Goal: Task Accomplishment & Management: Use online tool/utility

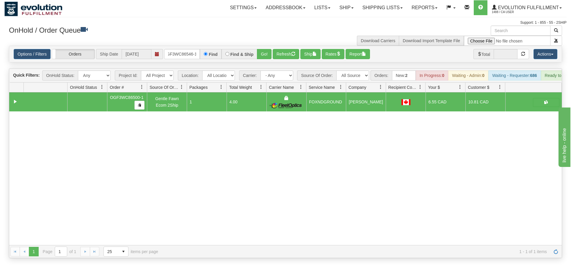
scroll to position [0, 6]
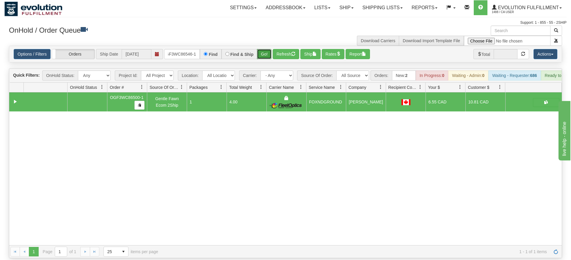
click at [264, 55] on div "Is equal to Is not equal to Contains Does not contains CAD USD EUR ZAR [PERSON_…" at bounding box center [285, 152] width 562 height 213
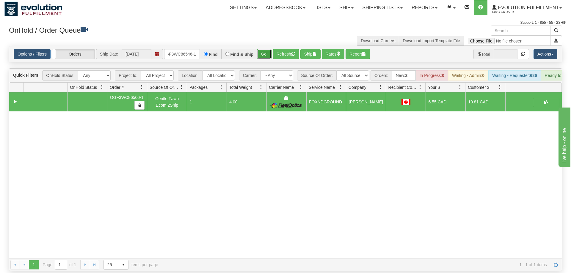
click at [263, 49] on button "Go!" at bounding box center [264, 54] width 15 height 10
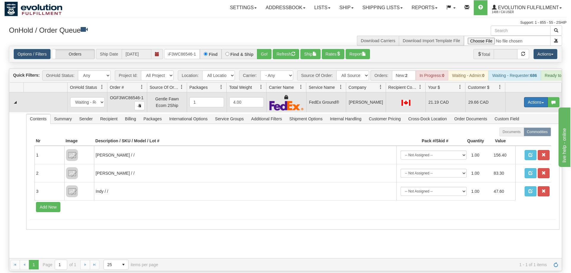
click at [540, 97] on button "Actions" at bounding box center [536, 102] width 24 height 10
click at [515, 134] on span "Ship" at bounding box center [512, 136] width 12 height 5
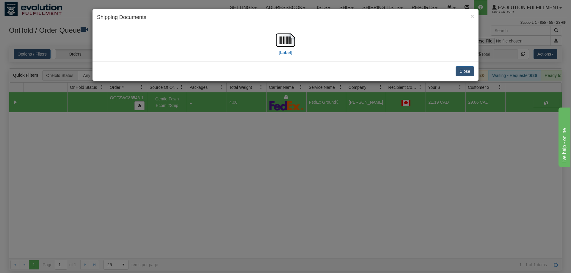
click at [289, 57] on div "[Label]" at bounding box center [285, 44] width 19 height 26
click at [277, 42] on img at bounding box center [285, 40] width 19 height 19
drag, startPoint x: 199, startPoint y: 173, endPoint x: 197, endPoint y: 153, distance: 20.3
click at [199, 173] on div "× Shipping Documents [Label] Close" at bounding box center [285, 136] width 571 height 273
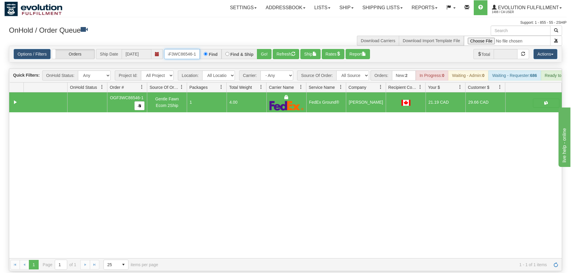
click at [184, 49] on input "OGF3WC86546-1" at bounding box center [182, 54] width 36 height 10
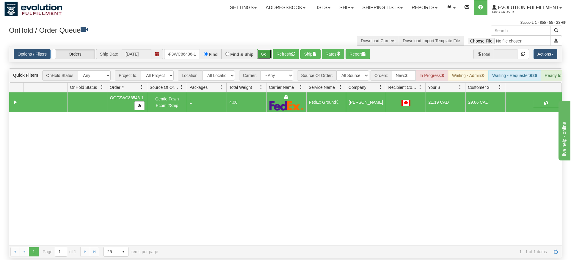
click at [266, 58] on div "Is equal to Is not equal to Contains Does not contains CAD USD EUR ZAR [PERSON_…" at bounding box center [285, 152] width 562 height 213
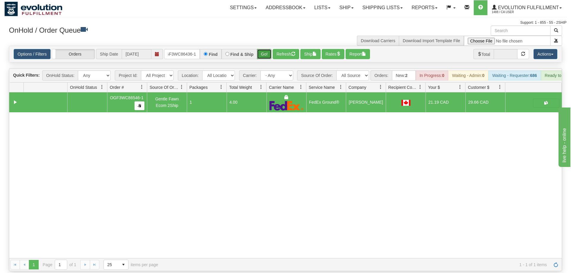
click at [264, 50] on button "Go!" at bounding box center [264, 54] width 15 height 10
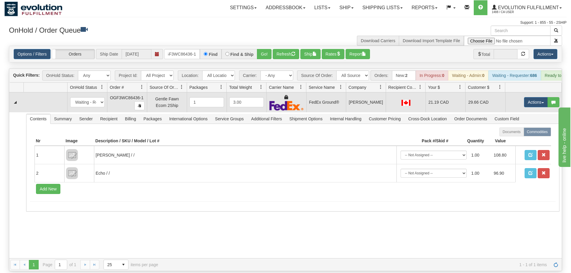
click at [541, 100] on td "Actions Open Refresh Rates Rate All Services Ship Delete Edit Items" at bounding box center [533, 103] width 57 height 20
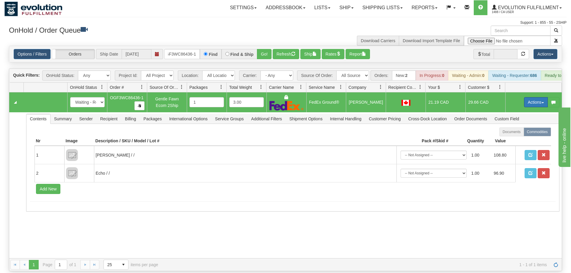
click at [536, 97] on button "Actions" at bounding box center [536, 102] width 24 height 10
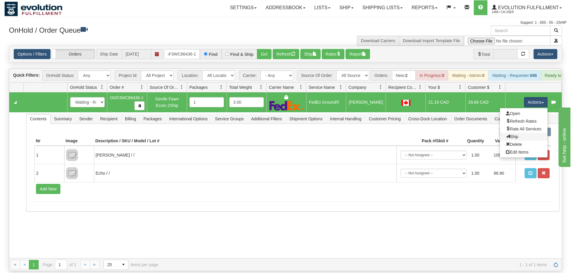
click at [523, 133] on link "Ship" at bounding box center [524, 137] width 48 height 8
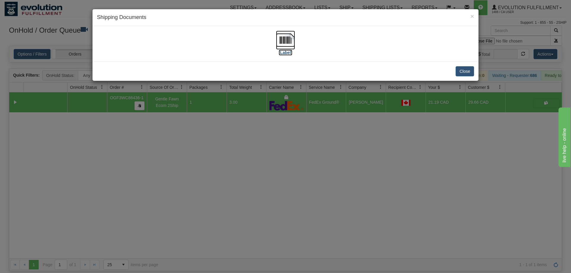
click at [291, 38] on img at bounding box center [285, 40] width 19 height 19
drag, startPoint x: 244, startPoint y: 170, endPoint x: 200, endPoint y: 54, distance: 124.7
click at [242, 164] on div "× Shipping Documents [Label] Close" at bounding box center [285, 136] width 571 height 273
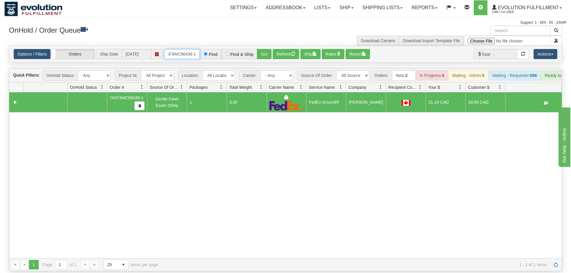
click at [180, 49] on input "OGF3WC86436-1" at bounding box center [182, 54] width 36 height 10
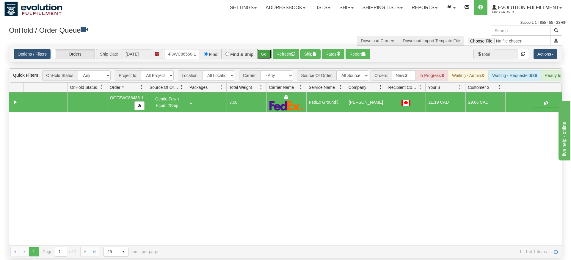
click at [267, 58] on div "Is equal to Is not equal to Contains Does not contains CAD USD EUR ZAR [PERSON_…" at bounding box center [285, 152] width 562 height 213
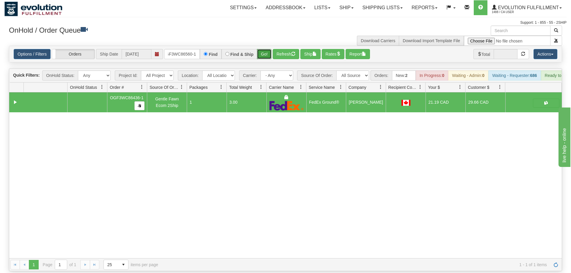
click at [262, 49] on button "Go!" at bounding box center [264, 54] width 15 height 10
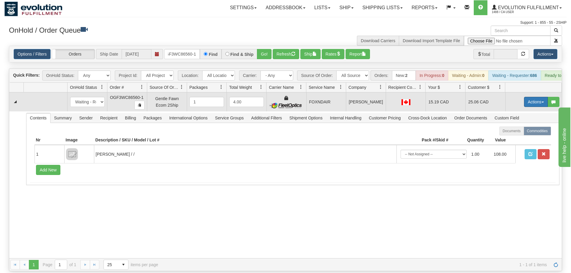
click at [536, 97] on button "Actions" at bounding box center [536, 102] width 24 height 10
click at [513, 134] on span "Ship" at bounding box center [512, 136] width 12 height 5
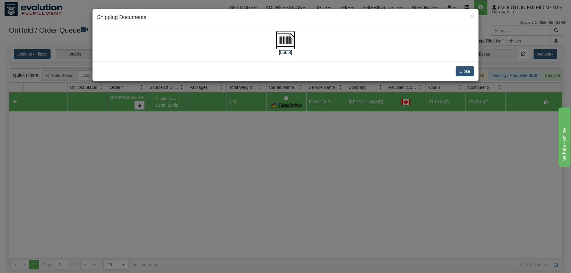
click at [281, 48] on img at bounding box center [285, 40] width 19 height 19
click at [325, 233] on div "× Shipping Documents [Label] Close" at bounding box center [285, 136] width 571 height 273
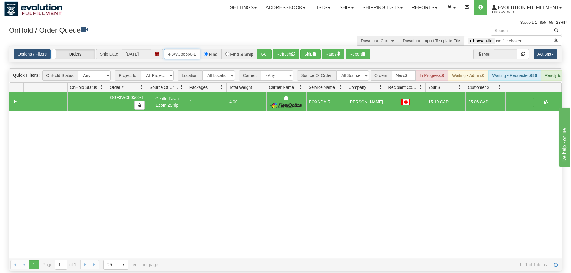
click at [178, 49] on input "OGF3WC86560-1" at bounding box center [182, 54] width 36 height 10
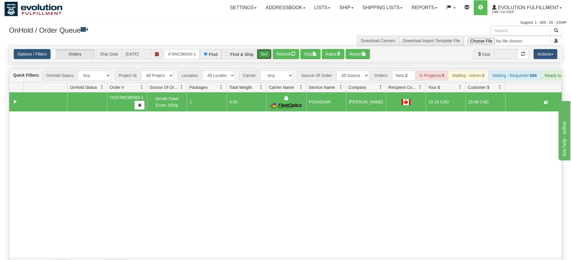
click at [263, 57] on div "Is equal to Is not equal to Contains Does not contains CAD USD EUR ZAR [PERSON_…" at bounding box center [285, 159] width 562 height 226
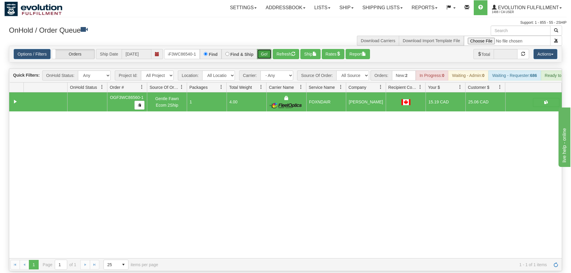
click at [265, 49] on button "Go!" at bounding box center [264, 54] width 15 height 10
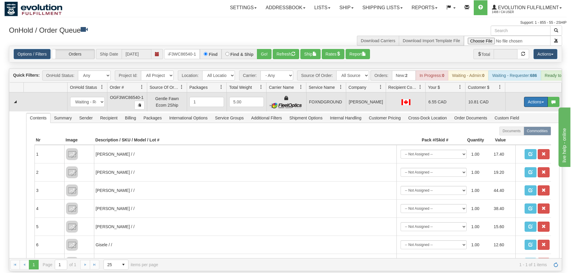
drag, startPoint x: 537, startPoint y: 94, endPoint x: 512, endPoint y: 148, distance: 58.9
click at [537, 97] on button "Actions" at bounding box center [536, 102] width 24 height 10
click at [520, 133] on link "Ship" at bounding box center [524, 137] width 48 height 8
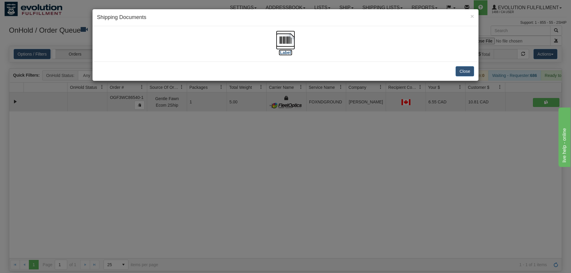
click at [280, 54] on label "[Label]" at bounding box center [286, 53] width 14 height 6
drag, startPoint x: 247, startPoint y: 156, endPoint x: 202, endPoint y: 44, distance: 120.0
click at [247, 155] on div "× Shipping Documents [Label] Close" at bounding box center [285, 136] width 571 height 273
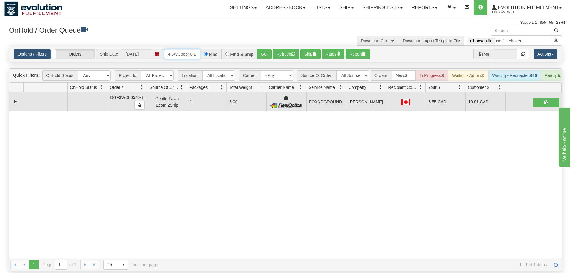
click at [180, 49] on input "OGF3WC86540-1" at bounding box center [182, 54] width 36 height 10
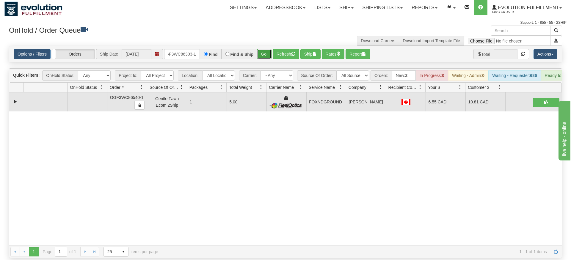
click at [259, 60] on div "Is equal to Is not equal to Contains Does not contains CAD USD EUR ZAR [PERSON_…" at bounding box center [285, 152] width 562 height 213
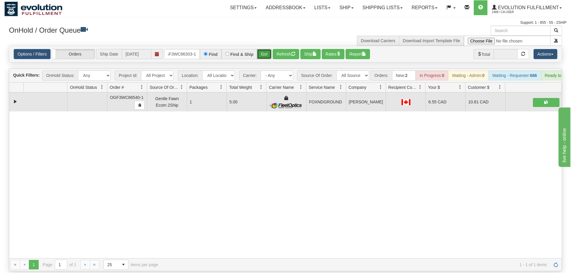
click at [264, 49] on button "Go!" at bounding box center [264, 54] width 15 height 10
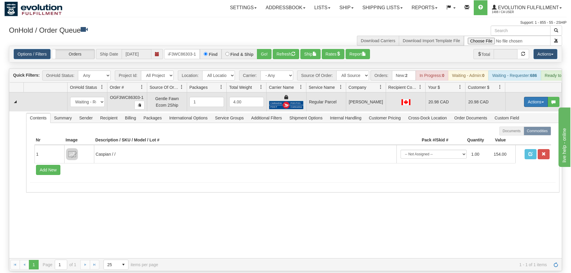
click at [535, 97] on button "Actions" at bounding box center [536, 102] width 24 height 10
click at [521, 126] on span "Rate All Services" at bounding box center [524, 128] width 36 height 5
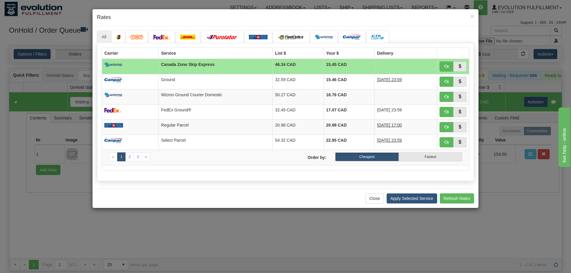
click at [117, 184] on div "All «" at bounding box center [286, 107] width 386 height 163
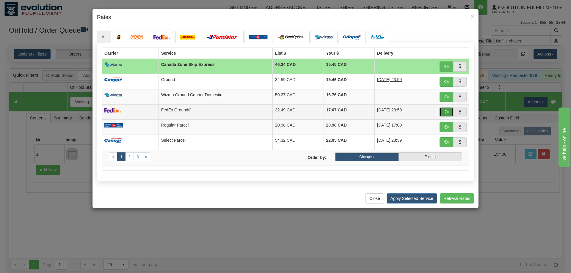
click at [449, 116] on button "button" at bounding box center [447, 112] width 14 height 10
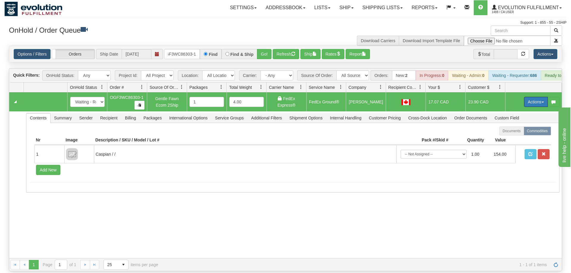
click at [534, 97] on button "Actions" at bounding box center [536, 102] width 24 height 10
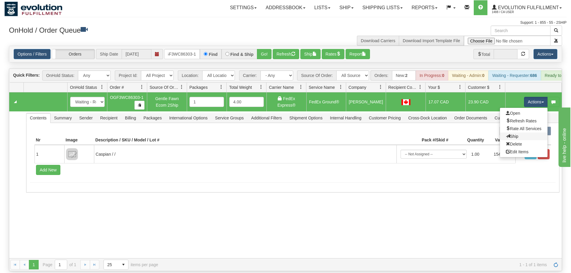
click at [519, 133] on link "Ship" at bounding box center [524, 137] width 48 height 8
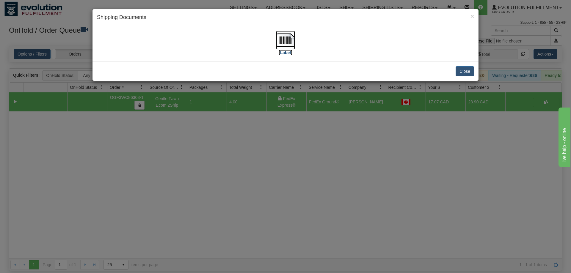
click at [279, 40] on img at bounding box center [285, 40] width 19 height 19
click at [276, 193] on div "× Shipping Documents [Label] Close" at bounding box center [285, 136] width 571 height 273
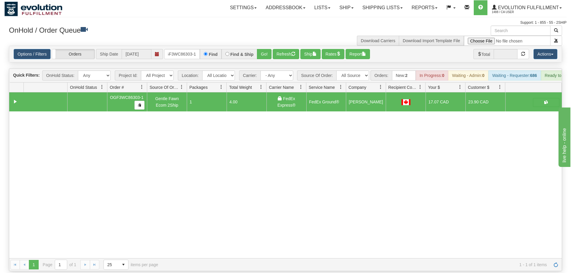
click at [105, 166] on div "31593627 EVOLUTION V3 91039654 91039655 OGF3WC86303-1 Gentle Fawn Ecom 2Ship 1 …" at bounding box center [285, 176] width 553 height 166
click at [175, 49] on input "oGF3WC86303-1" at bounding box center [182, 54] width 36 height 10
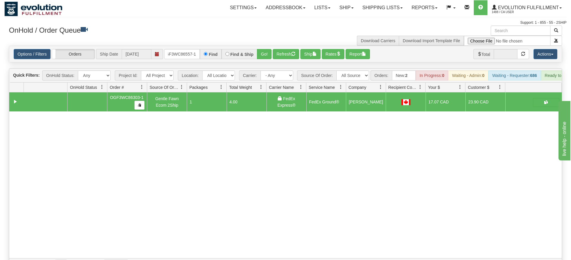
click at [272, 56] on div "Is equal to Is not equal to Contains Does not contains CAD USD EUR ZAR [PERSON_…" at bounding box center [285, 159] width 562 height 226
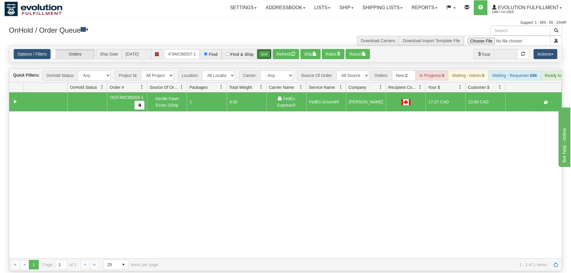
click at [267, 49] on button "Go!" at bounding box center [264, 54] width 15 height 10
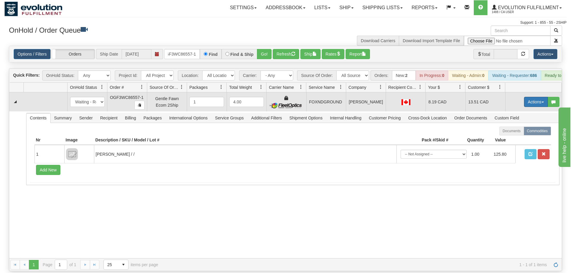
click at [541, 97] on button "Actions" at bounding box center [536, 102] width 24 height 10
click at [513, 133] on link "Ship" at bounding box center [524, 137] width 48 height 8
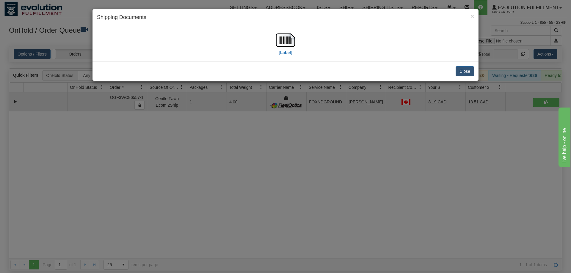
click at [127, 58] on div "[Label]" at bounding box center [286, 43] width 386 height 35
click at [286, 46] on img at bounding box center [285, 40] width 19 height 19
click at [221, 161] on div "× Shipping Documents [Label] Close" at bounding box center [285, 136] width 571 height 273
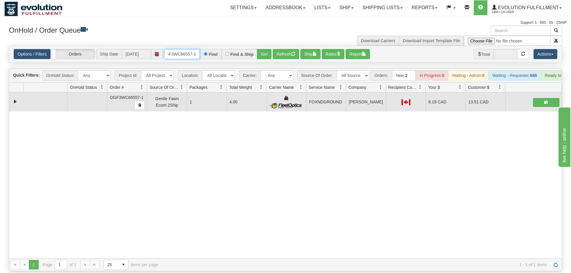
click at [188, 49] on input "oGF3WC86557-1" at bounding box center [182, 54] width 36 height 10
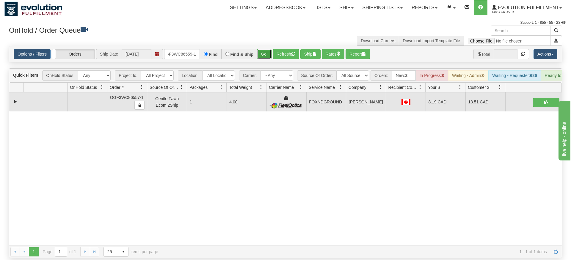
click at [267, 59] on div "Is equal to Is not equal to Contains Does not contains CAD USD EUR ZAR [PERSON_…" at bounding box center [285, 152] width 562 height 213
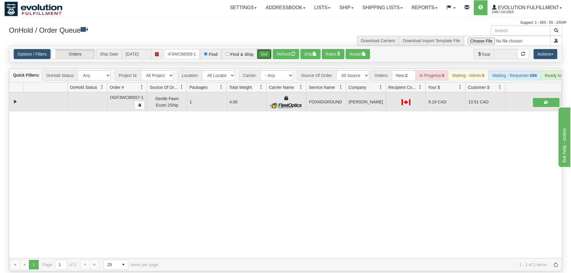
click at [265, 50] on button "Go!" at bounding box center [264, 54] width 15 height 10
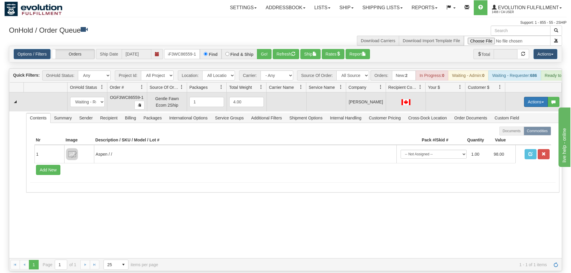
click at [535, 97] on button "Actions" at bounding box center [536, 102] width 24 height 10
click at [525, 126] on span "Rate All Services" at bounding box center [524, 128] width 36 height 5
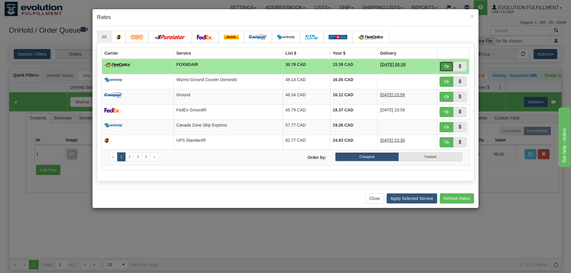
click at [447, 68] on span "button" at bounding box center [446, 66] width 4 height 4
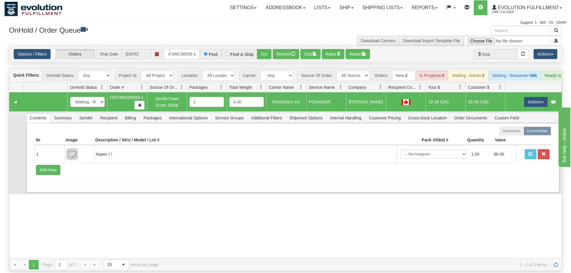
click at [112, 123] on div "Documents Commodities Nr Image Description / SKU / Model / Lot # Pack #/Skid # …" at bounding box center [292, 158] width 533 height 70
click at [112, 113] on span "Recipient" at bounding box center [109, 118] width 24 height 10
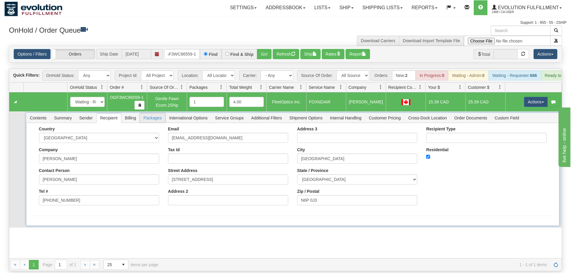
click at [150, 113] on span "Packages" at bounding box center [152, 118] width 25 height 10
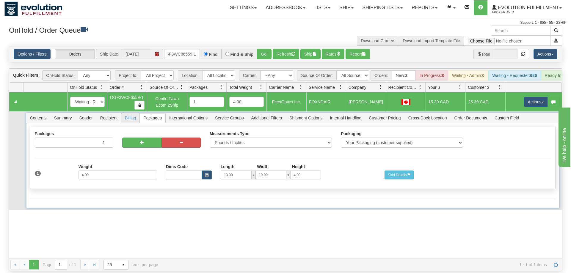
click at [135, 113] on span "Billing" at bounding box center [130, 118] width 18 height 10
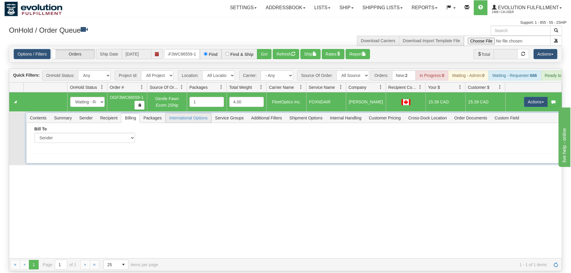
click at [190, 113] on span "International Options" at bounding box center [189, 118] width 46 height 10
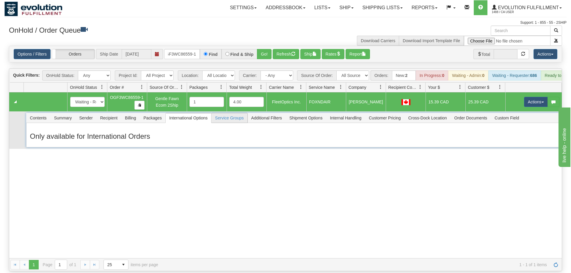
click at [230, 113] on span "Service Groups" at bounding box center [229, 118] width 36 height 10
click at [262, 113] on span "Additional Filters" at bounding box center [267, 118] width 38 height 10
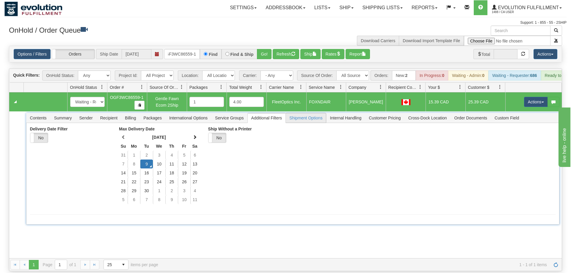
click at [311, 113] on span "Shipment Options" at bounding box center [306, 118] width 40 height 10
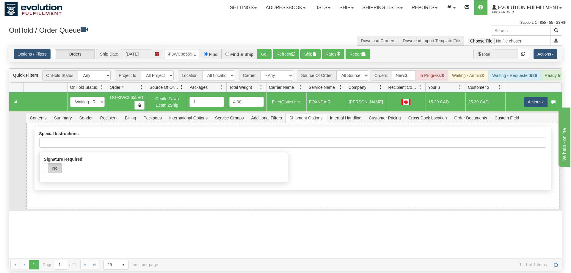
click at [59, 164] on label "No" at bounding box center [53, 169] width 18 height 10
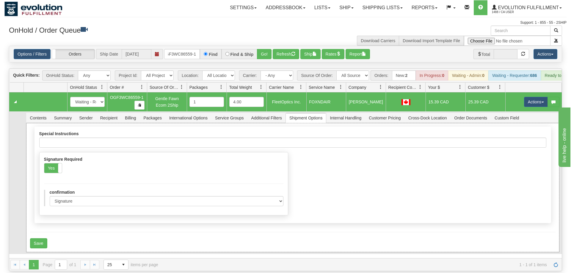
click at [119, 157] on div "Signature Required Yes No" at bounding box center [164, 165] width 240 height 16
click at [35, 239] on button "Save" at bounding box center [38, 244] width 17 height 10
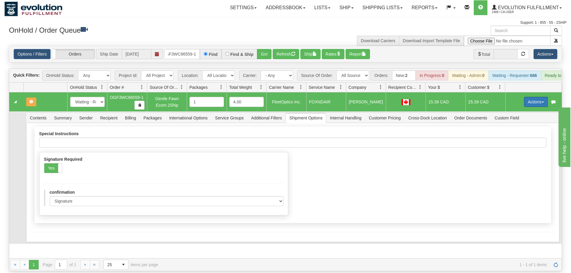
click at [533, 97] on button "Actions" at bounding box center [536, 102] width 24 height 10
click at [521, 119] on span "Refresh Rates" at bounding box center [521, 121] width 31 height 5
click at [536, 97] on button "Actions" at bounding box center [536, 102] width 24 height 10
click at [526, 119] on span "Refresh Rates" at bounding box center [521, 121] width 31 height 5
click at [529, 97] on button "Actions" at bounding box center [536, 102] width 24 height 10
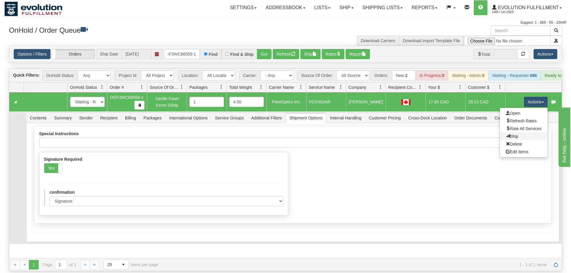
click at [527, 133] on link "Ship" at bounding box center [524, 137] width 48 height 8
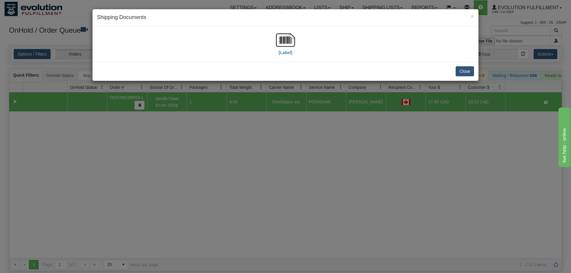
click at [261, 41] on div "[Label]" at bounding box center [285, 44] width 377 height 26
click at [283, 50] on label "[Label]" at bounding box center [286, 53] width 14 height 6
drag, startPoint x: 269, startPoint y: 138, endPoint x: 257, endPoint y: 127, distance: 16.2
click at [267, 135] on div "× Shipping Documents [Label] Close" at bounding box center [285, 136] width 571 height 273
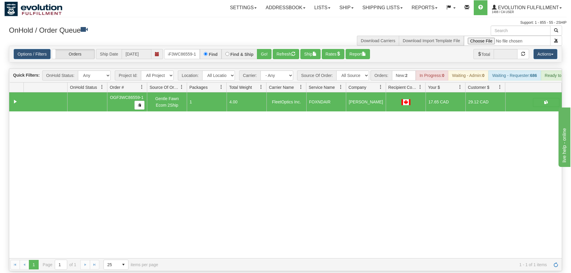
click at [179, 51] on div "Options / Filters Group Shipments Orders Ship Date 09/09/2025 OGF3WC86559-1 Fin…" at bounding box center [285, 54] width 553 height 16
click at [175, 50] on input "OGF3WC86559-1" at bounding box center [182, 54] width 36 height 10
drag, startPoint x: 264, startPoint y: 43, endPoint x: 264, endPoint y: 56, distance: 13.1
click at [264, 56] on div "Is equal to Is not equal to Contains Does not contains CAD USD EUR ZAR [PERSON_…" at bounding box center [285, 159] width 562 height 226
click at [263, 49] on button "Go!" at bounding box center [264, 54] width 15 height 10
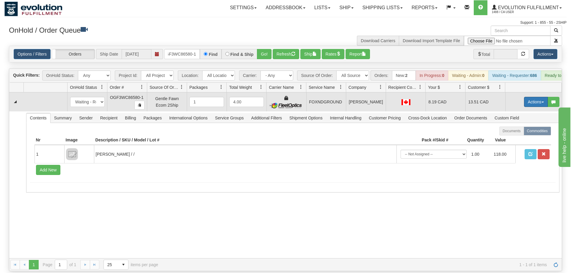
click at [540, 97] on button "Actions" at bounding box center [536, 102] width 24 height 10
click at [526, 133] on link "Ship" at bounding box center [524, 137] width 48 height 8
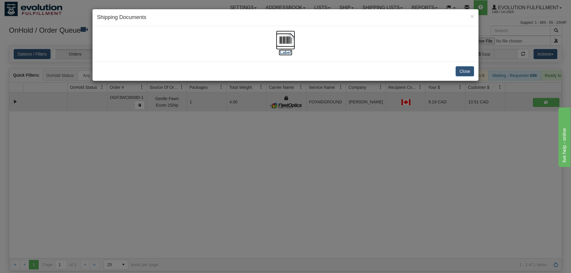
click at [285, 53] on label "[Label]" at bounding box center [286, 53] width 14 height 6
click at [210, 129] on div "× Shipping Documents [Label] Close" at bounding box center [285, 136] width 571 height 273
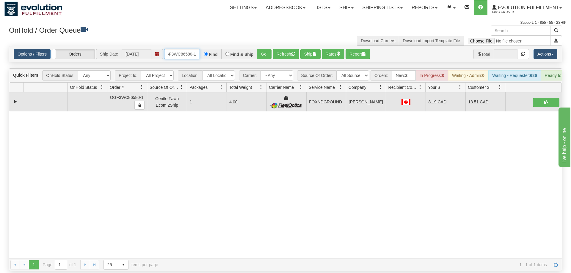
click at [183, 49] on input "OGF3WC86580-1" at bounding box center [182, 54] width 36 height 10
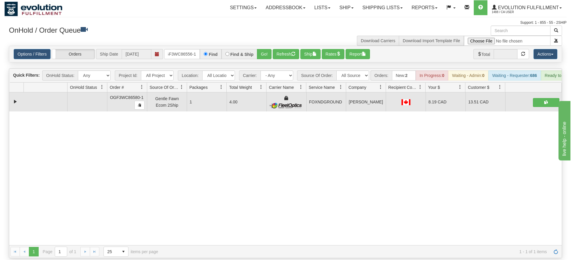
click at [262, 64] on div "Is equal to Is not equal to Contains Does not contains CAD USD EUR ZAR [PERSON_…" at bounding box center [285, 152] width 562 height 213
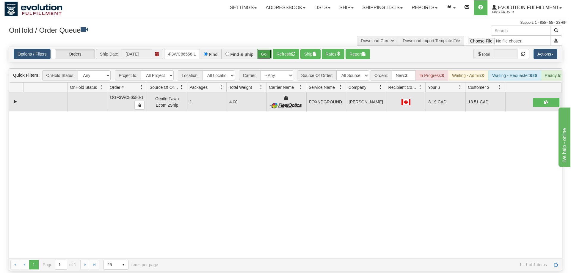
click at [259, 50] on button "Go!" at bounding box center [264, 54] width 15 height 10
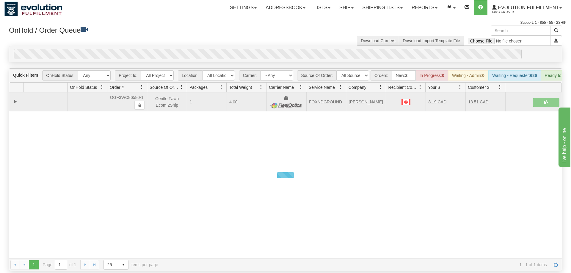
click at [261, 49] on div "0" at bounding box center [268, 54] width 508 height 10
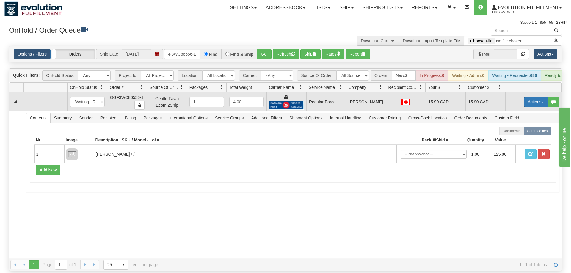
click at [535, 97] on button "Actions" at bounding box center [536, 102] width 24 height 10
click at [535, 126] on span "Rate All Services" at bounding box center [524, 128] width 36 height 5
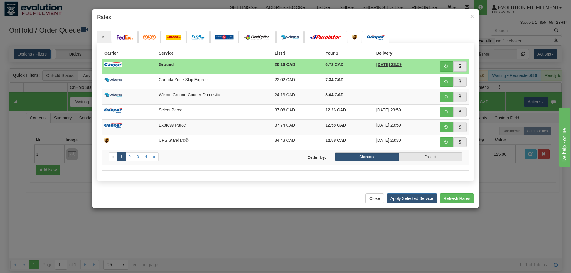
click at [108, 189] on div "Close Apply Selected Service Refresh Rates" at bounding box center [286, 198] width 386 height 19
click at [131, 158] on link "2" at bounding box center [129, 157] width 9 height 9
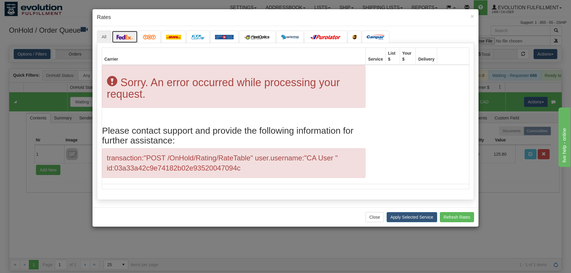
click at [122, 39] on img at bounding box center [125, 37] width 17 height 5
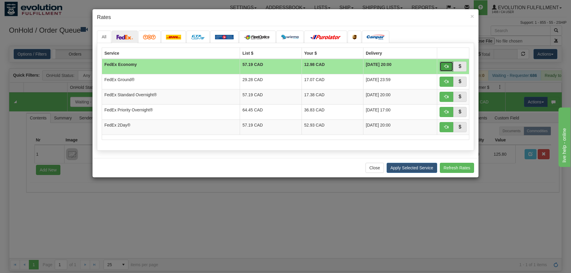
click at [451, 63] on button "button" at bounding box center [447, 67] width 14 height 10
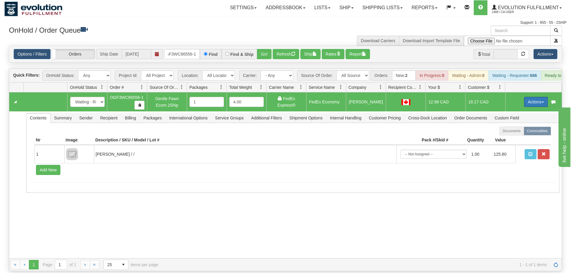
click at [532, 97] on button "Actions" at bounding box center [536, 102] width 24 height 10
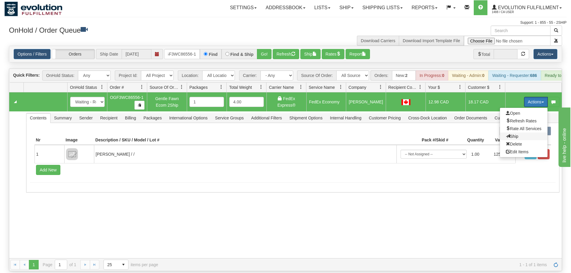
click at [514, 134] on span "Ship" at bounding box center [512, 136] width 12 height 5
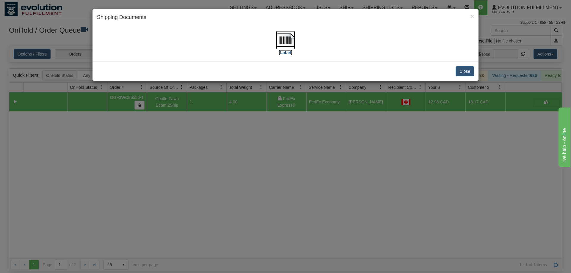
click at [289, 46] on img at bounding box center [285, 40] width 19 height 19
drag, startPoint x: 284, startPoint y: 172, endPoint x: 263, endPoint y: 84, distance: 90.2
click at [285, 162] on div "× Shipping Documents [Label] Close" at bounding box center [285, 136] width 571 height 273
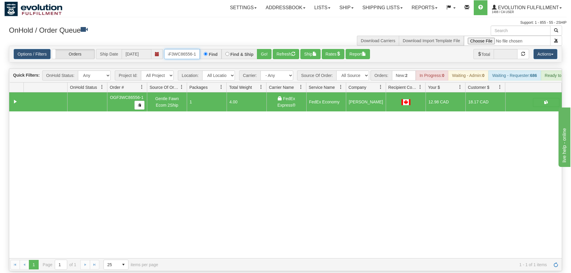
click at [166, 49] on input "OGF3WC86556-1" at bounding box center [182, 54] width 36 height 10
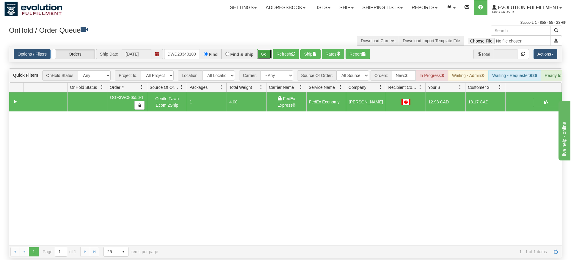
click at [261, 56] on div "Is equal to Is not equal to Contains Does not contains CAD USD EUR ZAR [PERSON_…" at bounding box center [285, 152] width 562 height 213
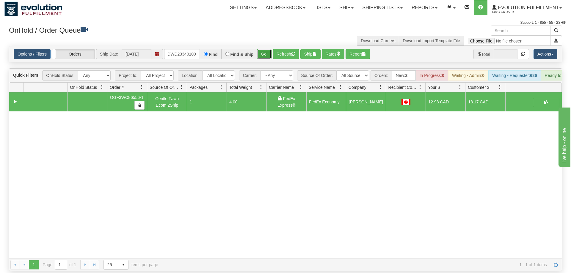
click at [261, 49] on button "Go!" at bounding box center [264, 54] width 15 height 10
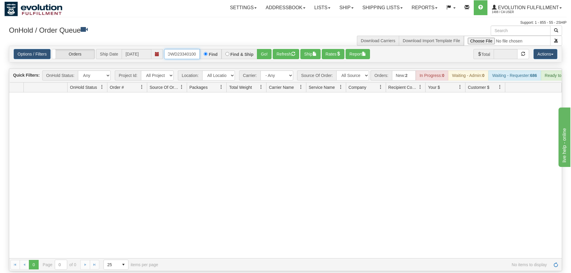
click at [175, 49] on input "ODWD23340100" at bounding box center [182, 54] width 36 height 10
drag, startPoint x: 266, startPoint y: 55, endPoint x: 266, endPoint y: 42, distance: 13.1
click at [266, 55] on div "Is equal to Is not equal to Contains Does not contains CAD USD EUR ZAR [PERSON_…" at bounding box center [285, 159] width 562 height 226
click at [267, 46] on div "Options / Filters Group Shipments Orders Ship Date 09/09/2025 OSKISK194109 Find…" at bounding box center [285, 54] width 553 height 16
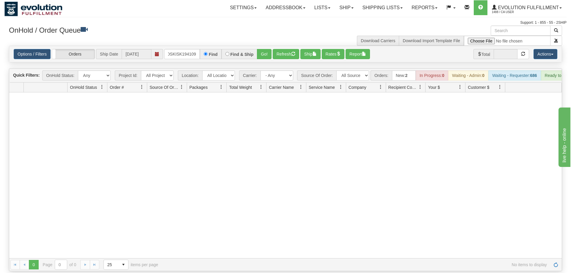
click at [272, 24] on div "Support: 1 - 855 - 55 - 2SHIP" at bounding box center [285, 22] width 562 height 5
click at [269, 49] on button "Go!" at bounding box center [264, 54] width 15 height 10
click at [186, 49] on input "OSKISK194109" at bounding box center [182, 54] width 36 height 10
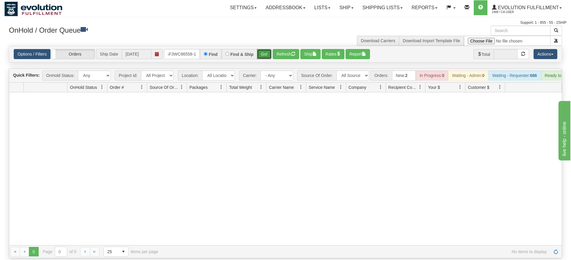
click at [267, 59] on div "Is equal to Is not equal to Contains Does not contains CAD USD EUR ZAR [PERSON_…" at bounding box center [285, 152] width 562 height 213
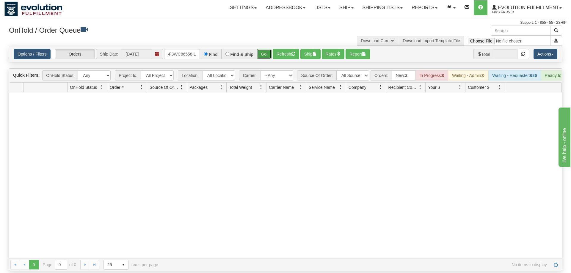
click at [264, 49] on button "Go!" at bounding box center [264, 54] width 15 height 10
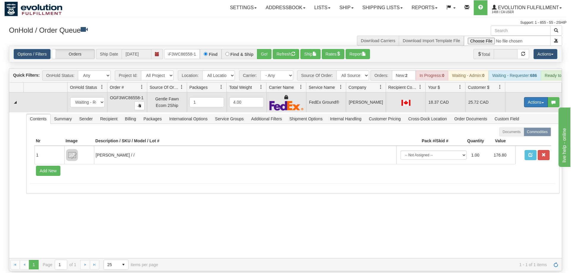
click at [529, 97] on button "Actions" at bounding box center [536, 102] width 24 height 10
click at [512, 134] on span "Ship" at bounding box center [512, 136] width 12 height 5
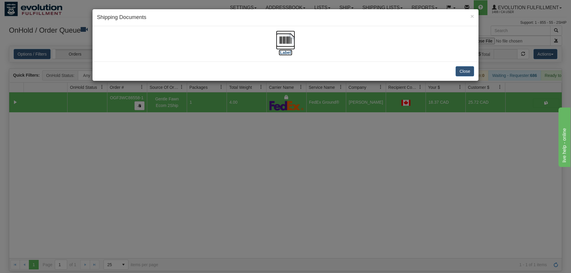
click at [287, 39] on img at bounding box center [285, 40] width 19 height 19
drag, startPoint x: 131, startPoint y: 239, endPoint x: 184, endPoint y: 49, distance: 197.1
click at [136, 226] on div "× Shipping Documents [Label] Close" at bounding box center [285, 136] width 571 height 273
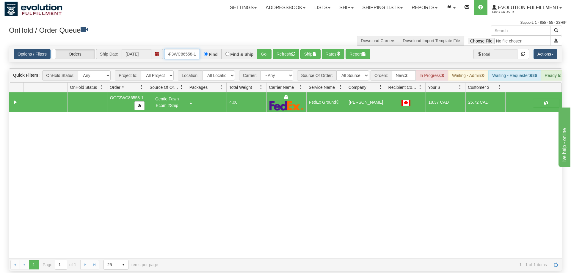
click at [192, 49] on input "OGF3WC86558-1" at bounding box center [182, 54] width 36 height 10
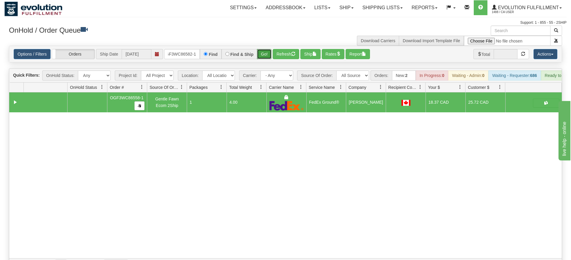
click at [266, 59] on div "Is equal to Is not equal to Contains Does not contains CAD USD EUR ZAR [PERSON_…" at bounding box center [285, 159] width 562 height 226
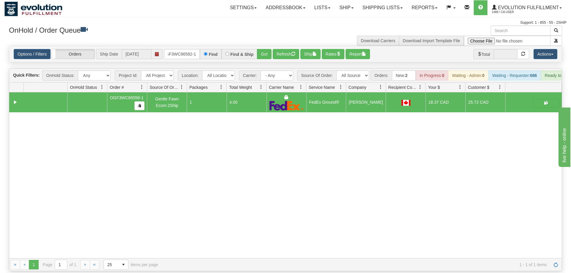
click at [267, 46] on div "Options / Filters Group Shipments Orders Ship Date 09/09/2025 OGF3WC86582-1 Fin…" at bounding box center [285, 54] width 553 height 17
click at [266, 49] on button "Go!" at bounding box center [264, 54] width 15 height 10
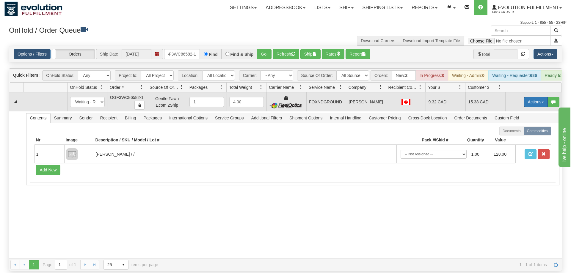
click at [535, 97] on button "Actions" at bounding box center [536, 102] width 24 height 10
click at [518, 133] on link "Ship" at bounding box center [524, 137] width 48 height 8
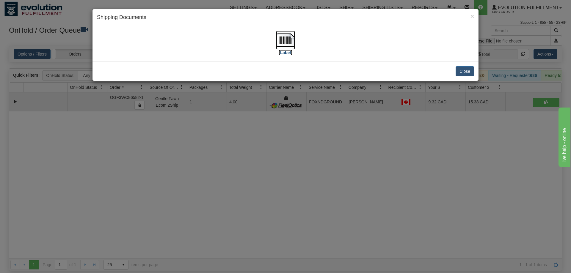
click at [291, 40] on img at bounding box center [285, 40] width 19 height 19
drag, startPoint x: 213, startPoint y: 193, endPoint x: 169, endPoint y: 17, distance: 182.2
click at [214, 186] on div "× Shipping Documents [Label] Close" at bounding box center [285, 136] width 571 height 273
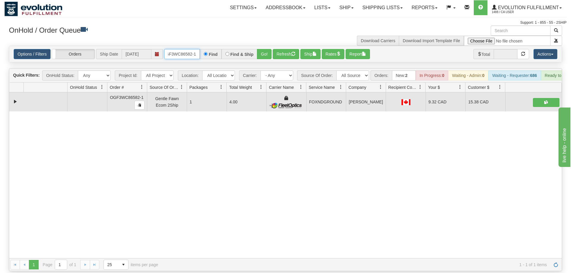
click at [172, 50] on input "OGF3WC86582-1" at bounding box center [182, 54] width 36 height 10
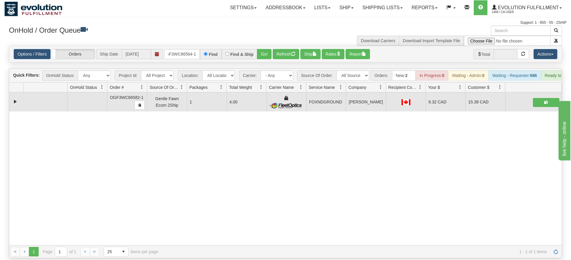
click at [272, 58] on div "Is equal to Is not equal to Contains Does not contains CAD USD EUR ZAR [PERSON_…" at bounding box center [285, 152] width 562 height 213
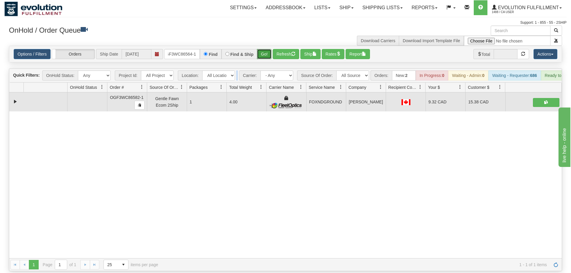
click at [261, 49] on button "Go!" at bounding box center [264, 54] width 15 height 10
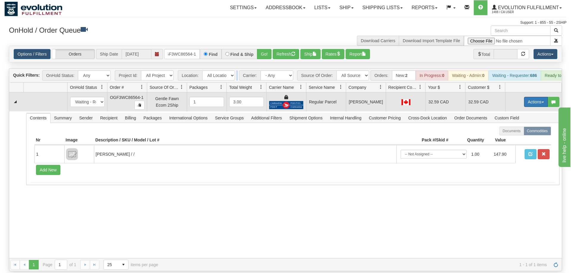
click at [529, 97] on button "Actions" at bounding box center [536, 102] width 24 height 10
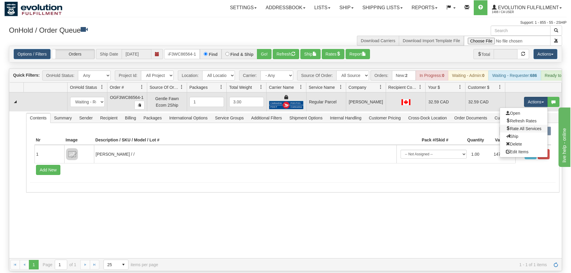
click at [518, 125] on link "Rate All Services" at bounding box center [524, 129] width 48 height 8
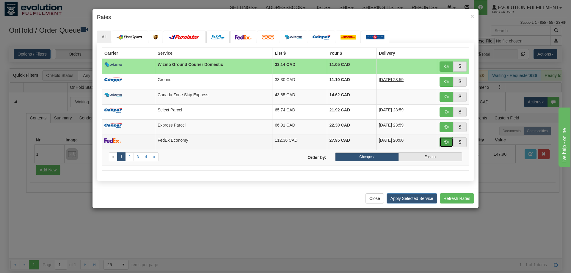
click at [449, 145] on button "button" at bounding box center [447, 142] width 14 height 10
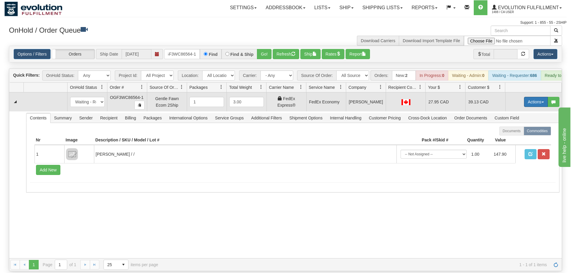
click at [535, 97] on button "Actions" at bounding box center [536, 102] width 24 height 10
click at [514, 134] on span "Ship" at bounding box center [512, 136] width 12 height 5
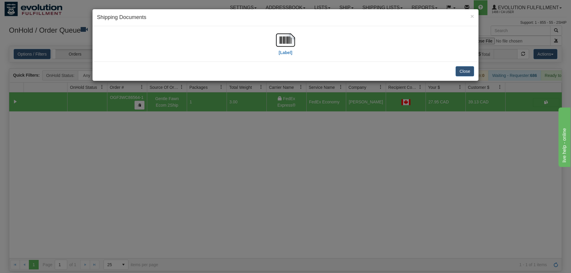
click at [300, 35] on div "[Label]" at bounding box center [285, 44] width 377 height 26
click at [287, 45] on img at bounding box center [285, 40] width 19 height 19
drag, startPoint x: 303, startPoint y: 90, endPoint x: 305, endPoint y: 76, distance: 14.2
click at [304, 85] on div "× Shipping Documents [Label] Close" at bounding box center [285, 136] width 571 height 273
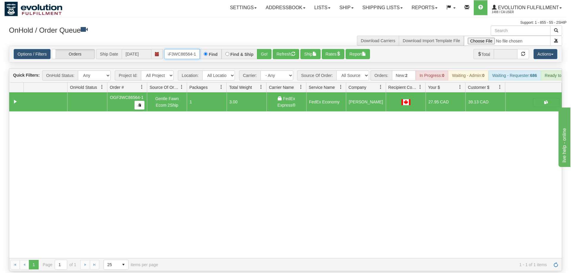
click at [187, 49] on input "OGF3WC86564-1" at bounding box center [182, 54] width 36 height 10
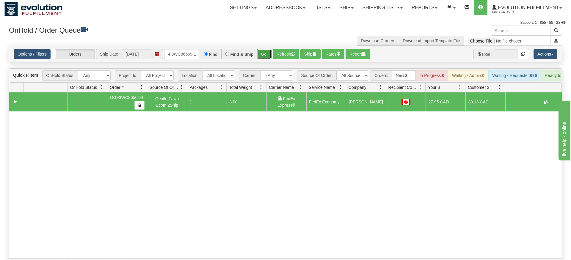
click at [265, 58] on div "Is equal to Is not equal to Contains Does not contains CAD USD EUR ZAR [PERSON_…" at bounding box center [285, 159] width 562 height 226
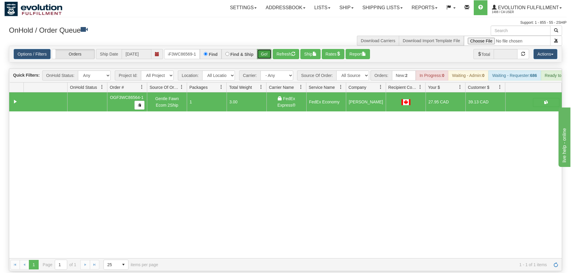
click at [266, 49] on button "Go!" at bounding box center [264, 54] width 15 height 10
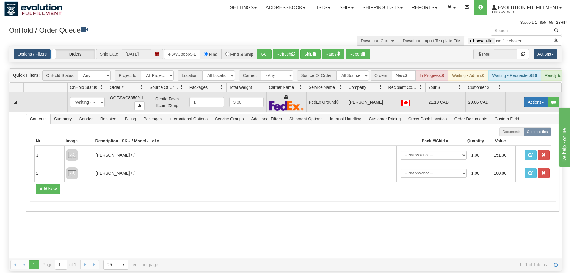
click at [540, 97] on button "Actions" at bounding box center [536, 102] width 24 height 10
click at [519, 133] on link "Ship" at bounding box center [524, 137] width 48 height 8
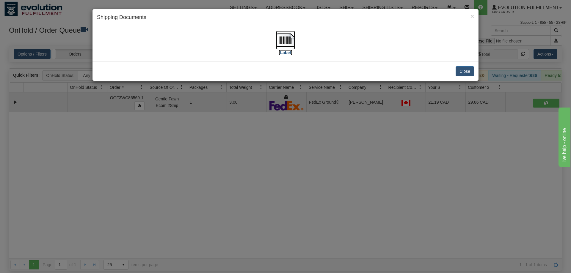
click at [279, 45] on img at bounding box center [285, 40] width 19 height 19
click at [260, 181] on div "× Shipping Documents [Label] Close" at bounding box center [285, 136] width 571 height 273
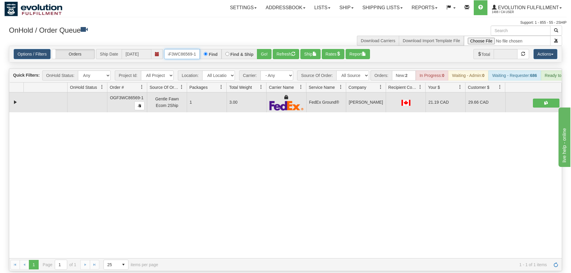
click at [190, 49] on input "OGF3WC86569-1" at bounding box center [182, 54] width 36 height 10
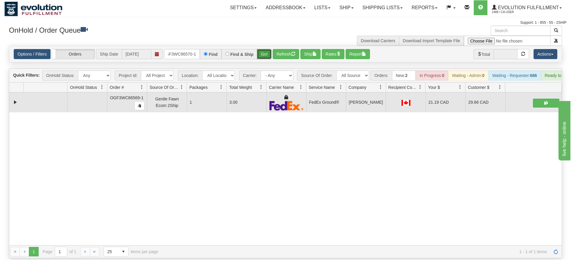
drag, startPoint x: 261, startPoint y: 42, endPoint x: 263, endPoint y: 52, distance: 10.6
click at [261, 55] on div "Is equal to Is not equal to Contains Does not contains CAD USD EUR ZAR [PERSON_…" at bounding box center [285, 152] width 562 height 213
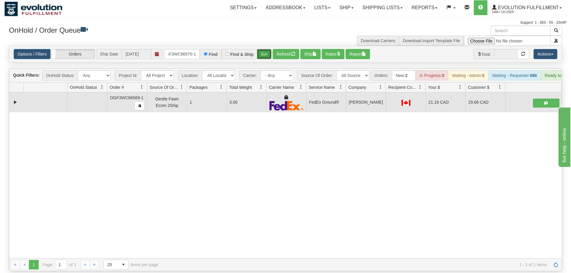
click at [264, 49] on button "Go!" at bounding box center [264, 54] width 15 height 10
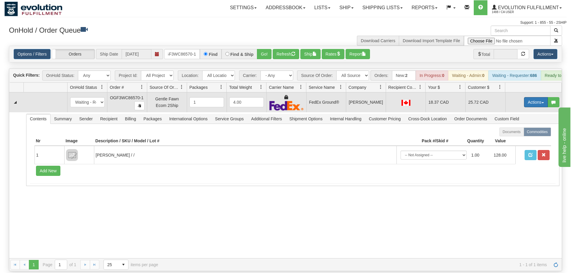
click at [535, 97] on button "Actions" at bounding box center [536, 102] width 24 height 10
click at [515, 134] on span "Ship" at bounding box center [512, 136] width 12 height 5
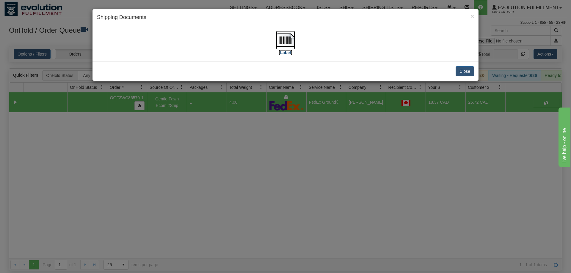
click at [280, 42] on img at bounding box center [285, 40] width 19 height 19
drag, startPoint x: 199, startPoint y: 184, endPoint x: 179, endPoint y: 45, distance: 140.3
click at [200, 173] on div "× Shipping Documents [Label] Close" at bounding box center [285, 136] width 571 height 273
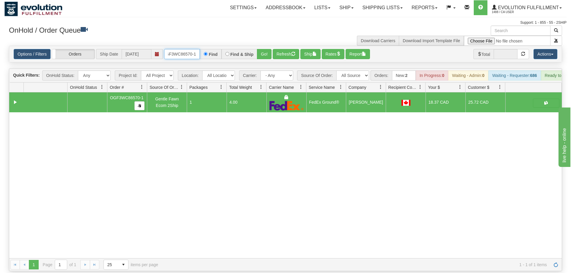
click at [193, 49] on input "OGF3WC86570-1" at bounding box center [182, 54] width 36 height 10
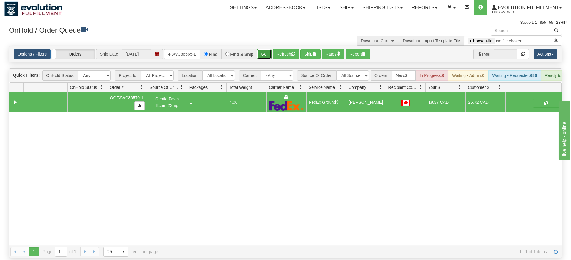
click at [261, 60] on div "Is equal to Is not equal to Contains Does not contains CAD USD EUR ZAR [PERSON_…" at bounding box center [285, 152] width 562 height 213
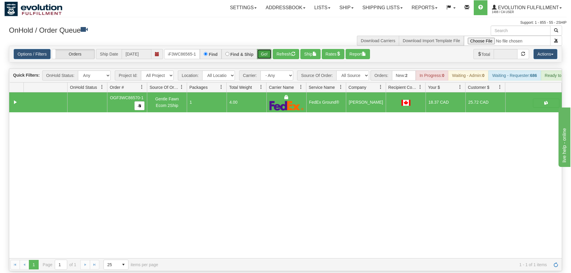
click at [265, 49] on button "Go!" at bounding box center [264, 54] width 15 height 10
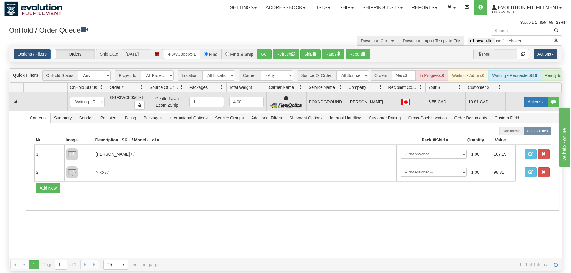
click at [531, 97] on button "Actions" at bounding box center [536, 102] width 24 height 10
click at [515, 134] on span "Ship" at bounding box center [512, 136] width 12 height 5
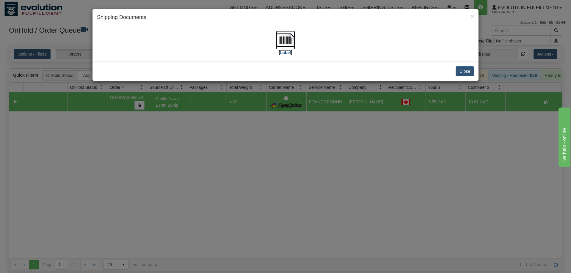
click at [276, 40] on img at bounding box center [285, 40] width 19 height 19
drag, startPoint x: 238, startPoint y: 131, endPoint x: 237, endPoint y: 127, distance: 3.7
click at [238, 130] on div "× Shipping Documents [Label] Close" at bounding box center [285, 136] width 571 height 273
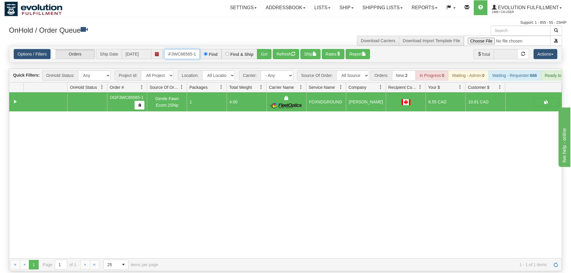
click at [178, 49] on input "oGF3WC86565-1" at bounding box center [182, 54] width 36 height 10
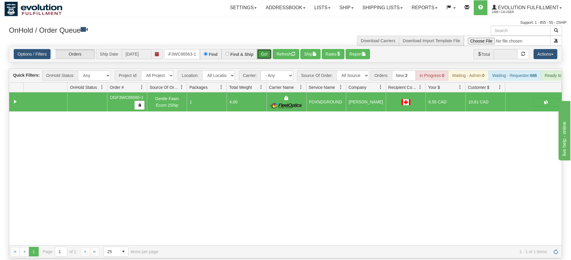
click at [272, 59] on div "Is equal to Is not equal to Contains Does not contains CAD USD EUR ZAR [PERSON_…" at bounding box center [285, 152] width 562 height 213
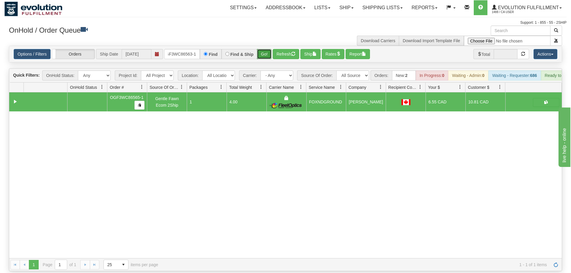
click at [267, 49] on button "Go!" at bounding box center [264, 54] width 15 height 10
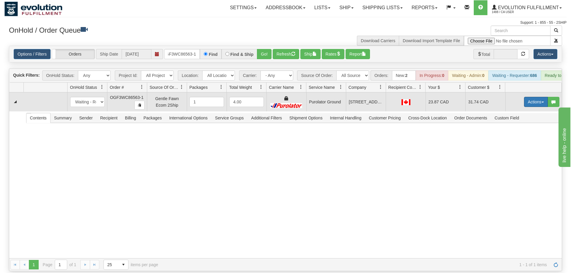
click at [531, 97] on button "Actions" at bounding box center [536, 102] width 24 height 10
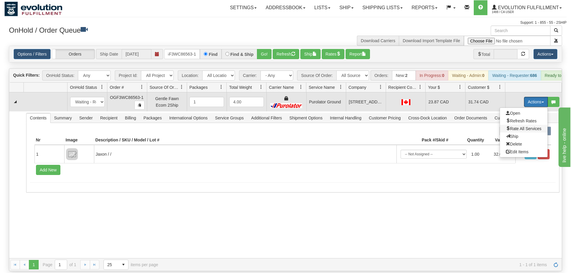
click at [513, 126] on span "Rate All Services" at bounding box center [524, 128] width 36 height 5
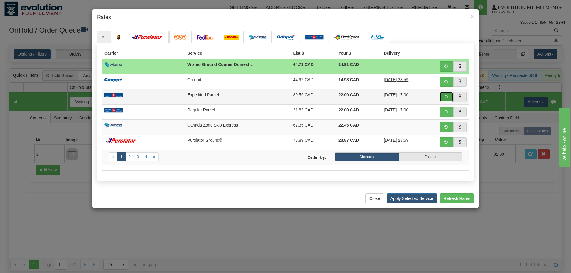
click at [443, 95] on button "button" at bounding box center [447, 97] width 14 height 10
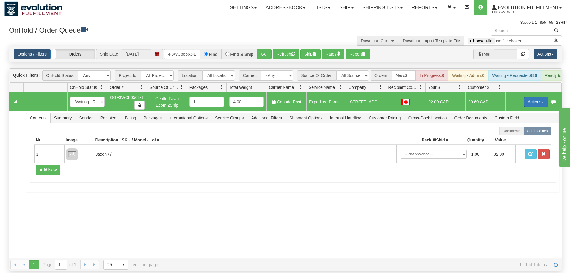
click at [540, 97] on button "Actions" at bounding box center [536, 102] width 24 height 10
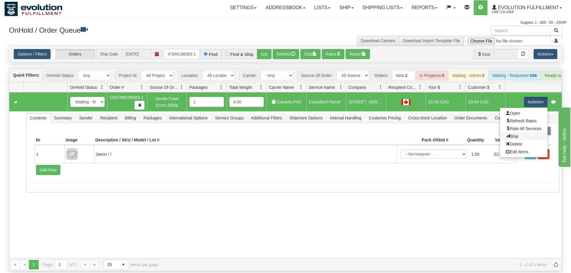
click at [520, 133] on link "Ship" at bounding box center [524, 137] width 48 height 8
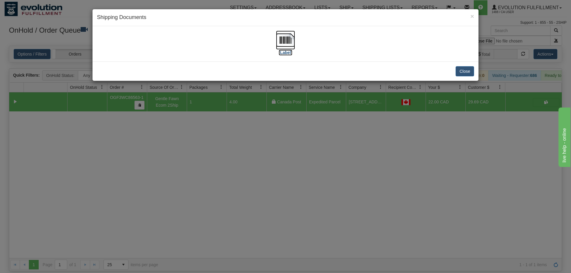
click at [287, 45] on img at bounding box center [285, 40] width 19 height 19
click at [318, 106] on div "× Shipping Documents [Label] Close" at bounding box center [285, 136] width 571 height 273
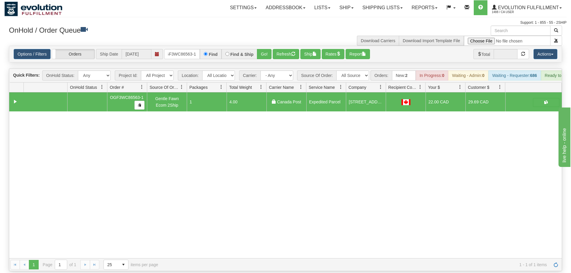
click at [300, 232] on div "31593880 EVOLUTION V3 91040137 91040140 OGF3WC86563-1 Gentle Fawn Ecom 2Ship 1 …" at bounding box center [285, 176] width 553 height 166
drag, startPoint x: 179, startPoint y: 47, endPoint x: 180, endPoint y: 51, distance: 3.6
click at [180, 49] on input "OGF3WC86563-1" at bounding box center [182, 54] width 36 height 10
drag, startPoint x: 271, startPoint y: 42, endPoint x: 269, endPoint y: 55, distance: 12.9
click at [269, 55] on div "Is equal to Is not equal to Contains Does not contains CAD USD EUR ZAR [PERSON_…" at bounding box center [285, 159] width 562 height 226
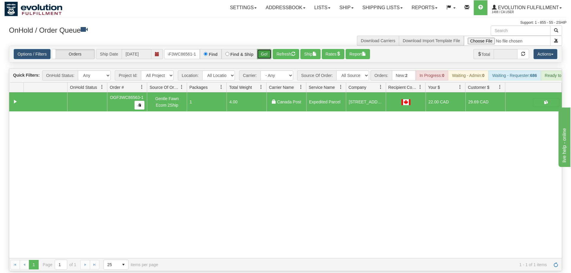
click at [265, 49] on button "Go!" at bounding box center [264, 54] width 15 height 10
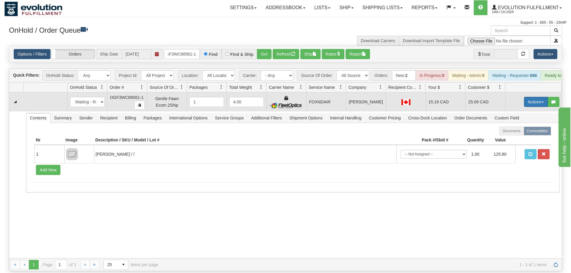
click at [538, 97] on button "Actions" at bounding box center [536, 102] width 24 height 10
click at [521, 126] on span "Rate All Services" at bounding box center [524, 128] width 36 height 5
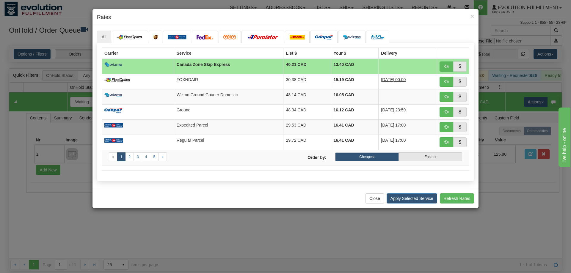
click at [120, 189] on div "All «" at bounding box center [286, 107] width 386 height 163
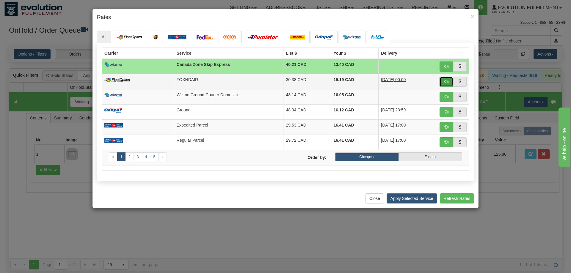
click at [447, 77] on button "button" at bounding box center [447, 82] width 14 height 10
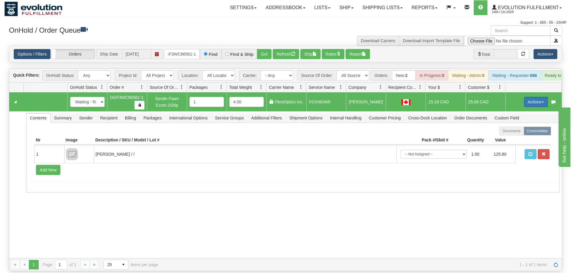
click at [535, 97] on button "Actions" at bounding box center [536, 102] width 24 height 10
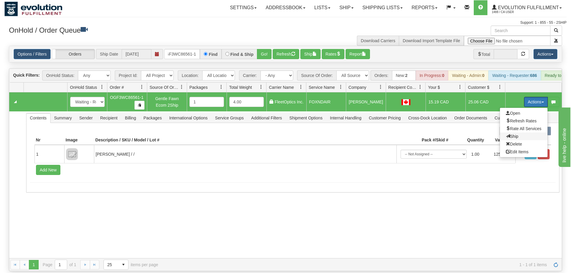
click at [507, 134] on span "Ship" at bounding box center [512, 136] width 12 height 5
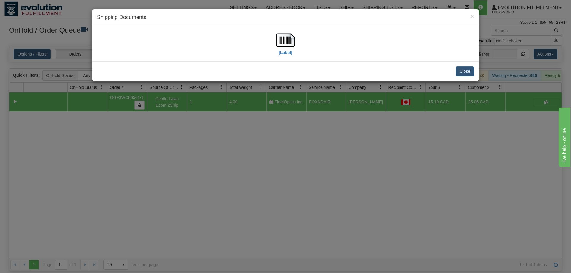
click at [275, 36] on div "[Label]" at bounding box center [285, 44] width 377 height 26
click at [282, 41] on img at bounding box center [285, 40] width 19 height 19
click at [226, 165] on div "× Shipping Documents [Label] Close" at bounding box center [285, 136] width 571 height 273
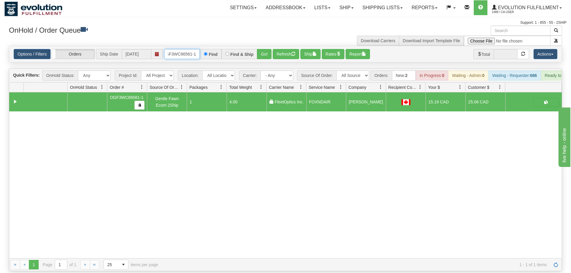
click at [172, 49] on input "OGF3WC86561-1" at bounding box center [182, 54] width 36 height 10
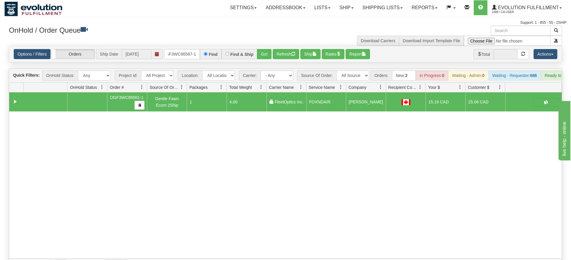
click at [260, 64] on div "Is equal to Is not equal to Contains Does not contains CAD USD EUR ZAR [PERSON_…" at bounding box center [285, 159] width 562 height 226
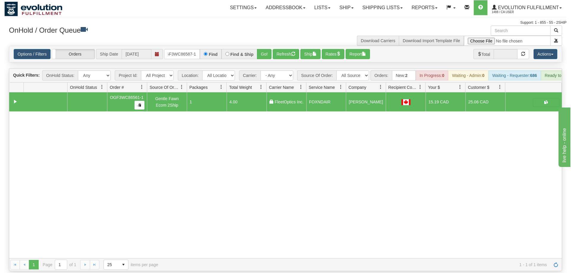
click at [260, 50] on div "Options / Filters Group Shipments Orders Ship Date 09/09/2025 OGF3WC86587-1 Fin…" at bounding box center [285, 54] width 553 height 16
click at [260, 49] on button "Go!" at bounding box center [264, 54] width 15 height 10
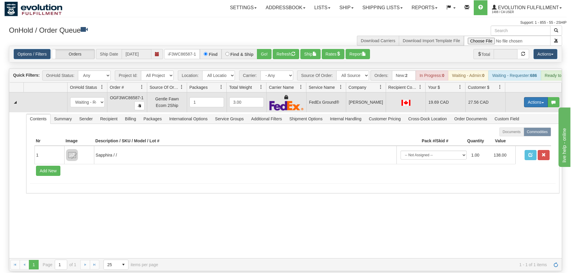
click at [527, 97] on button "Actions" at bounding box center [536, 102] width 24 height 10
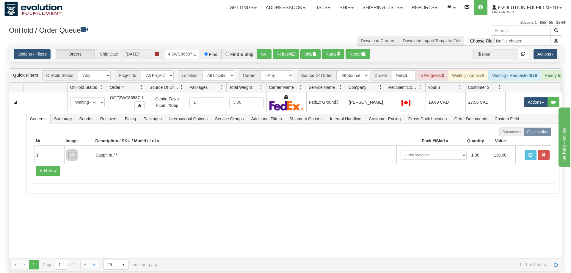
click at [255, 244] on div "31593829 EVOLUTION V3 91040038 91040040 New In Progress Waiting - Admin Waiting…" at bounding box center [285, 176] width 553 height 166
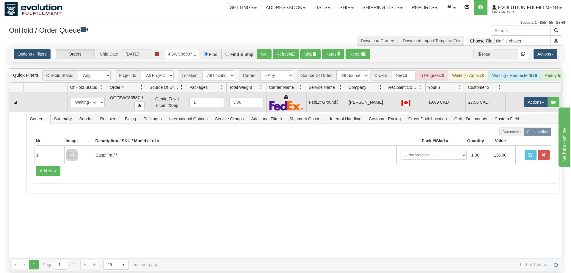
click at [530, 99] on td "Actions Open Refresh Rates Rate All Services Ship Delete Edit Items" at bounding box center [533, 103] width 57 height 20
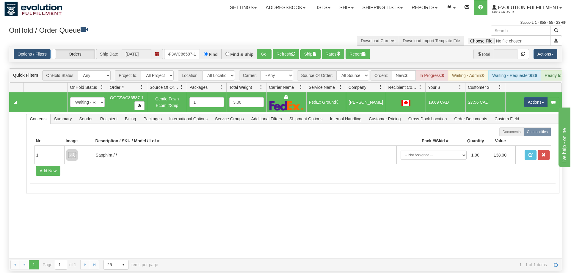
click at [530, 99] on td "Actions Open Refresh Rates Rate All Services Ship Delete Edit Items" at bounding box center [533, 103] width 57 height 20
drag, startPoint x: 530, startPoint y: 97, endPoint x: 529, endPoint y: 93, distance: 3.3
click at [531, 97] on button "Actions" at bounding box center [536, 102] width 24 height 10
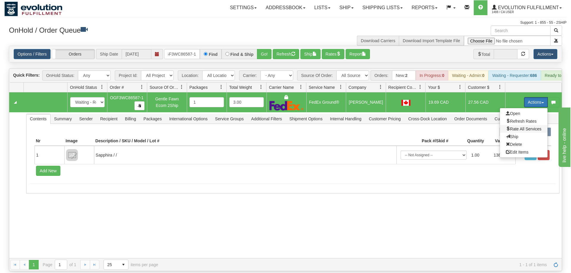
click at [526, 127] on span "Rate All Services" at bounding box center [524, 129] width 36 height 5
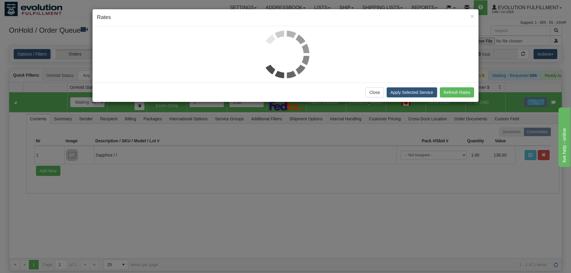
click at [123, 61] on div at bounding box center [285, 55] width 377 height 48
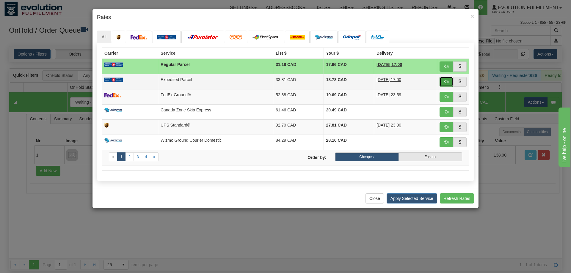
click at [446, 84] on span "button" at bounding box center [446, 81] width 4 height 4
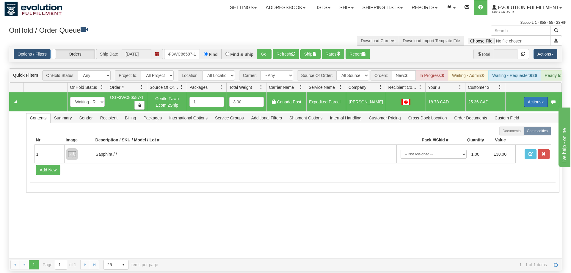
click at [533, 97] on button "Actions" at bounding box center [536, 102] width 24 height 10
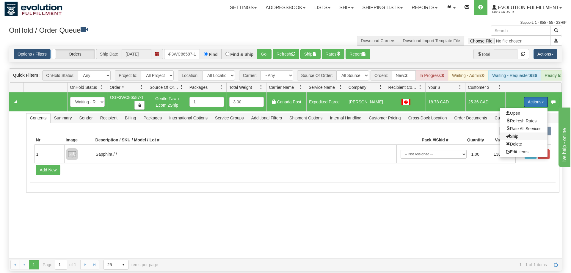
click at [514, 134] on span "Ship" at bounding box center [512, 136] width 12 height 5
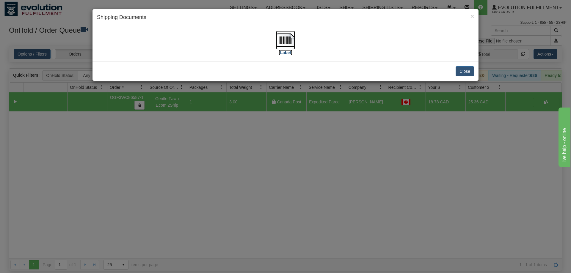
click at [285, 49] on img at bounding box center [285, 40] width 19 height 19
click at [302, 186] on div "× Shipping Documents [Label] Close" at bounding box center [285, 136] width 571 height 273
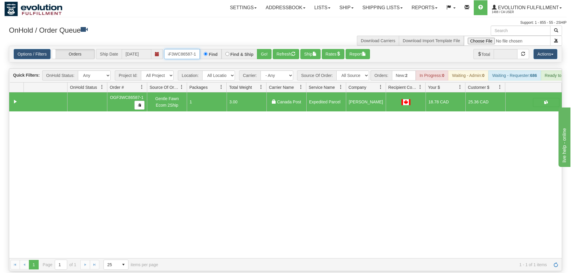
click at [178, 49] on input "OGF3WC86587-1" at bounding box center [182, 54] width 36 height 10
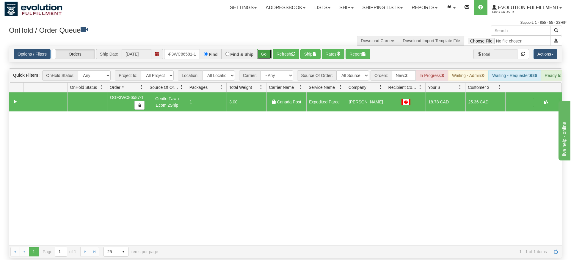
click at [264, 56] on div "Is equal to Is not equal to Contains Does not contains CAD USD EUR ZAR [PERSON_…" at bounding box center [285, 152] width 562 height 213
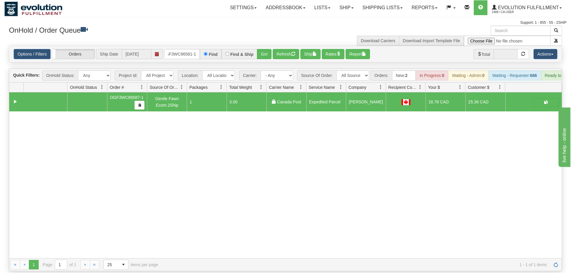
click at [264, 51] on div "Options / Filters Group Shipments Orders Ship Date 09/09/2025 OGF3WC86581-1 Fin…" at bounding box center [285, 54] width 553 height 16
click at [264, 49] on button "Go!" at bounding box center [264, 54] width 15 height 10
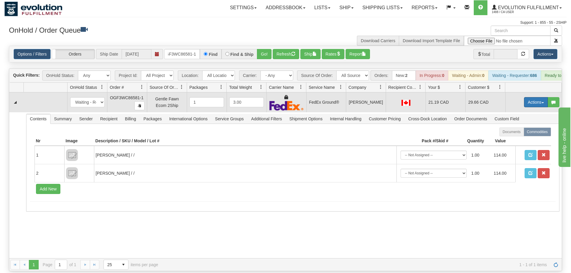
click at [526, 97] on button "Actions" at bounding box center [536, 102] width 24 height 10
click at [518, 125] on link "Rate All Services" at bounding box center [524, 129] width 48 height 8
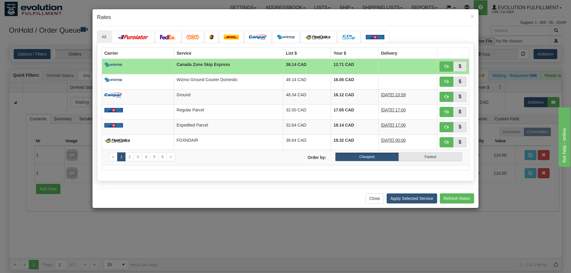
click at [115, 181] on div "Carrier Service List $ Your $ Delivery Canada Zone Skip Express 38.14 CAD 12.71…" at bounding box center [285, 112] width 377 height 138
click at [446, 126] on span "button" at bounding box center [446, 127] width 4 height 4
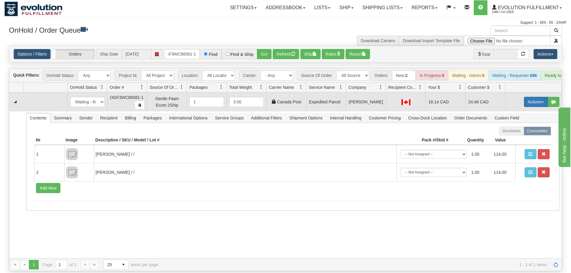
click at [544, 97] on button "Actions" at bounding box center [536, 102] width 24 height 10
click at [509, 133] on link "Ship" at bounding box center [524, 137] width 48 height 8
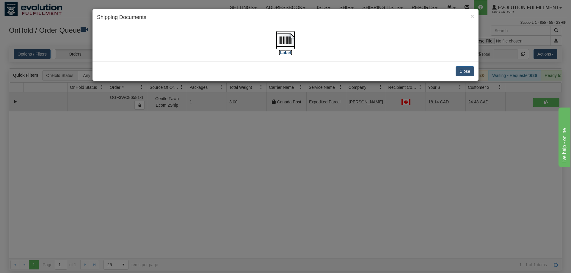
click at [282, 37] on img at bounding box center [285, 40] width 19 height 19
click at [324, 149] on div "× Shipping Documents [Label] Close" at bounding box center [285, 136] width 571 height 273
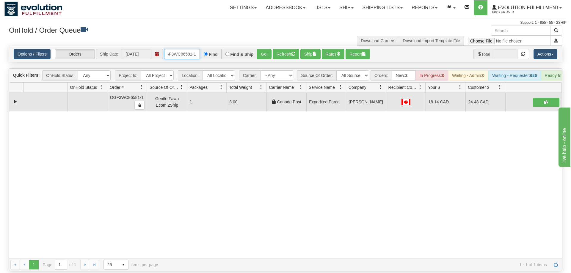
click at [191, 49] on input "OGF3WC86581-1" at bounding box center [182, 54] width 36 height 10
drag, startPoint x: 57, startPoint y: 167, endPoint x: 153, endPoint y: 43, distance: 156.6
click at [57, 166] on div "31593681 EVOLUTION V3 91039838 91039840 OGF3WC86581-1 Gentle Fawn Ecom 2Ship 1 …" at bounding box center [285, 176] width 553 height 166
click at [191, 49] on input "OGF3WC86581-1" at bounding box center [182, 54] width 36 height 10
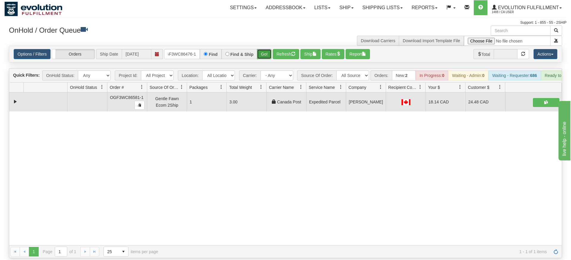
click at [268, 55] on div "Is equal to Is not equal to Contains Does not contains CAD USD EUR ZAR [PERSON_…" at bounding box center [285, 152] width 562 height 213
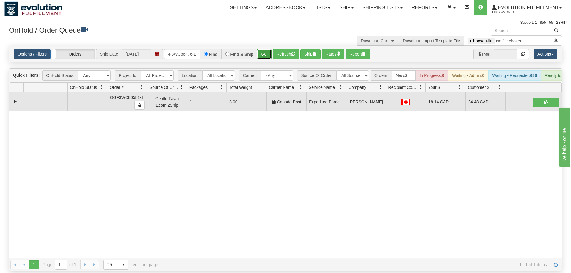
click at [262, 49] on button "Go!" at bounding box center [264, 54] width 15 height 10
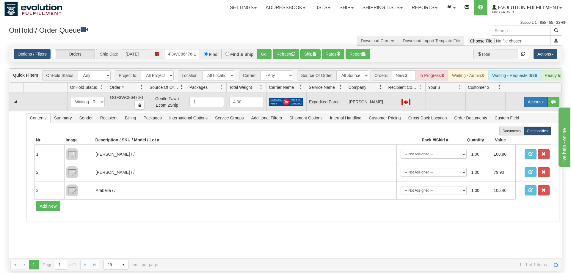
click at [542, 97] on button "Actions" at bounding box center [536, 102] width 24 height 10
click at [524, 119] on span "Refresh Rates" at bounding box center [521, 121] width 31 height 5
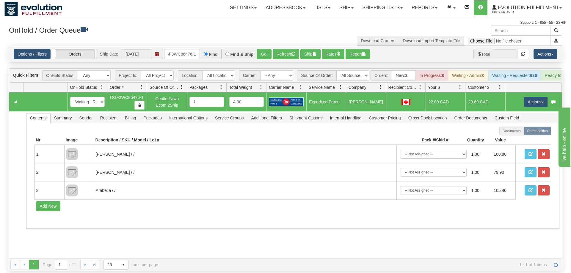
click at [100, 2] on div "Toggle navigation Settings Shipping Preferences Fields Preferences New Recipien…" at bounding box center [332, 7] width 468 height 15
click at [190, 49] on input "OGF3WC86476-1" at bounding box center [182, 54] width 36 height 10
click at [187, 49] on input "OGF3WC86476-1" at bounding box center [182, 54] width 36 height 10
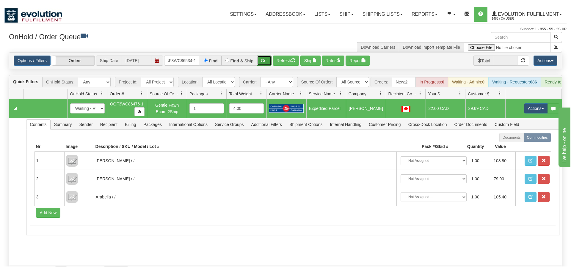
click at [261, 63] on div "Is equal to Is not equal to Contains Does not contains CAD USD EUR ZAR [PERSON_…" at bounding box center [285, 159] width 562 height 226
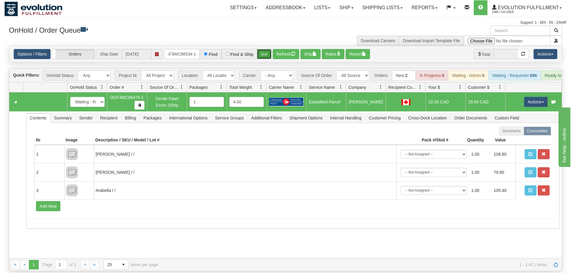
click at [268, 49] on button "Go!" at bounding box center [264, 54] width 15 height 10
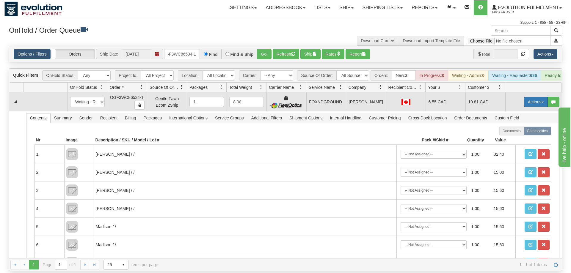
click at [532, 97] on button "Actions" at bounding box center [536, 102] width 24 height 10
click at [527, 133] on link "Ship" at bounding box center [524, 137] width 48 height 8
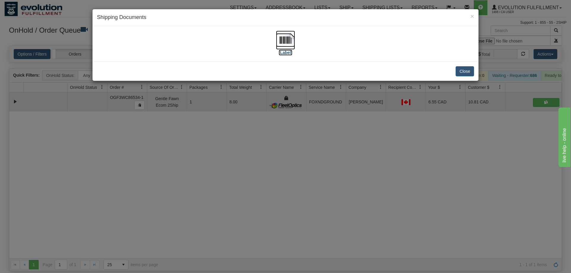
click at [286, 44] on img at bounding box center [285, 40] width 19 height 19
click at [209, 168] on div "× Shipping Documents [Label] Close" at bounding box center [285, 136] width 571 height 273
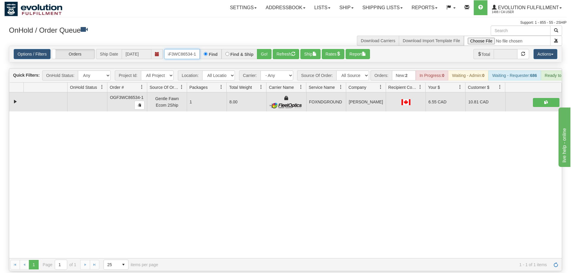
click at [187, 49] on input "OGF3WC86534-1" at bounding box center [182, 54] width 36 height 10
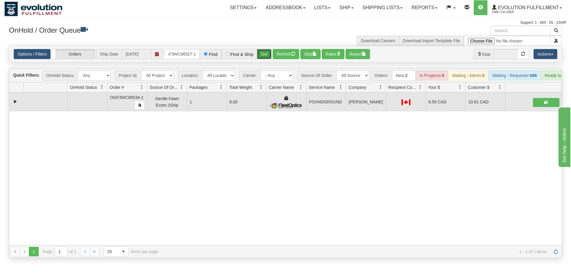
click at [266, 56] on div "Is equal to Is not equal to Contains Does not contains CAD USD EUR ZAR [PERSON_…" at bounding box center [285, 152] width 562 height 213
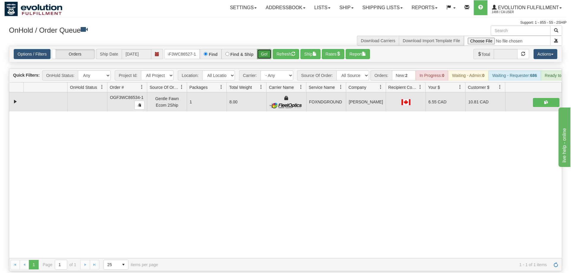
click at [268, 49] on button "Go!" at bounding box center [264, 54] width 15 height 10
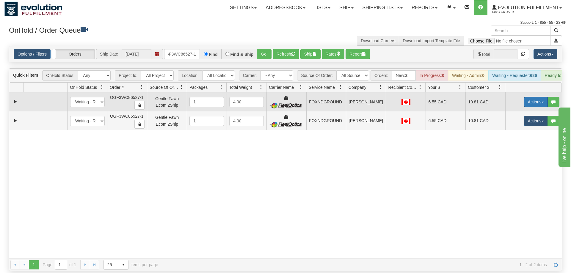
click at [526, 97] on button "Actions" at bounding box center [536, 102] width 24 height 10
click at [521, 133] on link "Ship" at bounding box center [524, 137] width 48 height 8
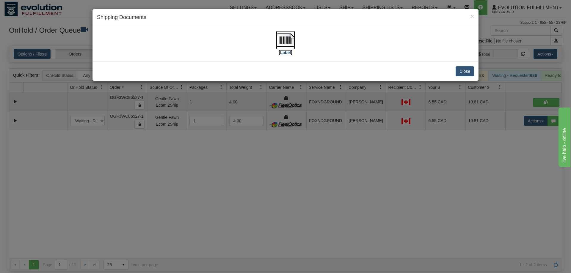
click at [286, 37] on img at bounding box center [285, 40] width 19 height 19
click at [519, 135] on div "× Shipping Documents [Label] Close" at bounding box center [285, 136] width 571 height 273
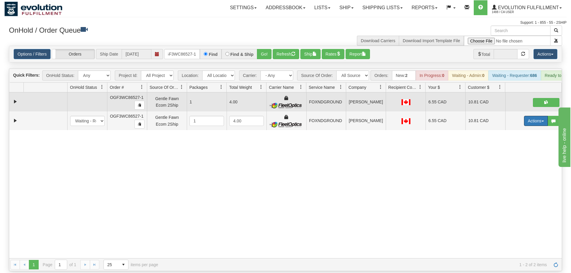
click at [537, 116] on button "Actions" at bounding box center [536, 121] width 24 height 10
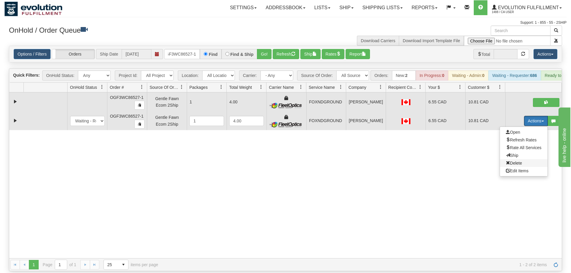
click at [517, 161] on span "Delete" at bounding box center [514, 163] width 16 height 5
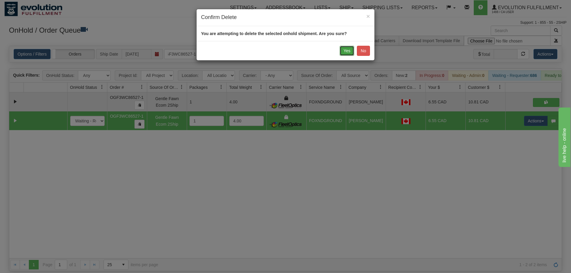
click at [346, 49] on button "Yes" at bounding box center [347, 51] width 15 height 10
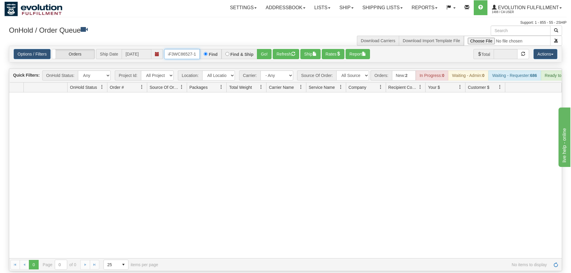
click at [183, 49] on input "OGF3WC86527-1" at bounding box center [182, 54] width 36 height 10
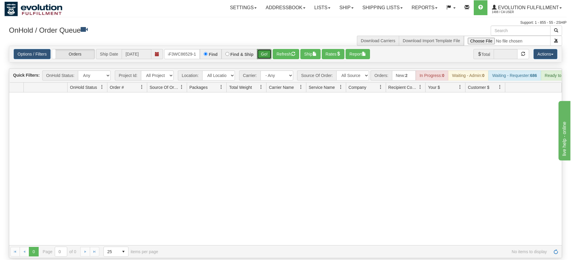
click at [268, 61] on div "Is equal to Is not equal to Contains Does not contains CAD USD EUR ZAR [PERSON_…" at bounding box center [285, 152] width 562 height 213
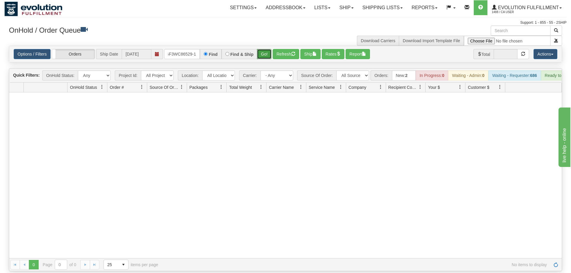
click at [263, 49] on button "Go!" at bounding box center [264, 54] width 15 height 10
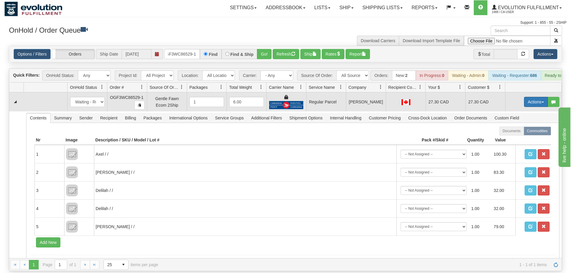
click at [546, 97] on button "Actions" at bounding box center [536, 102] width 24 height 10
click at [513, 126] on span "Rate All Services" at bounding box center [524, 128] width 36 height 5
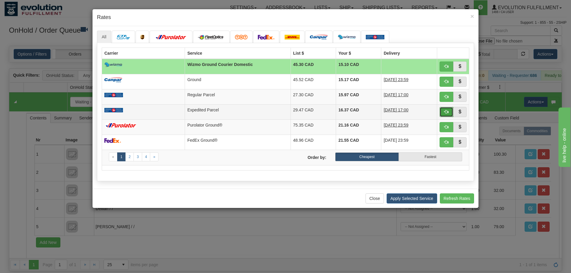
click at [446, 112] on span "button" at bounding box center [446, 112] width 4 height 4
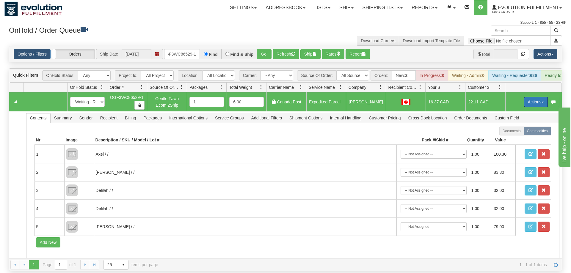
click at [538, 97] on button "Actions" at bounding box center [536, 102] width 24 height 10
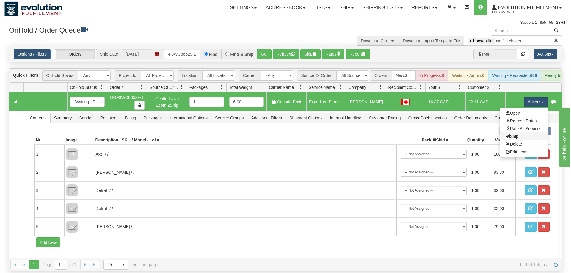
click at [528, 133] on link "Ship" at bounding box center [524, 137] width 48 height 8
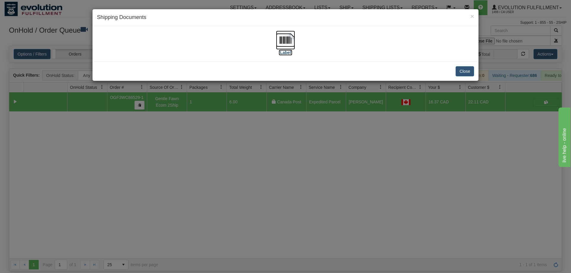
drag, startPoint x: 283, startPoint y: 46, endPoint x: 286, endPoint y: 46, distance: 3.6
click at [286, 46] on img at bounding box center [285, 40] width 19 height 19
drag, startPoint x: 221, startPoint y: 204, endPoint x: 162, endPoint y: 35, distance: 179.4
click at [220, 197] on div "× Shipping Documents [Label] Close" at bounding box center [285, 136] width 571 height 273
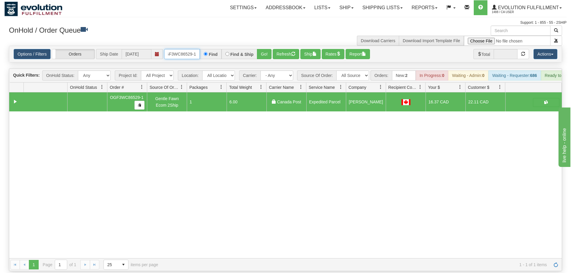
click at [181, 49] on input "OGF3WC86529-1" at bounding box center [182, 54] width 36 height 10
drag, startPoint x: 262, startPoint y: 47, endPoint x: 267, endPoint y: 48, distance: 5.8
click at [262, 59] on div "Is equal to Is not equal to Contains Does not contains CAD USD EUR ZAR [PERSON_…" at bounding box center [285, 159] width 562 height 226
click at [268, 49] on button "Go!" at bounding box center [264, 54] width 15 height 10
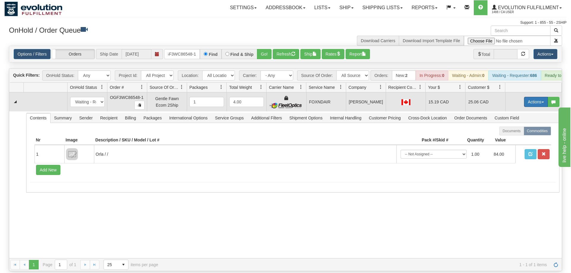
click at [546, 97] on button "Actions" at bounding box center [536, 102] width 24 height 10
click at [527, 126] on span "Rate All Services" at bounding box center [524, 128] width 36 height 5
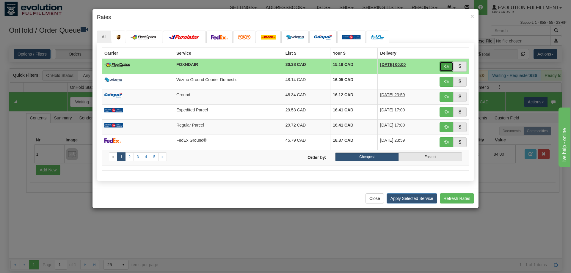
click at [444, 65] on span "button" at bounding box center [446, 66] width 4 height 4
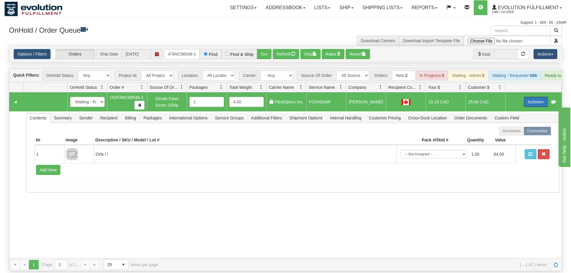
click at [534, 97] on button "Actions" at bounding box center [536, 102] width 24 height 10
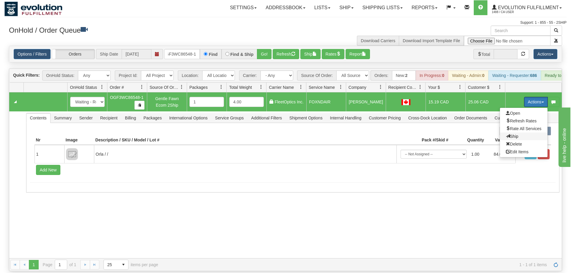
click at [514, 134] on span "Ship" at bounding box center [512, 136] width 12 height 5
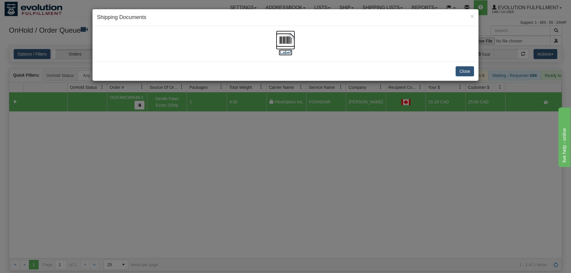
click at [287, 39] on img at bounding box center [285, 40] width 19 height 19
drag, startPoint x: 164, startPoint y: 217, endPoint x: 166, endPoint y: 206, distance: 10.7
click at [166, 206] on div "× Shipping Documents [Label] Close" at bounding box center [285, 136] width 571 height 273
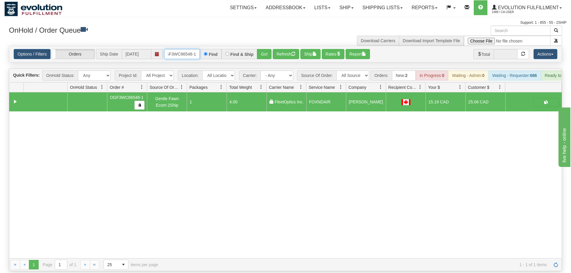
click at [186, 49] on input "OGF3WC86548-1" at bounding box center [182, 54] width 36 height 10
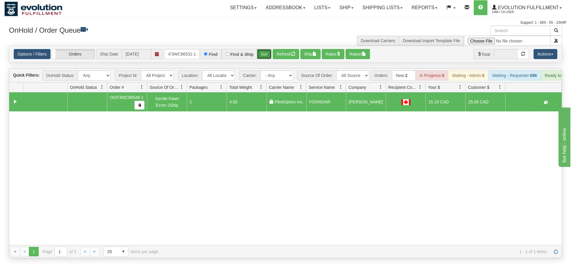
click at [266, 54] on div "Is equal to Is not equal to Contains Does not contains CAD USD EUR ZAR [PERSON_…" at bounding box center [285, 152] width 562 height 213
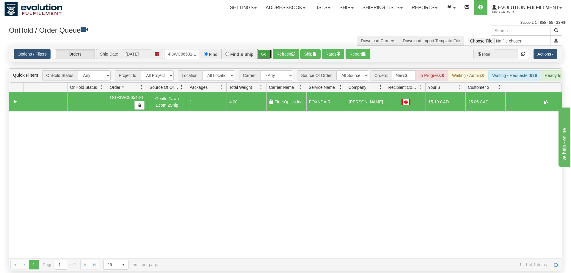
click at [268, 49] on button "Go!" at bounding box center [264, 54] width 15 height 10
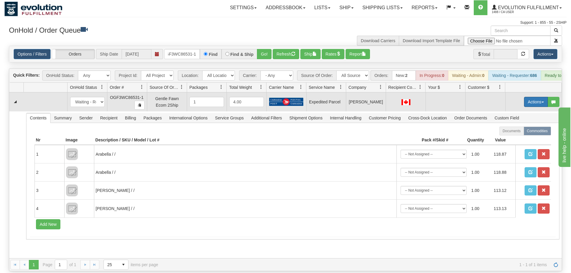
click at [532, 97] on button "Actions" at bounding box center [536, 102] width 24 height 10
click at [520, 119] on span "Refresh Rates" at bounding box center [521, 121] width 31 height 5
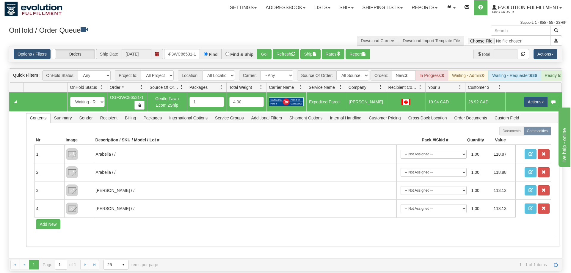
click at [535, 93] on td "Actions Open Refresh Rates Rate All Services Ship Delete Edit Items" at bounding box center [533, 102] width 57 height 19
click at [529, 97] on button "Actions" at bounding box center [536, 102] width 24 height 10
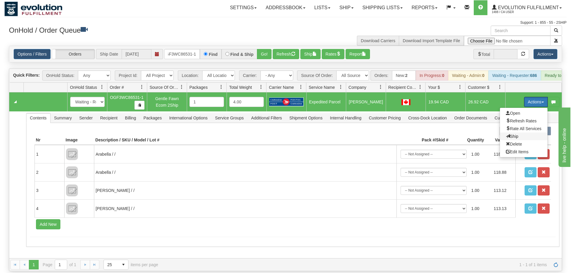
click at [510, 134] on span "Ship" at bounding box center [512, 136] width 12 height 5
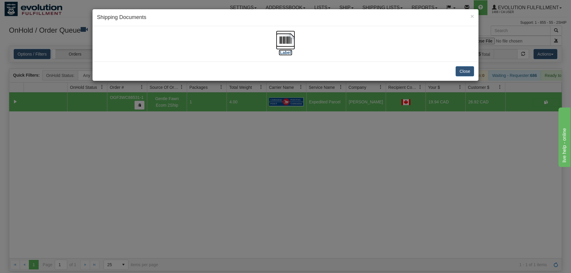
click at [286, 45] on img at bounding box center [285, 40] width 19 height 19
click at [308, 4] on div "× Shipping Documents [Label] Close" at bounding box center [285, 136] width 571 height 273
click at [178, 84] on div "× Shipping Documents [Label] Close" at bounding box center [285, 136] width 571 height 273
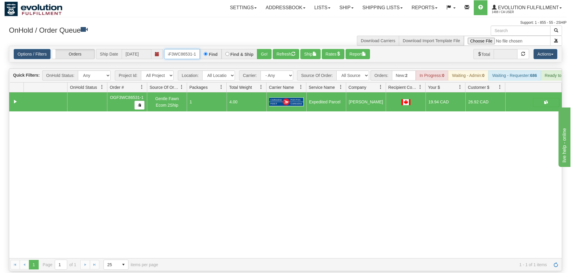
click at [184, 49] on input "OGF3WC86531-1" at bounding box center [182, 54] width 36 height 10
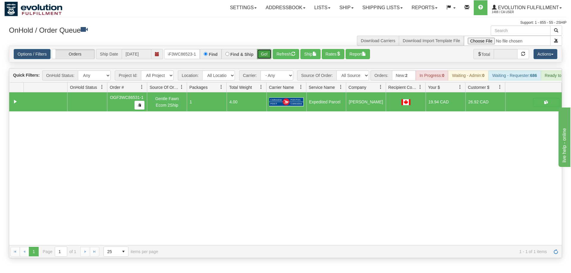
click at [259, 56] on div "Is equal to Is not equal to Contains Does not contains CAD USD EUR ZAR [PERSON_…" at bounding box center [285, 152] width 562 height 213
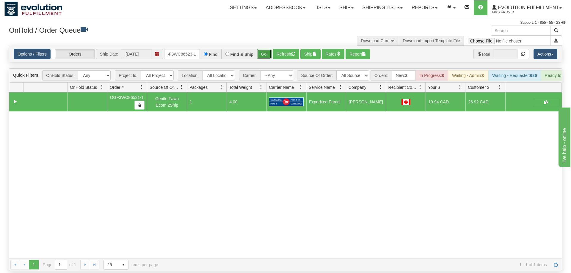
click at [266, 49] on button "Go!" at bounding box center [264, 54] width 15 height 10
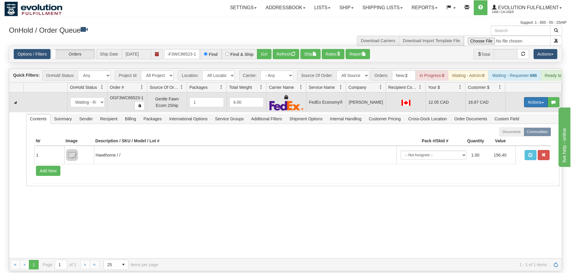
click at [532, 97] on button "Actions" at bounding box center [536, 102] width 24 height 10
click at [518, 133] on link "Ship" at bounding box center [524, 137] width 48 height 8
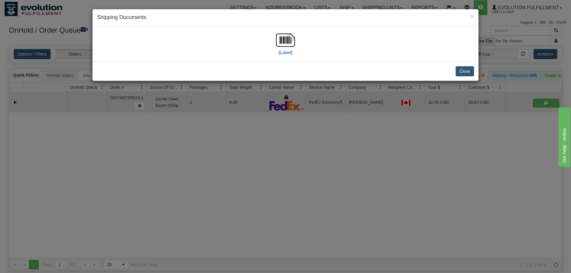
click at [294, 50] on div "[Label]" at bounding box center [285, 44] width 19 height 26
click at [289, 49] on img at bounding box center [285, 40] width 19 height 19
drag, startPoint x: 236, startPoint y: 162, endPoint x: 192, endPoint y: 90, distance: 84.2
click at [236, 158] on div "× Shipping Documents [Label] Close" at bounding box center [285, 136] width 571 height 273
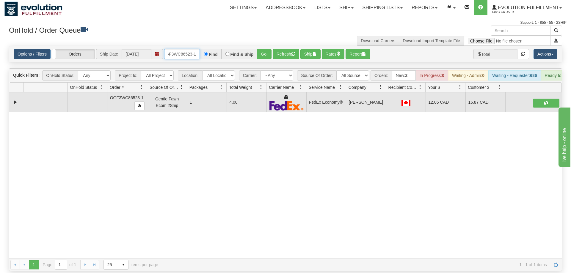
click at [181, 49] on input "OGF3WC86523-1" at bounding box center [182, 54] width 36 height 10
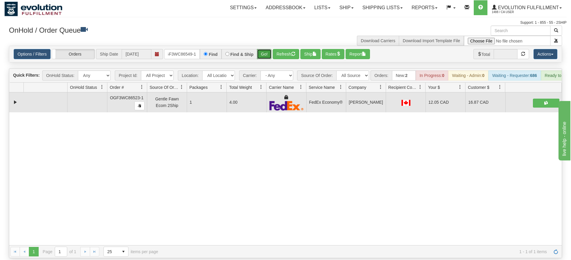
click at [263, 56] on div "Is equal to Is not equal to Contains Does not contains CAD USD EUR ZAR [PERSON_…" at bounding box center [285, 152] width 562 height 213
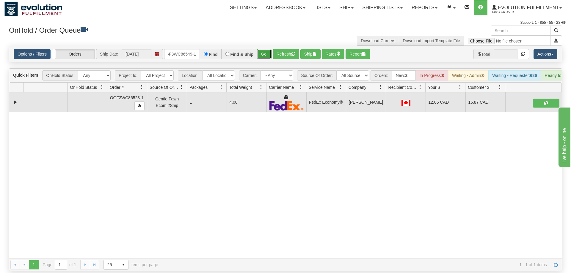
click at [265, 49] on button "Go!" at bounding box center [264, 54] width 15 height 10
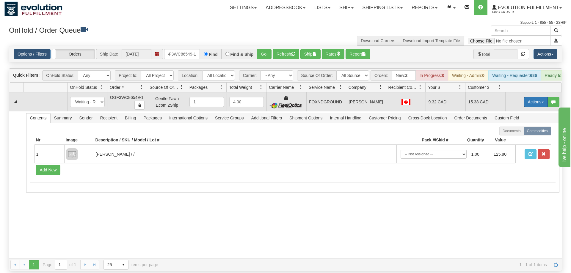
click at [535, 97] on button "Actions" at bounding box center [536, 102] width 24 height 10
click at [518, 133] on link "Ship" at bounding box center [524, 137] width 48 height 8
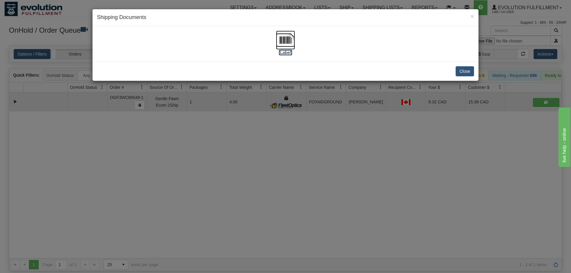
click at [289, 37] on img at bounding box center [285, 40] width 19 height 19
drag, startPoint x: 261, startPoint y: 154, endPoint x: 172, endPoint y: 26, distance: 156.0
click at [259, 150] on div "× Shipping Documents [Label] Close" at bounding box center [285, 136] width 571 height 273
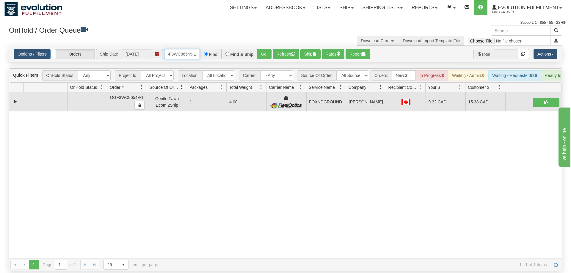
click at [181, 49] on input "OGF3WC86549-1" at bounding box center [182, 54] width 36 height 10
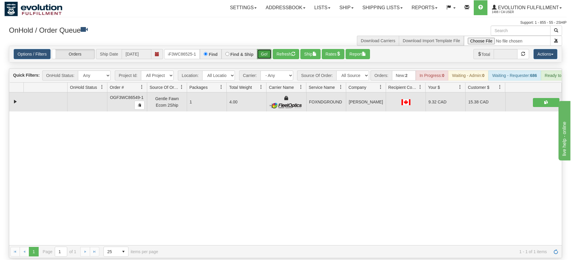
click at [260, 58] on div "Is equal to Is not equal to Contains Does not contains CAD USD EUR ZAR [PERSON_…" at bounding box center [285, 152] width 562 height 213
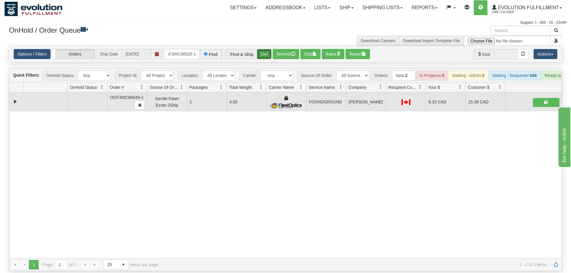
click at [266, 49] on button "Go!" at bounding box center [264, 54] width 15 height 10
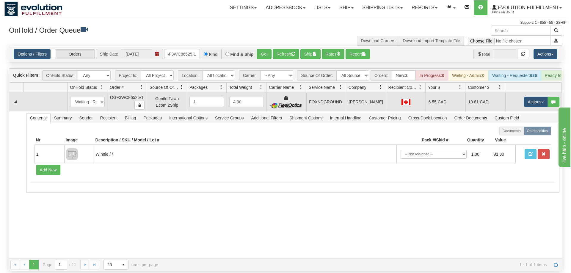
click at [521, 96] on td "Actions Open Refresh Rates Rate All Services Ship Delete Edit Items" at bounding box center [533, 102] width 57 height 19
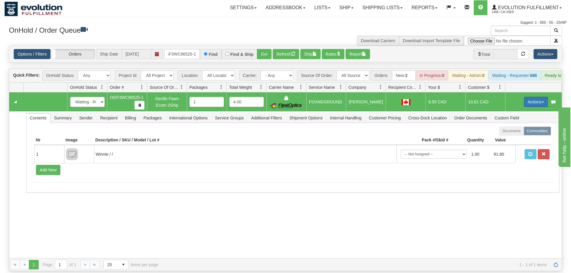
click at [527, 97] on button "Actions" at bounding box center [536, 102] width 24 height 10
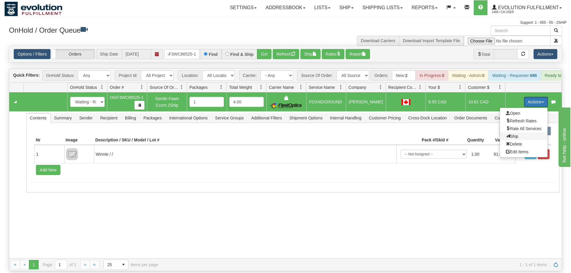
click at [512, 134] on span "Ship" at bounding box center [512, 136] width 12 height 5
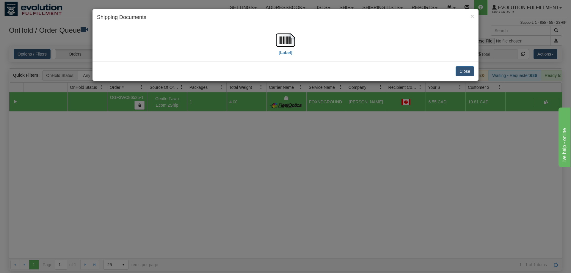
click at [128, 48] on div "[Label]" at bounding box center [285, 44] width 377 height 26
click at [289, 48] on img at bounding box center [285, 40] width 19 height 19
click at [224, 136] on div "× Shipping Documents [Label] Close" at bounding box center [285, 136] width 571 height 273
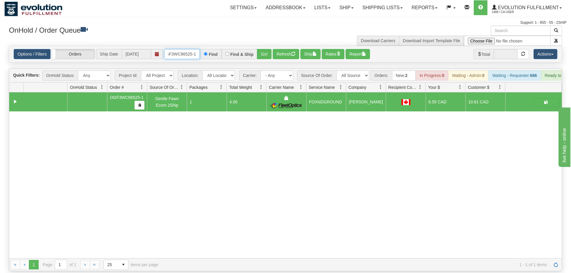
click at [181, 49] on input "OGF3WC86525-1" at bounding box center [182, 54] width 36 height 10
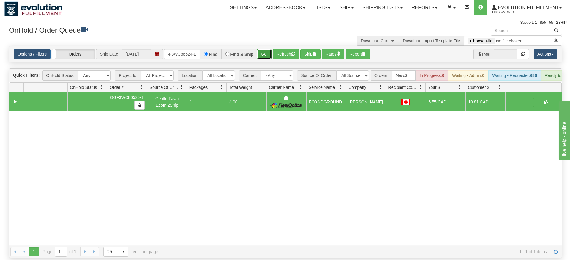
click at [265, 61] on div "Is equal to Is not equal to Contains Does not contains CAD USD EUR ZAR [PERSON_…" at bounding box center [285, 152] width 562 height 213
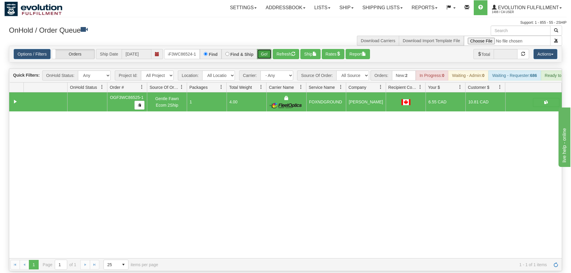
click at [268, 49] on button "Go!" at bounding box center [264, 54] width 15 height 10
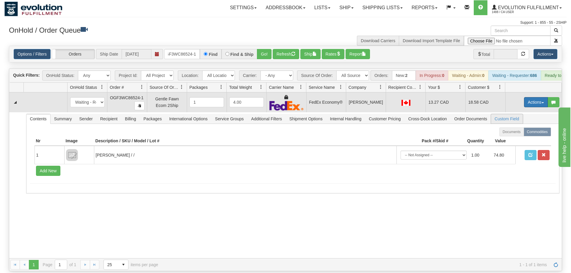
click at [533, 97] on button "Actions" at bounding box center [536, 102] width 24 height 10
click at [512, 134] on span "Ship" at bounding box center [512, 136] width 12 height 5
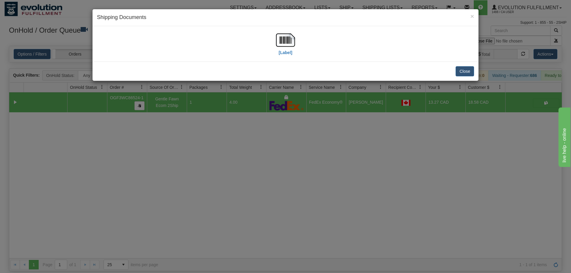
click at [275, 52] on div "[Label]" at bounding box center [285, 44] width 377 height 26
click at [297, 44] on div "[Label]" at bounding box center [285, 44] width 377 height 26
click at [289, 55] on label "[Label]" at bounding box center [286, 53] width 14 height 6
click at [107, 55] on div "[Label]" at bounding box center [285, 44] width 377 height 26
click at [290, 152] on div "× Shipping Documents [Label] Close" at bounding box center [285, 136] width 571 height 273
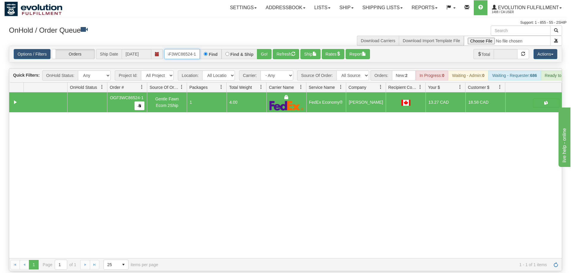
click at [171, 49] on input "OGF3WC86524-1" at bounding box center [182, 54] width 36 height 10
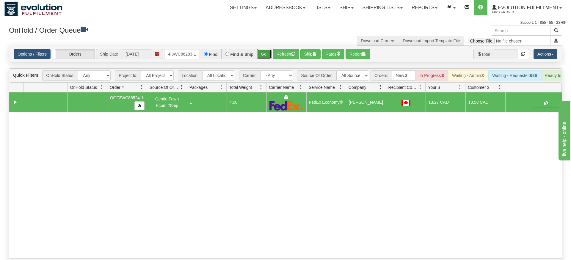
click at [259, 54] on div "Is equal to Is not equal to Contains Does not contains CAD USD EUR ZAR [PERSON_…" at bounding box center [285, 159] width 562 height 226
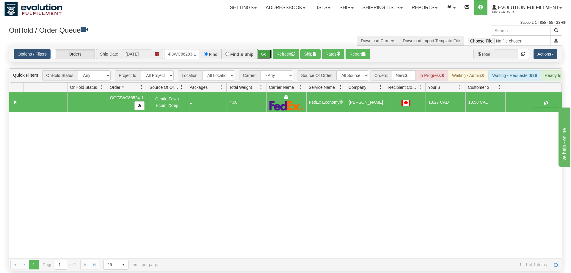
click at [264, 49] on button "Go!" at bounding box center [264, 54] width 15 height 10
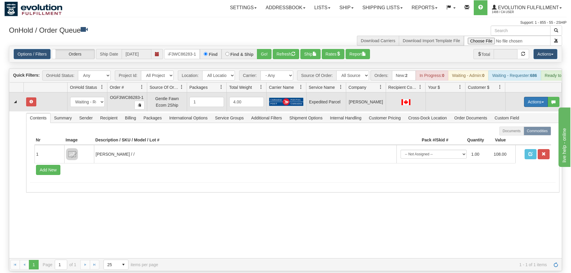
click at [526, 97] on button "Actions" at bounding box center [536, 102] width 24 height 10
click at [523, 119] on span "Refresh Rates" at bounding box center [521, 121] width 31 height 5
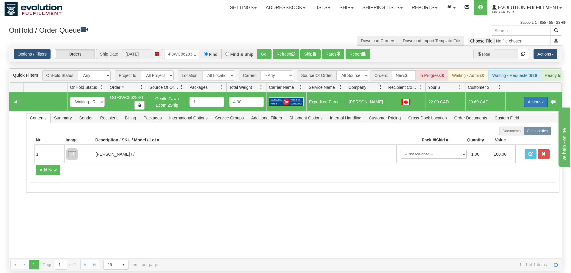
click at [531, 97] on button "Actions" at bounding box center [536, 102] width 24 height 10
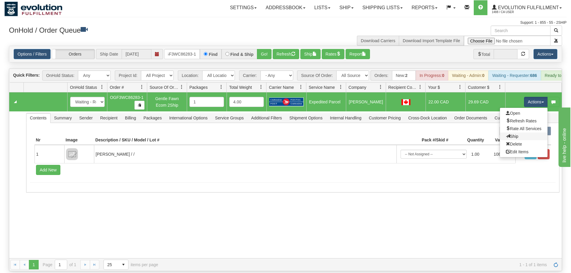
click at [518, 133] on link "Ship" at bounding box center [524, 137] width 48 height 8
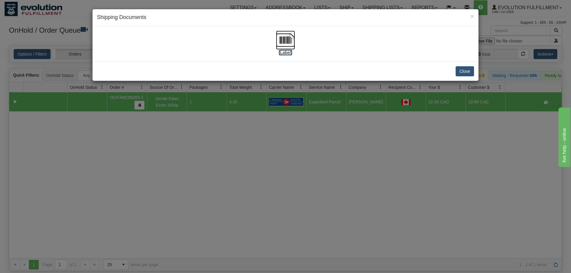
click at [288, 46] on img at bounding box center [285, 40] width 19 height 19
drag, startPoint x: 180, startPoint y: 179, endPoint x: 186, endPoint y: 142, distance: 38.2
click at [185, 171] on div "× Shipping Documents [Label] Close" at bounding box center [285, 136] width 571 height 273
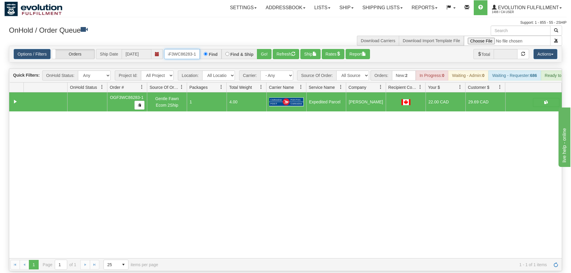
drag, startPoint x: 189, startPoint y: 47, endPoint x: 194, endPoint y: 50, distance: 5.9
click at [189, 49] on input "OGF3WC86283-1" at bounding box center [182, 54] width 36 height 10
click at [262, 55] on div "Is equal to Is not equal to Contains Does not contains CAD USD EUR ZAR [PERSON_…" at bounding box center [285, 159] width 562 height 226
click at [266, 49] on button "Go!" at bounding box center [264, 54] width 15 height 10
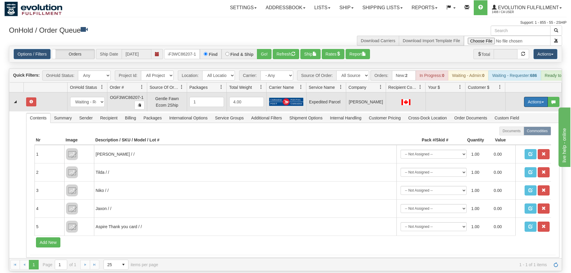
drag, startPoint x: 536, startPoint y: 92, endPoint x: 519, endPoint y: 120, distance: 32.4
click at [536, 97] on button "Actions" at bounding box center [536, 102] width 24 height 10
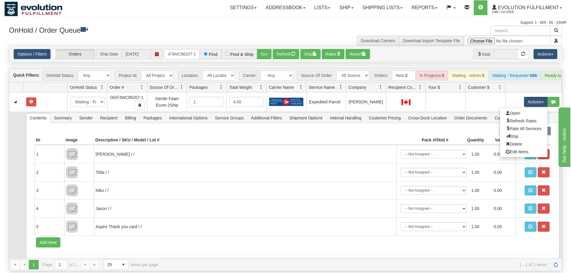
click at [522, 117] on link "Refresh Rates" at bounding box center [524, 121] width 48 height 8
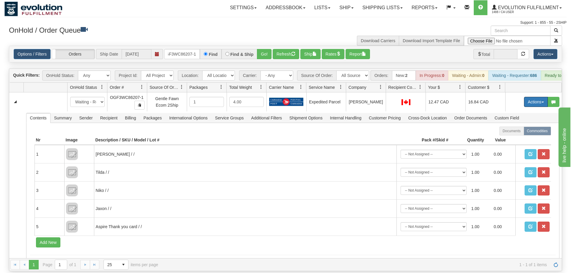
click at [536, 97] on button "Actions" at bounding box center [536, 102] width 24 height 10
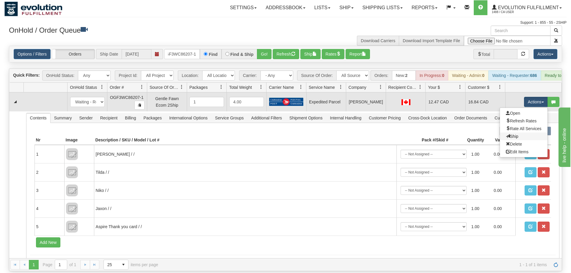
click at [527, 133] on link "Ship" at bounding box center [524, 137] width 48 height 8
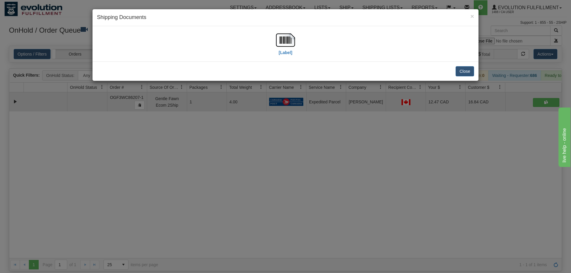
click at [293, 26] on div "× Shipping Documents" at bounding box center [286, 17] width 386 height 17
click at [280, 51] on label "[Label]" at bounding box center [286, 53] width 14 height 6
drag, startPoint x: 179, startPoint y: 101, endPoint x: 191, endPoint y: 64, distance: 39.3
click at [182, 99] on div "× Shipping Documents [Label] Close" at bounding box center [285, 136] width 571 height 273
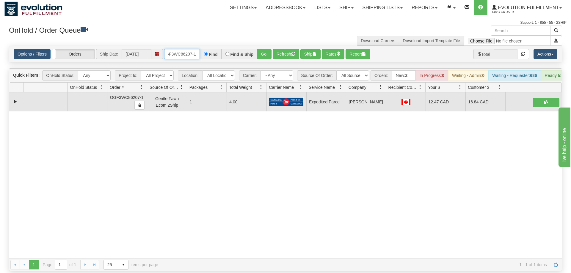
click at [181, 49] on input "OGF3WC86207-1" at bounding box center [182, 54] width 36 height 10
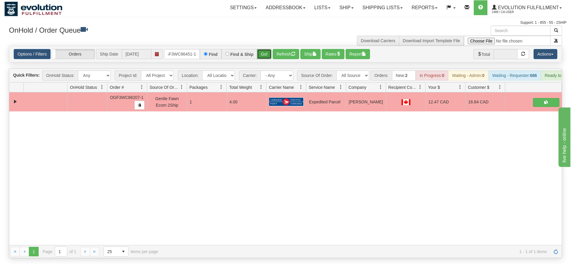
click at [265, 56] on div "Is equal to Is not equal to Contains Does not contains CAD USD EUR ZAR [PERSON_…" at bounding box center [285, 152] width 562 height 213
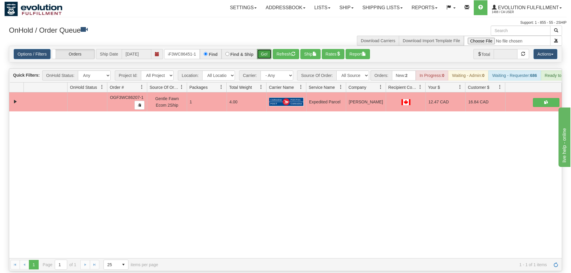
click at [265, 49] on button "Go!" at bounding box center [264, 54] width 15 height 10
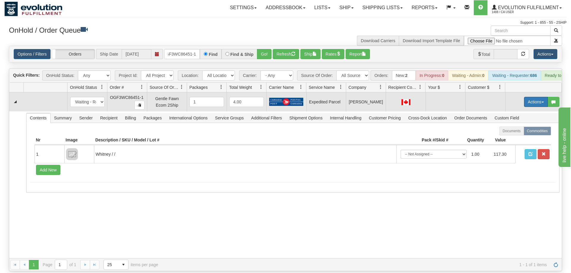
click at [537, 97] on button "Actions" at bounding box center [536, 102] width 24 height 10
click at [525, 119] on span "Refresh Rates" at bounding box center [521, 121] width 31 height 5
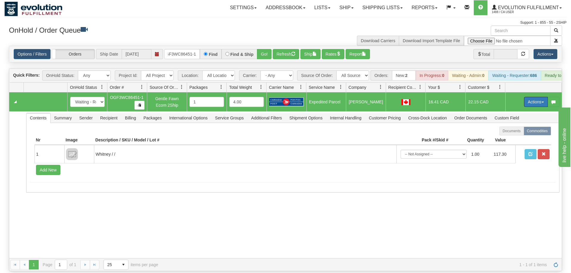
click at [541, 97] on button "Actions" at bounding box center [536, 102] width 24 height 10
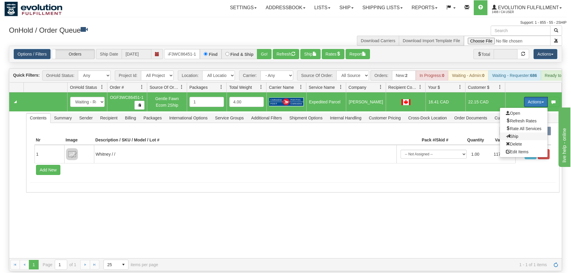
click at [509, 134] on span "Ship" at bounding box center [512, 136] width 12 height 5
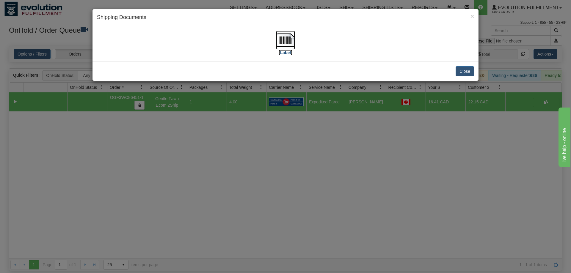
click at [286, 48] on img at bounding box center [285, 40] width 19 height 19
drag, startPoint x: 183, startPoint y: 208, endPoint x: 184, endPoint y: 68, distance: 139.5
click at [183, 205] on div "× Shipping Documents [Label] Close" at bounding box center [285, 136] width 571 height 273
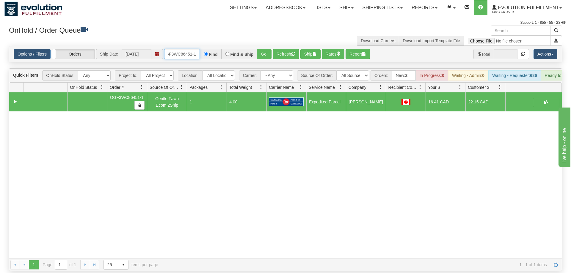
click at [183, 49] on input "OGF3WC86451-1" at bounding box center [182, 54] width 36 height 10
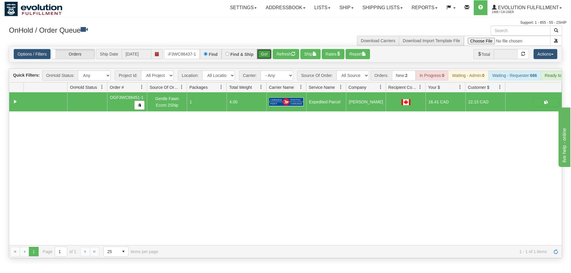
drag, startPoint x: 263, startPoint y: 42, endPoint x: 263, endPoint y: 53, distance: 11.3
click at [263, 55] on div "Is equal to Is not equal to Contains Does not contains CAD USD EUR ZAR [PERSON_…" at bounding box center [285, 152] width 562 height 213
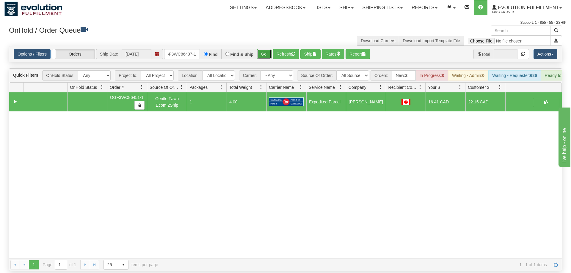
click at [266, 49] on button "Go!" at bounding box center [264, 54] width 15 height 10
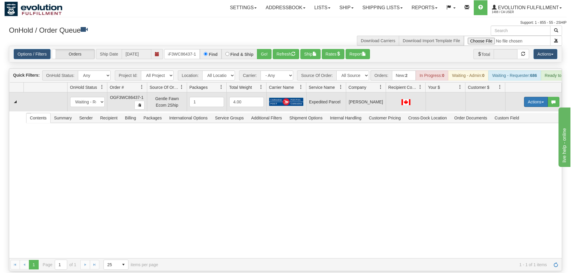
click at [541, 97] on button "Actions" at bounding box center [536, 102] width 24 height 10
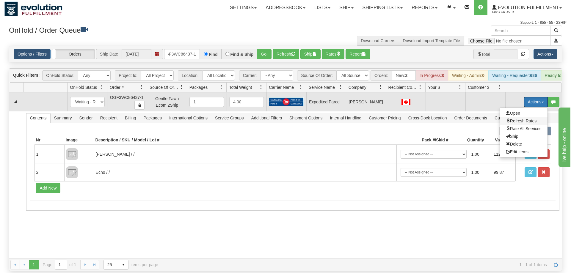
click at [522, 119] on span "Refresh Rates" at bounding box center [521, 121] width 31 height 5
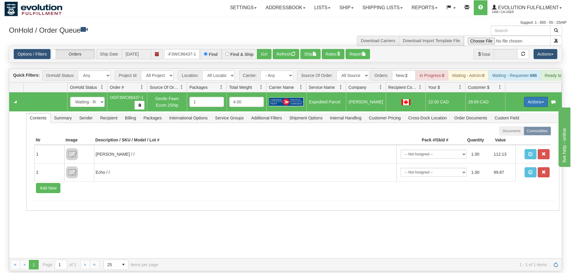
click at [535, 97] on button "Actions" at bounding box center [536, 102] width 24 height 10
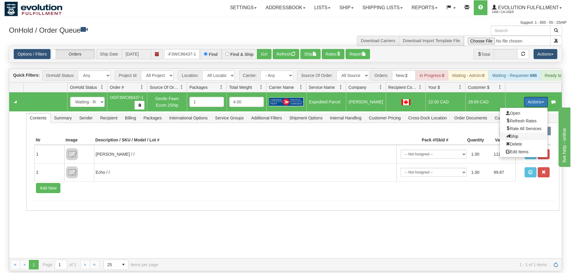
click at [515, 134] on span "Ship" at bounding box center [512, 136] width 12 height 5
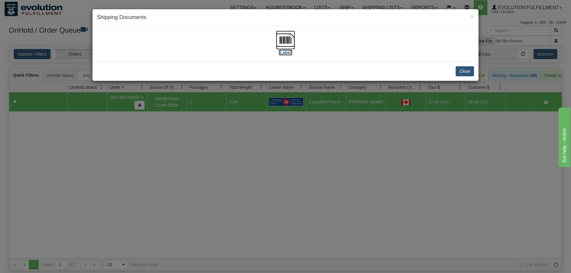
click at [295, 47] on img at bounding box center [285, 40] width 19 height 19
drag, startPoint x: 217, startPoint y: 163, endPoint x: 173, endPoint y: 26, distance: 144.0
click at [217, 153] on div "× Shipping Documents [Label] Close" at bounding box center [285, 136] width 571 height 273
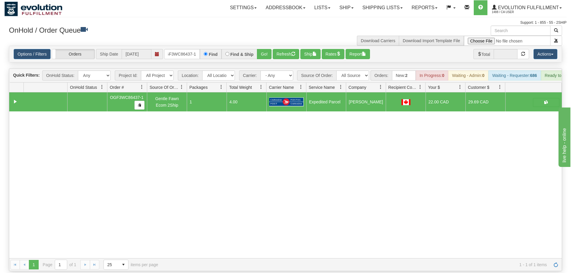
click at [188, 46] on div "Options / Filters Group Shipments Orders Ship Date 09/09/2025 OGF3WC86437-1 Fin…" at bounding box center [285, 54] width 553 height 16
click at [198, 49] on input "OGF3WC86437-1" at bounding box center [182, 54] width 36 height 10
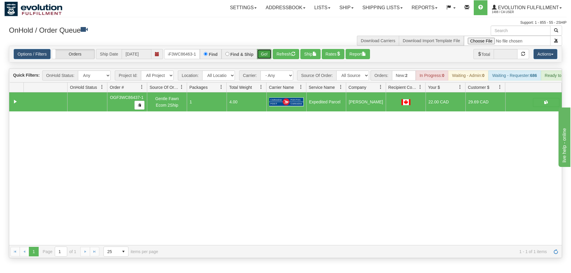
click at [264, 59] on div "Is equal to Is not equal to Contains Does not contains CAD USD EUR ZAR [PERSON_…" at bounding box center [285, 152] width 562 height 213
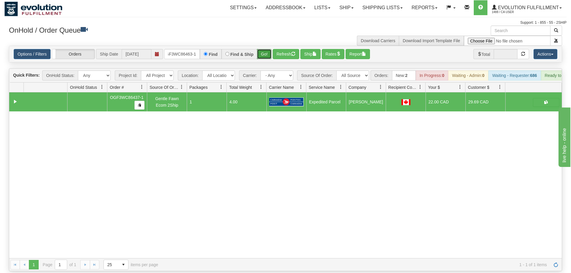
click at [264, 49] on button "Go!" at bounding box center [264, 54] width 15 height 10
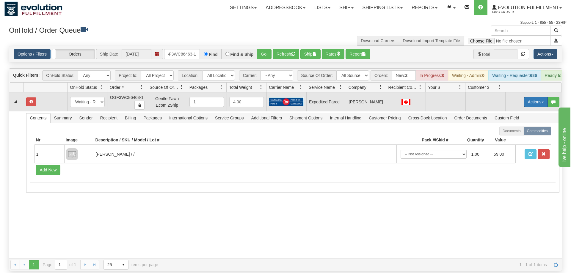
click at [530, 97] on button "Actions" at bounding box center [536, 102] width 24 height 10
click at [516, 119] on span "Refresh Rates" at bounding box center [521, 121] width 31 height 5
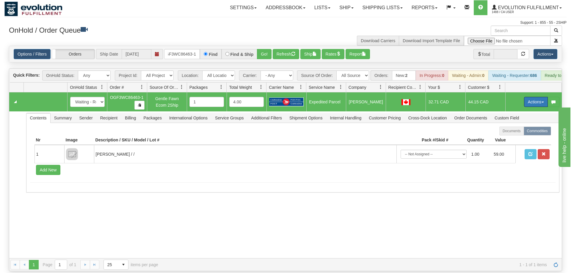
click at [536, 97] on button "Actions" at bounding box center [536, 102] width 24 height 10
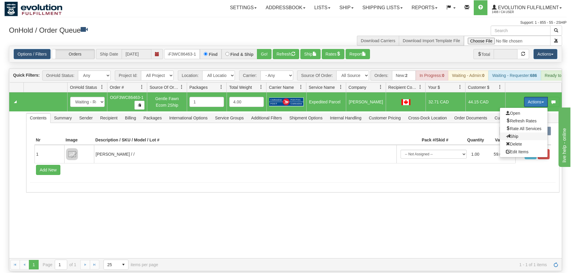
click at [512, 134] on span "Ship" at bounding box center [512, 136] width 12 height 5
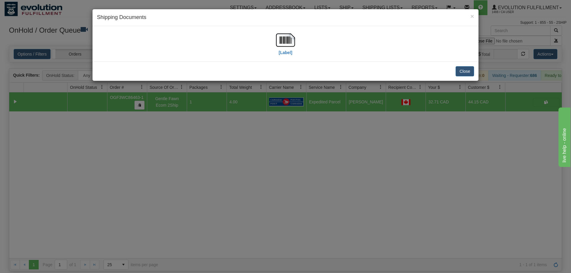
click at [296, 42] on div "[Label]" at bounding box center [285, 44] width 377 height 26
click at [291, 41] on img at bounding box center [285, 40] width 19 height 19
drag, startPoint x: 241, startPoint y: 152, endPoint x: 197, endPoint y: 71, distance: 92.6
click at [241, 150] on div "× Shipping Documents [Label] Close" at bounding box center [285, 136] width 571 height 273
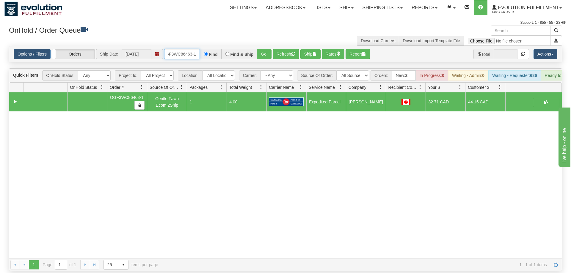
click at [192, 49] on input "OGF3WC86463-1" at bounding box center [182, 54] width 36 height 10
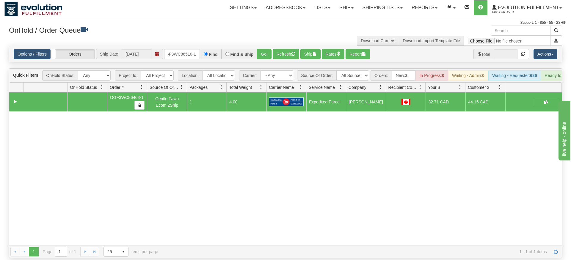
click at [266, 65] on div "Is equal to Is not equal to Contains Does not contains CAD USD EUR ZAR [PERSON_…" at bounding box center [285, 152] width 562 height 213
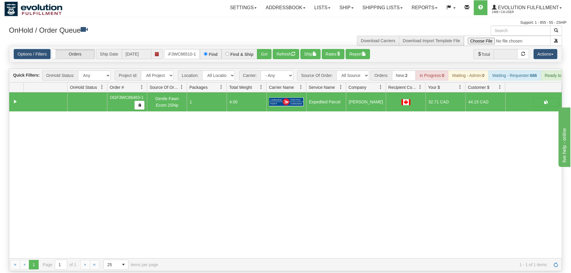
click at [267, 51] on div "Options / Filters Group Shipments Orders Ship Date 09/09/2025 oGF3WC86510-1 Fin…" at bounding box center [285, 54] width 553 height 16
click at [267, 49] on button "Go!" at bounding box center [264, 54] width 15 height 10
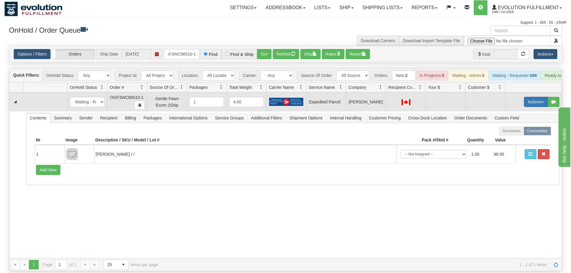
click at [531, 97] on button "Actions" at bounding box center [536, 102] width 24 height 10
click at [523, 119] on span "Refresh Rates" at bounding box center [521, 121] width 31 height 5
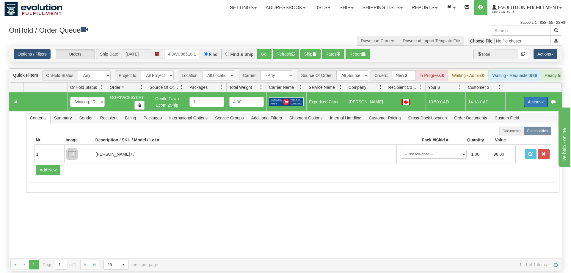
click at [524, 97] on button "Actions" at bounding box center [536, 102] width 24 height 10
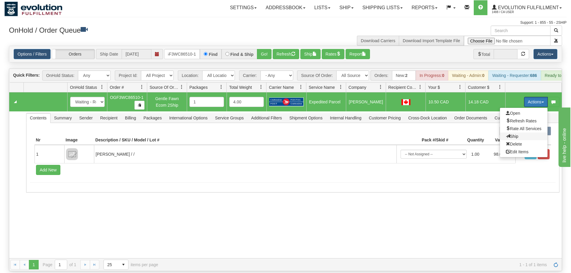
click at [514, 134] on span "Ship" at bounding box center [512, 136] width 12 height 5
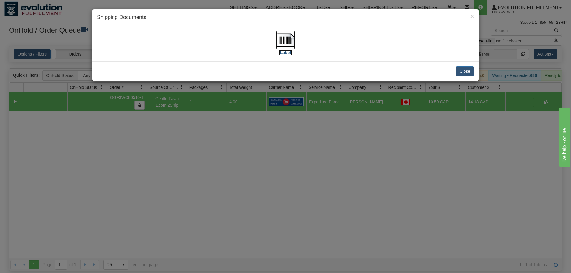
click at [287, 42] on img at bounding box center [285, 40] width 19 height 19
drag, startPoint x: 244, startPoint y: 186, endPoint x: 207, endPoint y: 68, distance: 123.0
click at [244, 182] on div "× Shipping Documents [Label] Close" at bounding box center [285, 136] width 571 height 273
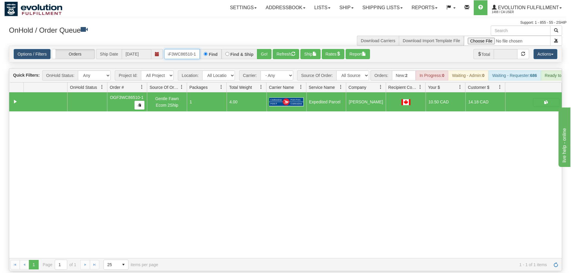
click at [177, 49] on input "oGF3WC86510-1" at bounding box center [182, 54] width 36 height 10
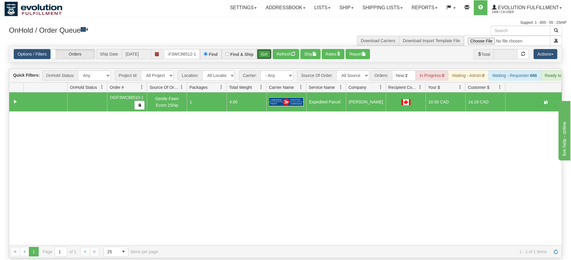
click at [267, 63] on div "Is equal to Is not equal to Contains Does not contains CAD USD EUR ZAR [PERSON_…" at bounding box center [285, 152] width 562 height 213
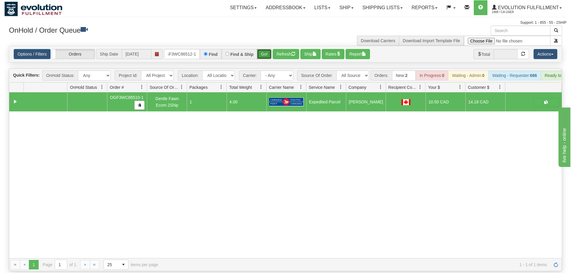
click at [268, 49] on button "Go!" at bounding box center [264, 54] width 15 height 10
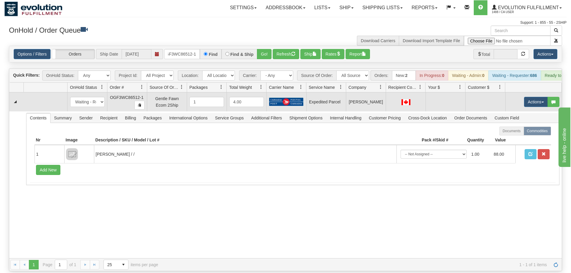
click at [541, 99] on td "Actions Open Refresh Rates Rate All Services Ship Delete Edit Items" at bounding box center [533, 102] width 57 height 19
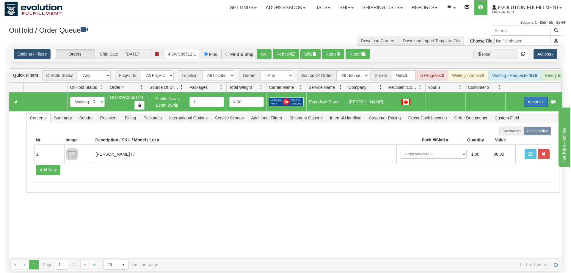
click at [540, 97] on button "Actions" at bounding box center [536, 102] width 24 height 10
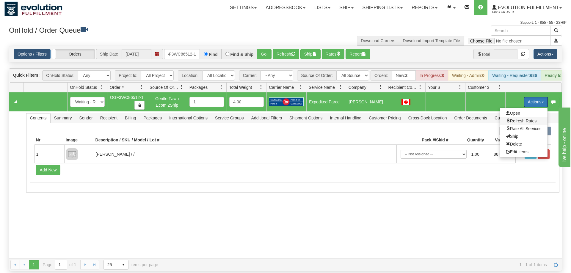
click at [527, 119] on span "Refresh Rates" at bounding box center [521, 121] width 31 height 5
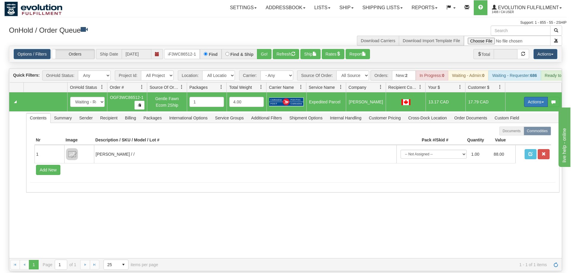
click at [537, 97] on button "Actions" at bounding box center [536, 102] width 24 height 10
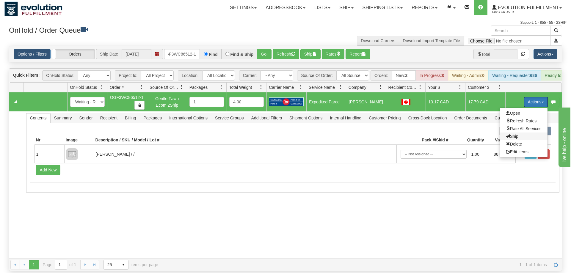
click at [512, 134] on span "Ship" at bounding box center [512, 136] width 12 height 5
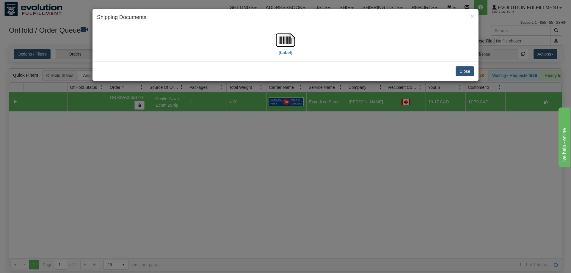
click at [294, 30] on div "[Label]" at bounding box center [286, 43] width 386 height 35
drag, startPoint x: 273, startPoint y: 62, endPoint x: 275, endPoint y: 59, distance: 3.7
click at [273, 62] on div "Close" at bounding box center [286, 71] width 386 height 19
click at [280, 50] on label "[Label]" at bounding box center [286, 53] width 14 height 6
drag, startPoint x: 177, startPoint y: 142, endPoint x: 178, endPoint y: 120, distance: 21.7
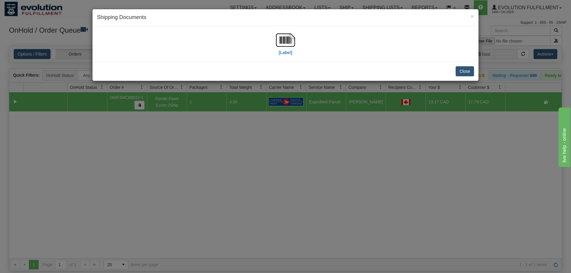
click at [178, 141] on div "× Shipping Documents [Label] Close" at bounding box center [285, 136] width 571 height 273
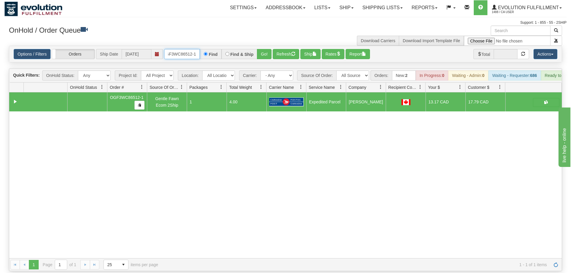
click at [186, 49] on input "OGF3WC86512-1" at bounding box center [182, 54] width 36 height 10
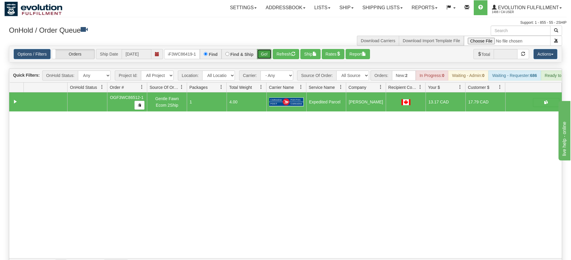
click at [262, 63] on div "Is equal to Is not equal to Contains Does not contains CAD USD EUR ZAR [PERSON_…" at bounding box center [285, 159] width 562 height 226
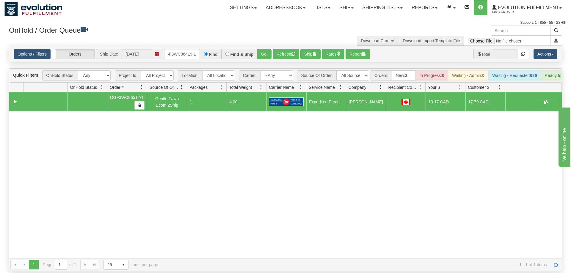
click at [267, 46] on div "Options / Filters Group Shipments Orders Ship Date 09/09/2025 oGF3WC86419-1 Fin…" at bounding box center [285, 54] width 553 height 16
click at [266, 49] on button "Go!" at bounding box center [264, 54] width 15 height 10
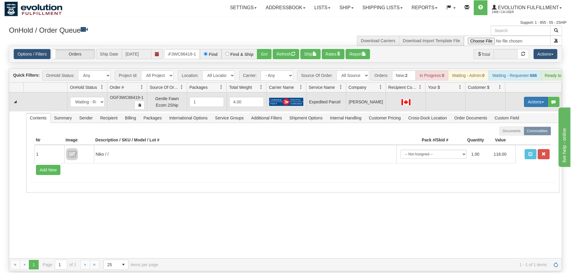
click at [534, 97] on button "Actions" at bounding box center [536, 102] width 24 height 10
click at [526, 119] on span "Refresh Rates" at bounding box center [521, 121] width 31 height 5
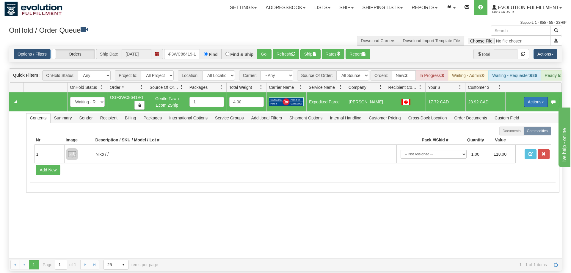
click at [533, 97] on button "Actions" at bounding box center [536, 102] width 24 height 10
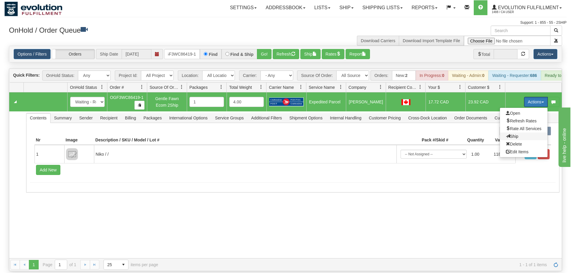
click at [512, 134] on span "Ship" at bounding box center [512, 136] width 12 height 5
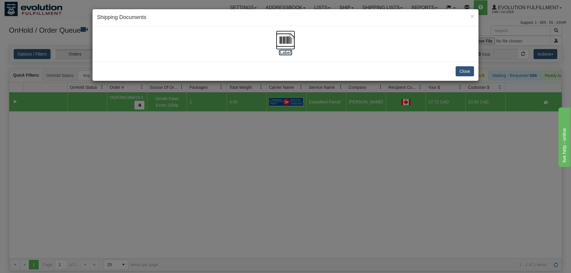
click at [290, 46] on img at bounding box center [285, 40] width 19 height 19
click at [177, 156] on div "× Shipping Documents [Label] Close" at bounding box center [285, 136] width 571 height 273
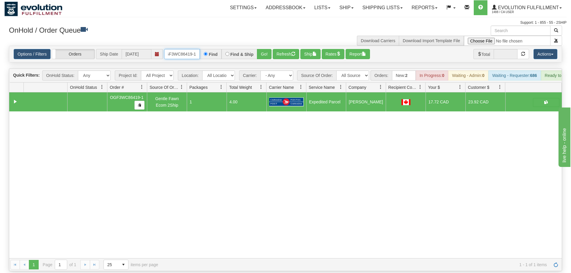
click at [190, 49] on input "oGF3WC86419-1" at bounding box center [182, 54] width 36 height 10
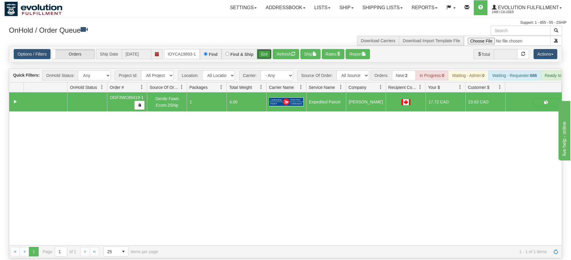
click at [268, 59] on div "Is equal to Is not equal to Contains Does not contains CAD USD EUR ZAR [PERSON_…" at bounding box center [285, 152] width 562 height 213
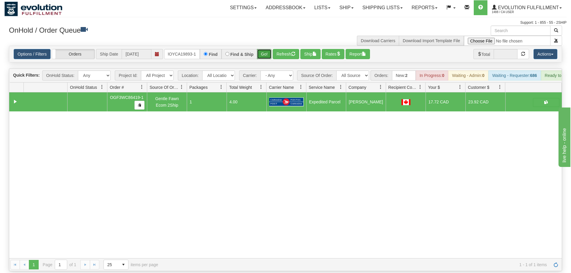
click at [268, 49] on button "Go!" at bounding box center [264, 54] width 15 height 10
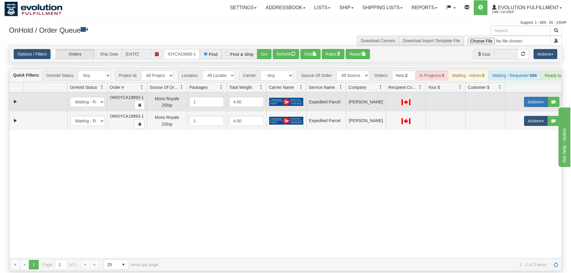
click at [530, 97] on button "Actions" at bounding box center [536, 102] width 24 height 10
click at [523, 117] on link "Refresh Rates" at bounding box center [524, 121] width 48 height 8
click at [535, 97] on button "Actions" at bounding box center [536, 102] width 24 height 10
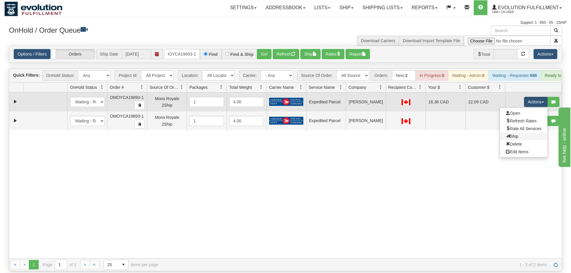
click at [522, 133] on link "Ship" at bounding box center [524, 137] width 48 height 8
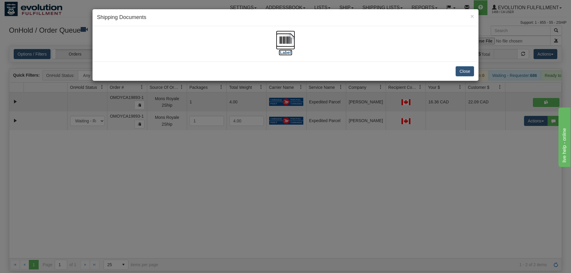
click at [292, 39] on img at bounding box center [285, 40] width 19 height 19
click at [536, 126] on div "× Shipping Documents [Label] Close" at bounding box center [285, 136] width 571 height 273
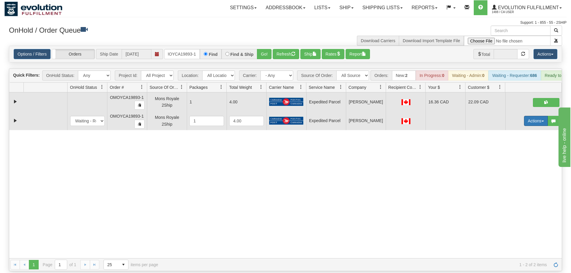
click at [532, 116] on button "Actions" at bounding box center [536, 121] width 24 height 10
click at [513, 161] on span "Delete" at bounding box center [514, 163] width 16 height 5
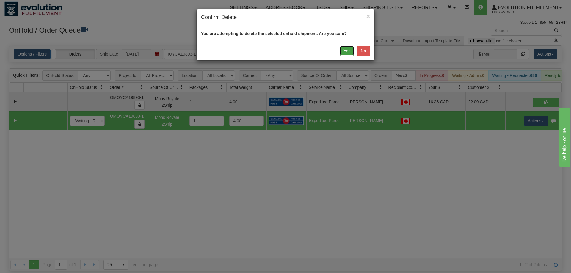
click at [349, 54] on button "Yes" at bounding box center [347, 51] width 15 height 10
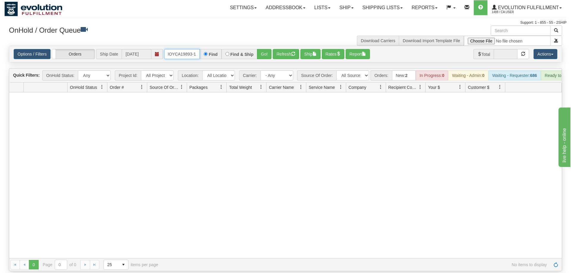
click at [174, 49] on input "oMOYCA19893-1" at bounding box center [182, 54] width 36 height 10
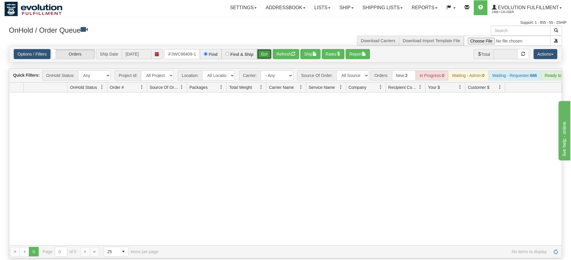
click at [260, 57] on div "Is equal to Is not equal to Contains Does not contains CAD USD EUR ZAR [PERSON_…" at bounding box center [285, 152] width 562 height 213
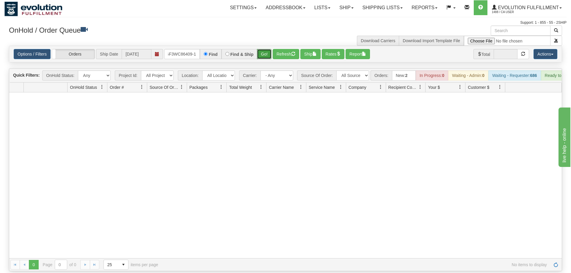
click at [261, 49] on button "Go!" at bounding box center [264, 54] width 15 height 10
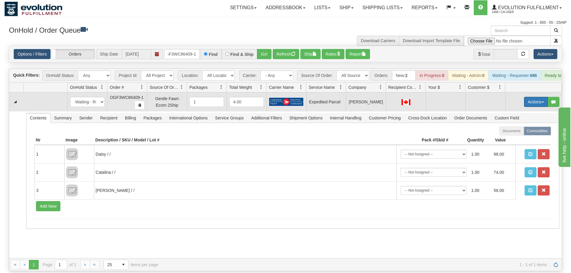
drag, startPoint x: 530, startPoint y: 89, endPoint x: 527, endPoint y: 94, distance: 6.0
click at [531, 97] on button "Actions" at bounding box center [536, 102] width 24 height 10
click at [524, 119] on span "Refresh Rates" at bounding box center [521, 121] width 31 height 5
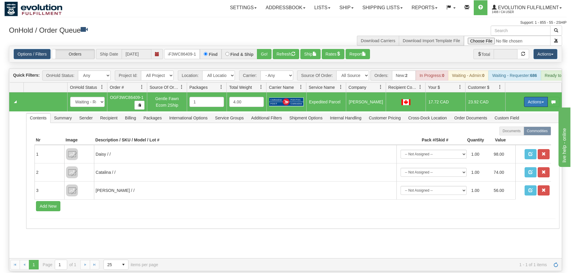
drag, startPoint x: 532, startPoint y: 93, endPoint x: 528, endPoint y: 104, distance: 11.2
click at [532, 97] on button "Actions" at bounding box center [536, 102] width 24 height 10
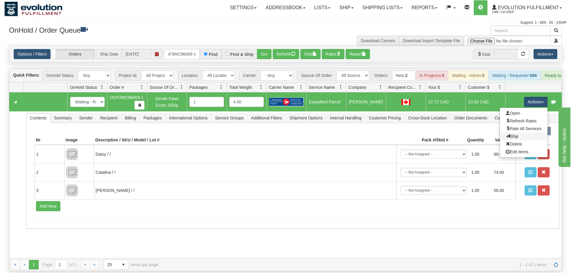
click at [518, 133] on link "Ship" at bounding box center [524, 137] width 48 height 8
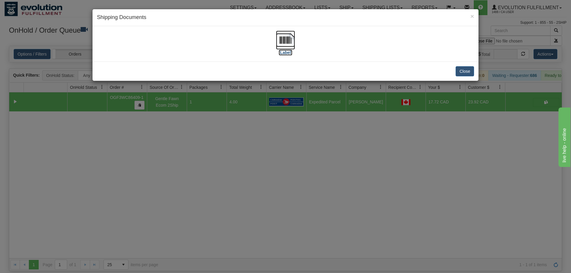
click at [284, 45] on img at bounding box center [285, 40] width 19 height 19
drag, startPoint x: 196, startPoint y: 141, endPoint x: 215, endPoint y: 45, distance: 98.2
click at [199, 133] on div "× Shipping Documents [Label] Close" at bounding box center [285, 136] width 571 height 273
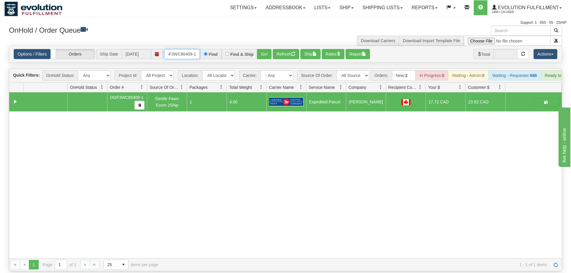
click at [191, 49] on input "OGF3WC86409-1" at bounding box center [182, 54] width 36 height 10
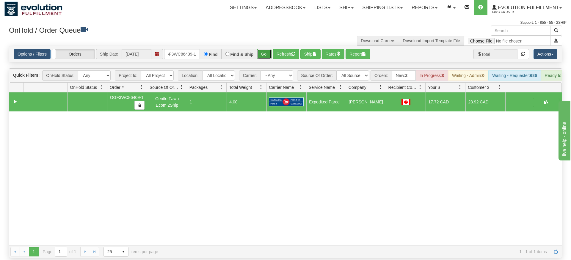
click at [259, 58] on div "Is equal to Is not equal to Contains Does not contains CAD USD EUR ZAR [PERSON_…" at bounding box center [285, 152] width 562 height 213
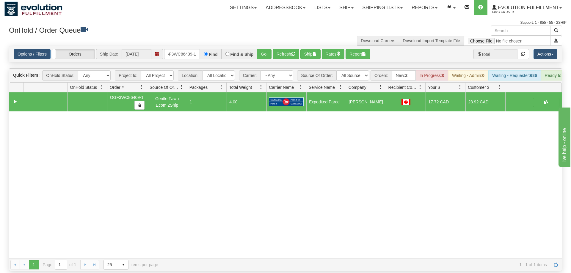
click at [270, 46] on div "Options / Filters Group Shipments Orders Ship Date 09/09/2025 OGF3WC86439-1 Fin…" at bounding box center [285, 54] width 553 height 16
click at [266, 49] on button "Go!" at bounding box center [264, 54] width 15 height 10
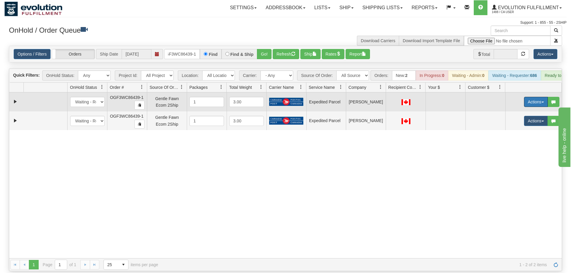
drag, startPoint x: 543, startPoint y: 92, endPoint x: 521, endPoint y: 108, distance: 27.4
click at [543, 97] on button "Actions" at bounding box center [536, 102] width 24 height 10
click at [520, 119] on span "Refresh Rates" at bounding box center [521, 121] width 31 height 5
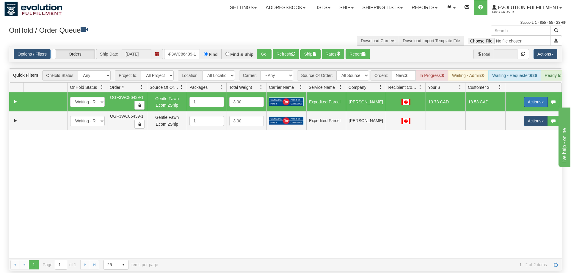
click at [525, 97] on button "Actions" at bounding box center [536, 102] width 24 height 10
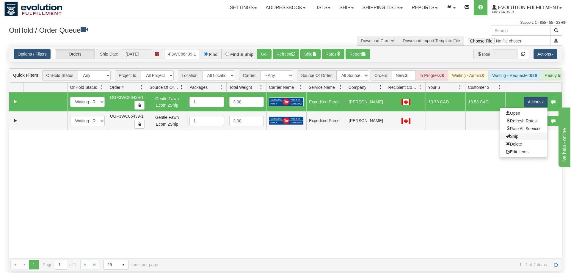
click at [509, 133] on link "Ship" at bounding box center [524, 137] width 48 height 8
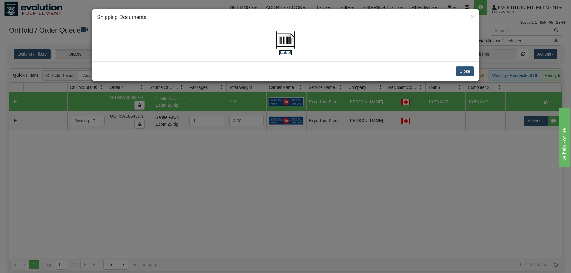
click at [287, 46] on img at bounding box center [285, 40] width 19 height 19
click at [484, 113] on div "× Shipping Documents [Label] Close" at bounding box center [285, 136] width 571 height 273
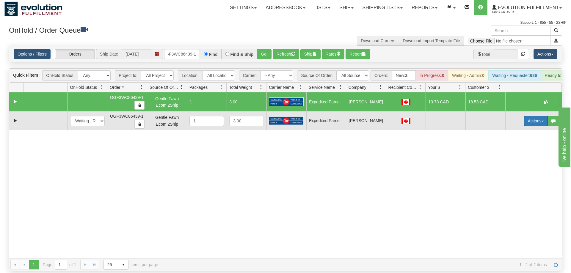
click at [530, 116] on button "Actions" at bounding box center [536, 121] width 24 height 10
click at [515, 159] on link "Delete" at bounding box center [524, 163] width 48 height 8
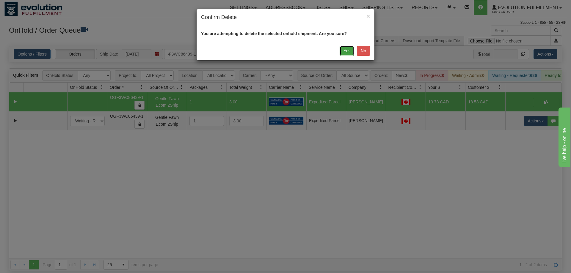
click at [342, 51] on button "Yes" at bounding box center [347, 51] width 15 height 10
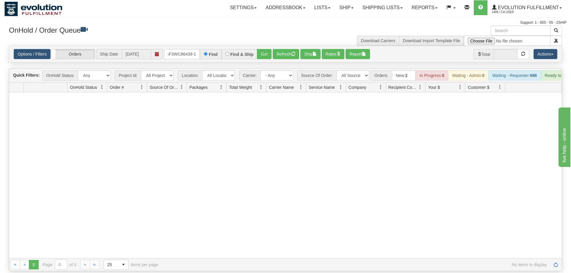
click at [194, 46] on div "Options / Filters Group Shipments Orders Ship Date 09/09/2025 OGF3WC86439-1 Fin…" at bounding box center [285, 54] width 553 height 16
click at [192, 49] on input "OGF3WC86439-1" at bounding box center [182, 54] width 36 height 10
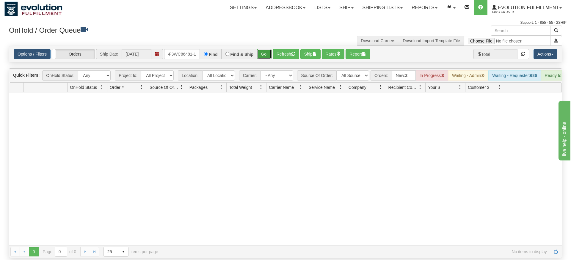
drag, startPoint x: 264, startPoint y: 45, endPoint x: 266, endPoint y: 51, distance: 6.3
click at [264, 58] on div "Is equal to Is not equal to Contains Does not contains CAD USD EUR ZAR [PERSON_…" at bounding box center [285, 152] width 562 height 213
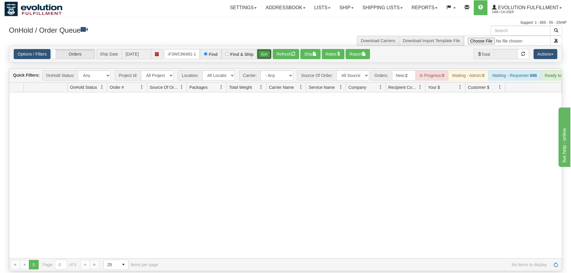
click at [266, 49] on button "Go!" at bounding box center [264, 54] width 15 height 10
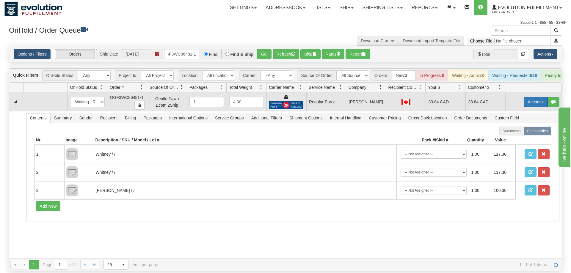
click at [534, 97] on button "Actions" at bounding box center [536, 102] width 24 height 10
click at [517, 126] on span "Rate All Services" at bounding box center [524, 128] width 36 height 5
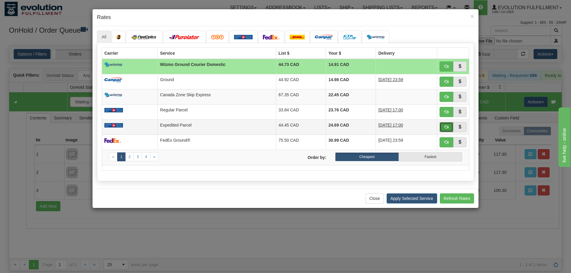
click at [449, 126] on button "button" at bounding box center [447, 127] width 14 height 10
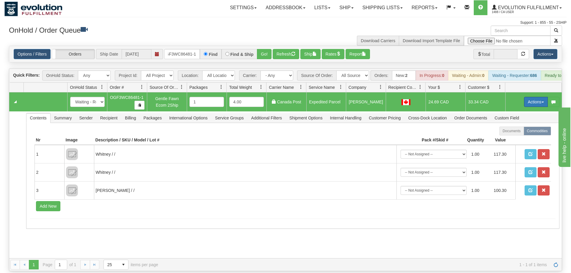
click at [538, 97] on button "Actions" at bounding box center [536, 102] width 24 height 10
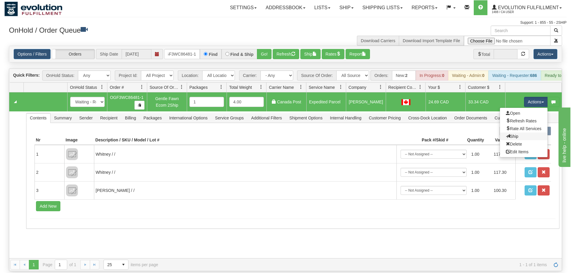
click at [526, 133] on link "Ship" at bounding box center [524, 137] width 48 height 8
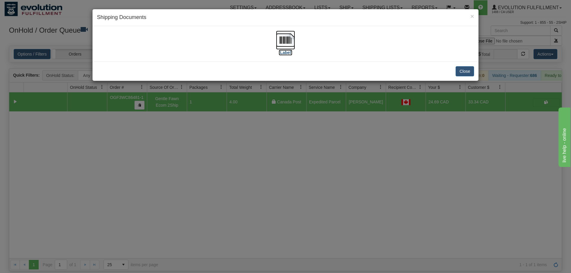
click at [293, 39] on img at bounding box center [285, 40] width 19 height 19
drag, startPoint x: 233, startPoint y: 108, endPoint x: 214, endPoint y: 55, distance: 55.8
click at [233, 107] on div "× Shipping Documents [Label] Close" at bounding box center [285, 136] width 571 height 273
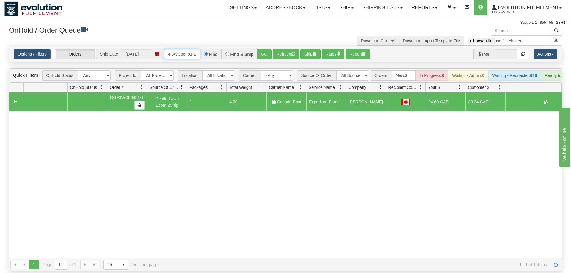
click at [196, 49] on input "OGF3WC86481-1" at bounding box center [182, 54] width 36 height 10
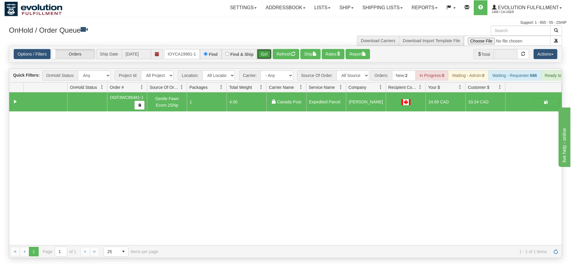
click at [269, 57] on div "Is equal to Is not equal to Contains Does not contains CAD USD EUR ZAR [PERSON_…" at bounding box center [285, 152] width 562 height 213
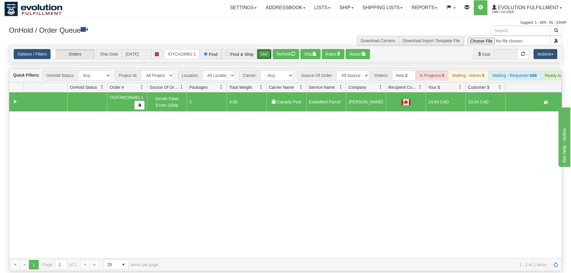
click at [272, 49] on button "Go!" at bounding box center [264, 54] width 15 height 10
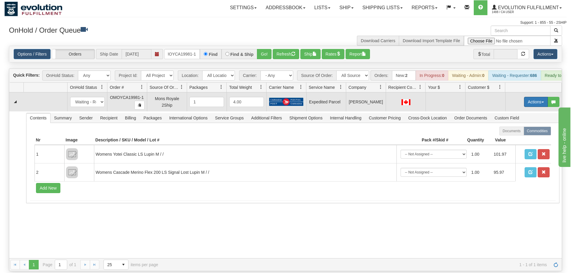
click at [540, 97] on button "Actions" at bounding box center [536, 102] width 24 height 10
click at [522, 119] on span "Refresh Rates" at bounding box center [521, 121] width 31 height 5
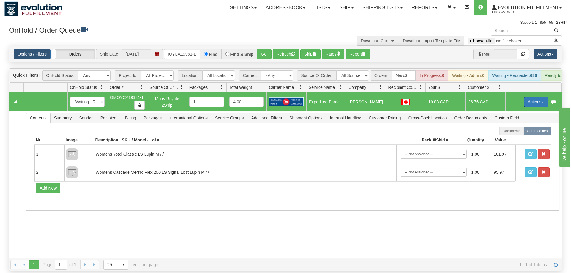
click at [535, 97] on button "Actions" at bounding box center [536, 102] width 24 height 10
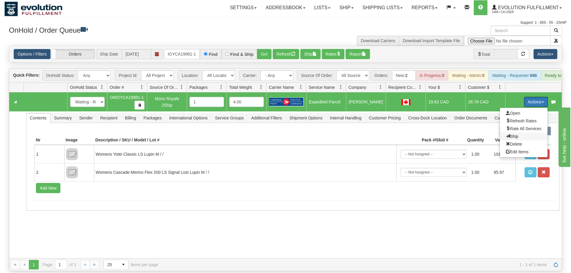
click at [517, 134] on span "Ship" at bounding box center [512, 136] width 12 height 5
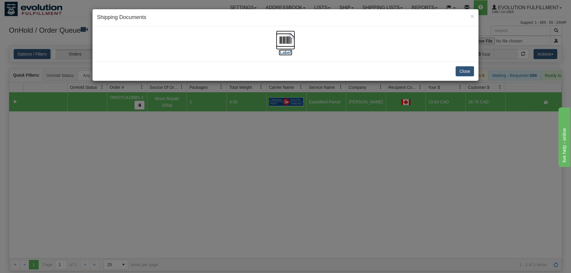
click at [290, 37] on img at bounding box center [285, 40] width 19 height 19
click at [129, 178] on div "× Shipping Documents [Label] Close" at bounding box center [285, 136] width 571 height 273
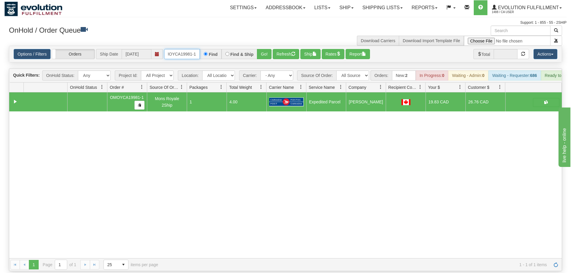
click at [184, 49] on input "OMOYCA19981-1" at bounding box center [182, 54] width 36 height 10
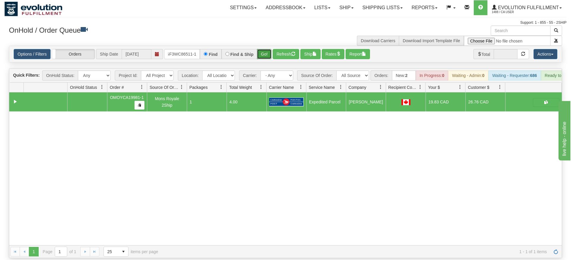
click at [260, 57] on div "Is equal to Is not equal to Contains Does not contains CAD USD EUR ZAR [PERSON_…" at bounding box center [285, 152] width 562 height 213
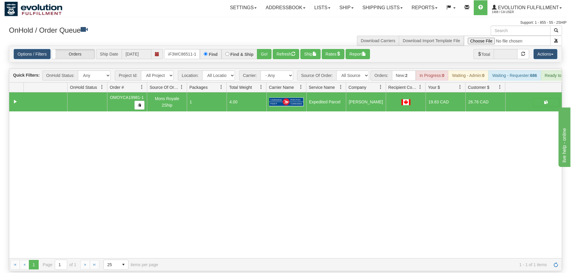
click at [262, 51] on div "Options / Filters Group Shipments Orders Ship Date 09/09/2025 OGF3WC86511-1 Fin…" at bounding box center [285, 54] width 553 height 16
click at [264, 49] on button "Go!" at bounding box center [264, 54] width 15 height 10
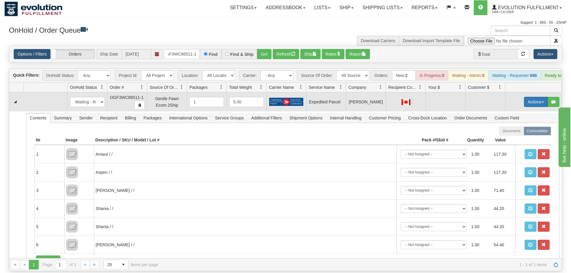
click at [535, 97] on button "Actions" at bounding box center [536, 102] width 24 height 10
click at [520, 119] on span "Refresh Rates" at bounding box center [521, 121] width 31 height 5
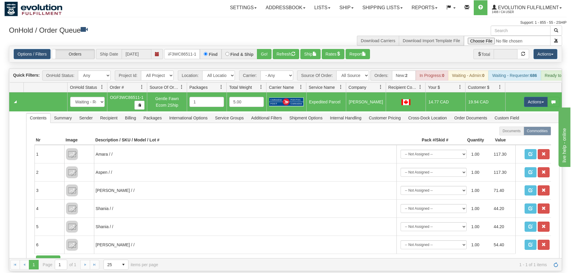
click at [535, 99] on td "Actions Open Refresh Rates Rate All Services Ship Delete Edit Items" at bounding box center [533, 102] width 57 height 19
click at [538, 97] on button "Actions" at bounding box center [536, 102] width 24 height 10
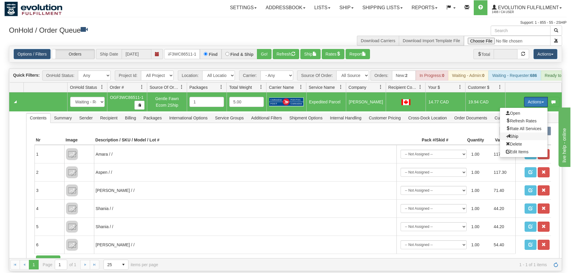
click at [515, 134] on span "Ship" at bounding box center [512, 136] width 12 height 5
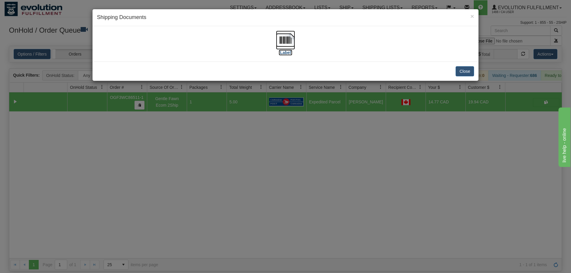
click at [289, 39] on img at bounding box center [285, 40] width 19 height 19
click at [180, 151] on div "× Shipping Documents [Label] Close" at bounding box center [285, 136] width 571 height 273
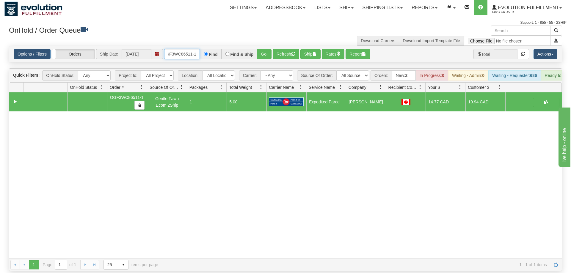
click at [194, 49] on input "OGF3WC86511-1" at bounding box center [182, 54] width 36 height 10
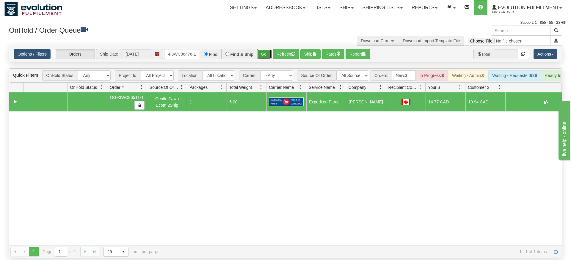
drag, startPoint x: 263, startPoint y: 48, endPoint x: 264, endPoint y: 54, distance: 6.3
click at [263, 61] on div "Is equal to Is not equal to Contains Does not contains CAD USD EUR ZAR [PERSON_…" at bounding box center [285, 152] width 562 height 213
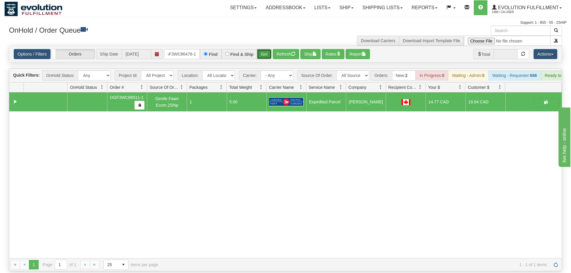
click at [266, 49] on button "Go!" at bounding box center [264, 54] width 15 height 10
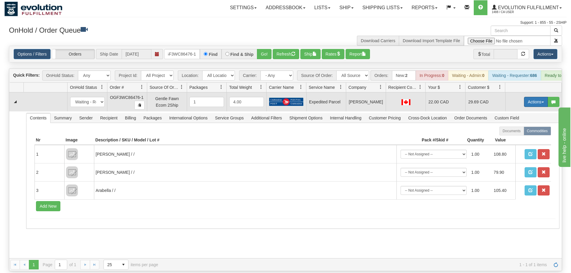
click at [532, 97] on button "Actions" at bounding box center [536, 102] width 24 height 10
click at [507, 133] on link "Ship" at bounding box center [524, 137] width 48 height 8
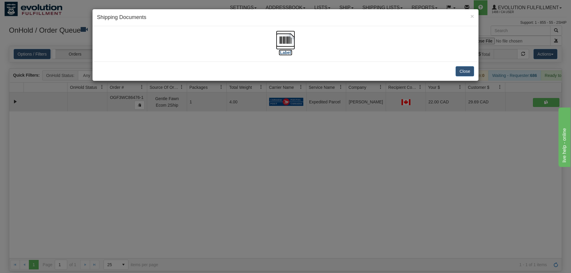
click at [291, 40] on img at bounding box center [285, 40] width 19 height 19
drag, startPoint x: 223, startPoint y: 223, endPoint x: 208, endPoint y: 117, distance: 107.9
click at [223, 222] on div "× Shipping Documents [Label] Close" at bounding box center [285, 136] width 571 height 273
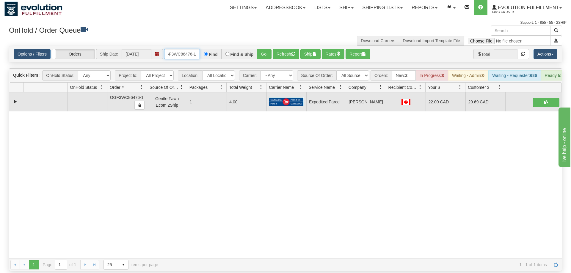
click at [183, 49] on input "oGF3WC86476-1" at bounding box center [182, 54] width 36 height 10
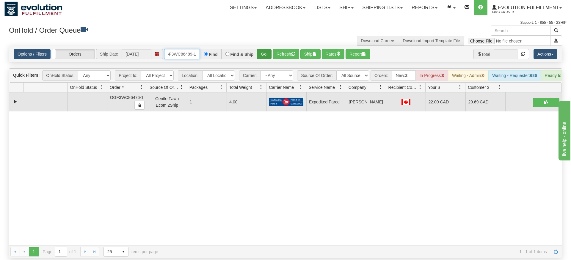
type input "OGF3WC86489-1"
click at [264, 58] on div "Is equal to Is not equal to Contains Does not contains CAD USD EUR ZAR [PERSON_…" at bounding box center [285, 152] width 562 height 213
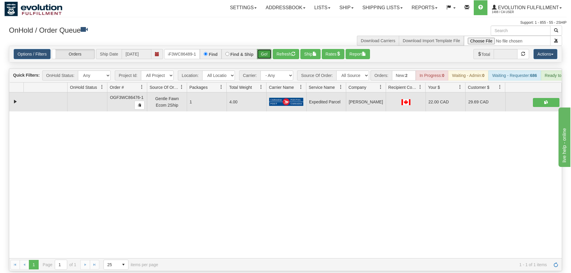
click at [264, 49] on button "Go!" at bounding box center [264, 54] width 15 height 10
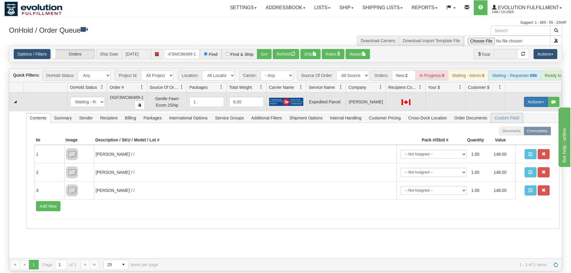
click at [531, 97] on button "Actions" at bounding box center [536, 102] width 24 height 10
click at [521, 117] on link "Refresh Rates" at bounding box center [524, 121] width 48 height 8
click at [532, 98] on td "Actions Open Refresh Rates Rate All Services Ship Delete Edit Items" at bounding box center [533, 102] width 57 height 19
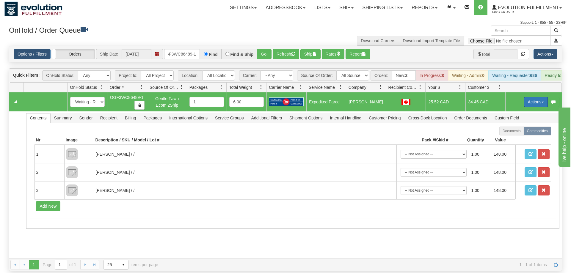
click at [536, 97] on button "Actions" at bounding box center [536, 102] width 24 height 10
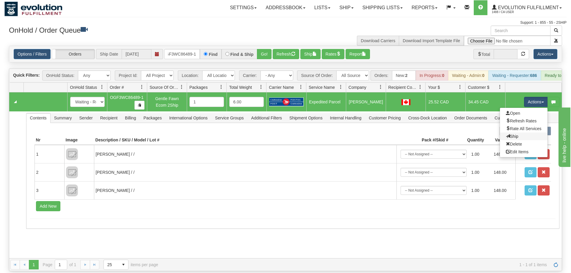
click at [518, 133] on link "Ship" at bounding box center [524, 137] width 48 height 8
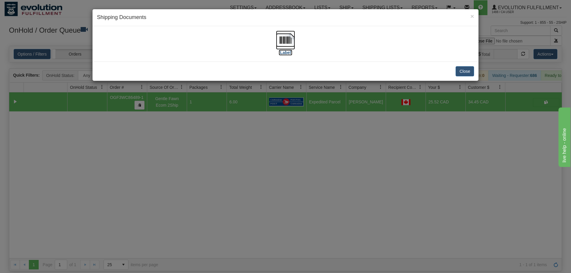
click at [283, 42] on img at bounding box center [285, 40] width 19 height 19
click at [275, 149] on div "× Shipping Documents [Label] Close" at bounding box center [285, 136] width 571 height 273
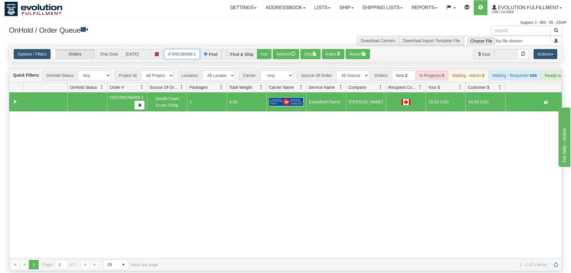
click at [188, 49] on input "OGF3WC86489-1" at bounding box center [182, 54] width 36 height 10
click at [360, 7] on link "Shipping lists" at bounding box center [382, 7] width 49 height 15
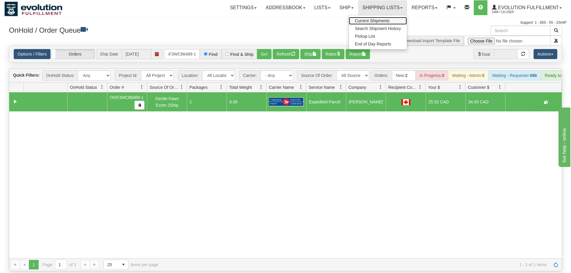
click at [358, 19] on span "Current Shipments" at bounding box center [372, 20] width 35 height 5
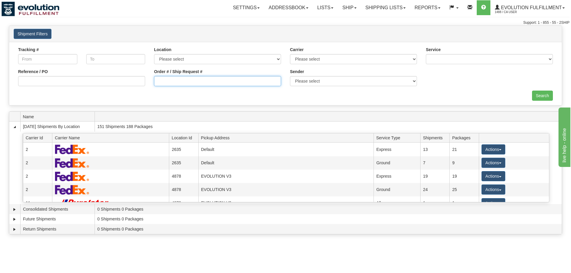
click at [245, 78] on input "Order # / Ship Request #" at bounding box center [217, 81] width 127 height 10
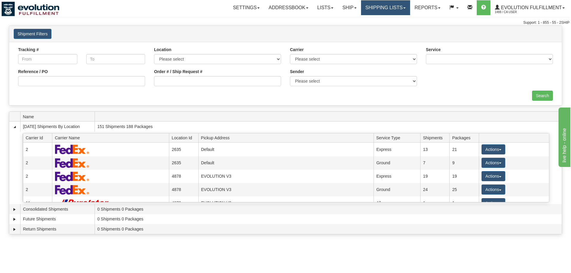
click at [396, 13] on link "Shipping lists" at bounding box center [385, 7] width 49 height 15
click at [391, 11] on link "Shipping lists" at bounding box center [385, 7] width 49 height 15
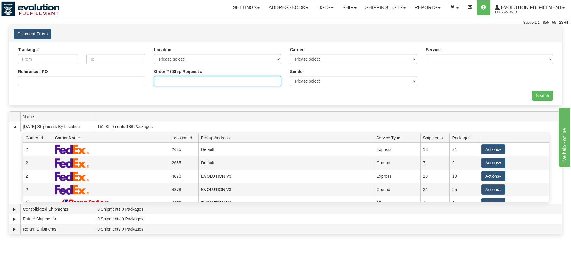
click at [267, 80] on input "Order # / Ship Request #" at bounding box center [217, 81] width 127 height 10
type input "6463"
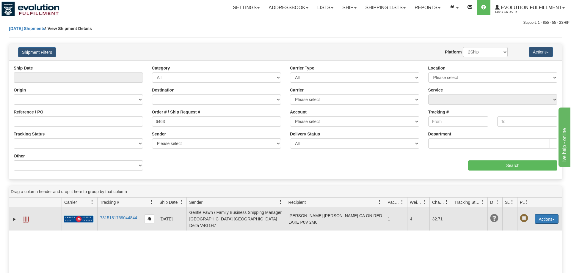
click at [544, 214] on button "Actions" at bounding box center [547, 219] width 24 height 10
click at [29, 217] on td at bounding box center [41, 219] width 42 height 23
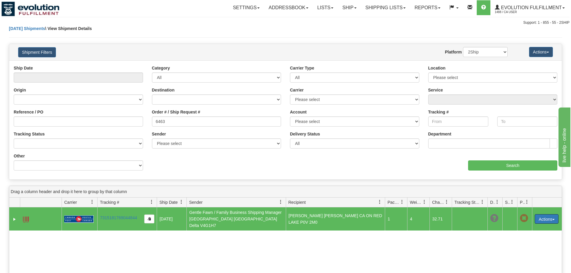
click at [28, 217] on span at bounding box center [26, 220] width 6 height 6
click at [340, 5] on link "Ship" at bounding box center [349, 7] width 23 height 15
click at [343, 19] on link "Ship Screen" at bounding box center [334, 21] width 54 height 8
click at [346, 8] on link "Ship" at bounding box center [349, 7] width 23 height 15
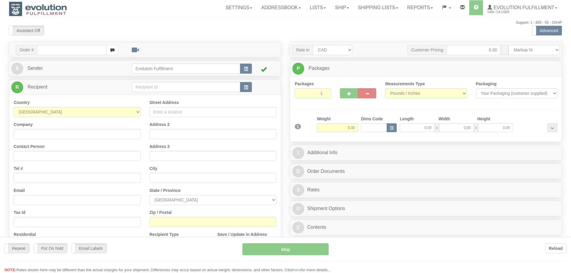
click at [342, 8] on div at bounding box center [285, 136] width 571 height 273
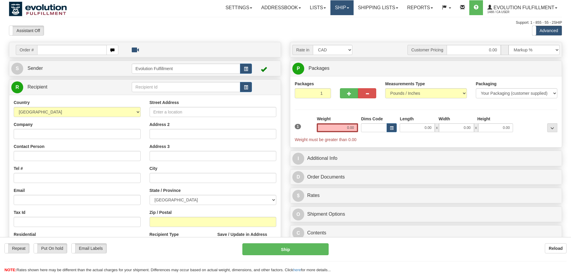
click at [338, 6] on link "Ship" at bounding box center [341, 7] width 23 height 15
click at [335, 28] on span "OnHold / Order Queue" at bounding box center [326, 28] width 42 height 5
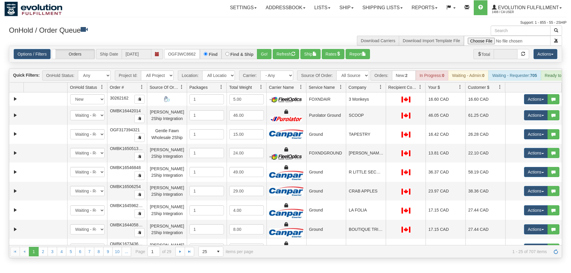
scroll to position [0, 6]
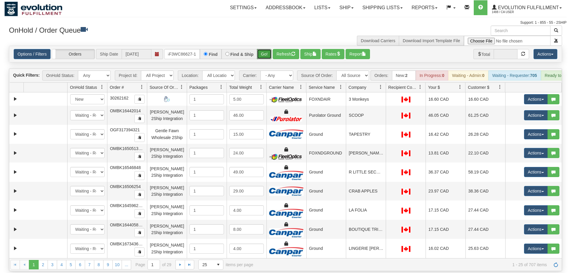
click at [261, 56] on div "Is equal to Is not equal to Contains Does not contains CAD USD EUR ZAR [PERSON_…" at bounding box center [285, 159] width 562 height 226
click at [267, 49] on button "Go!" at bounding box center [264, 54] width 15 height 10
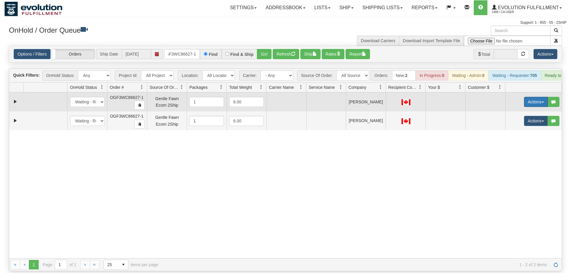
click at [543, 102] on span "button" at bounding box center [543, 102] width 2 height 1
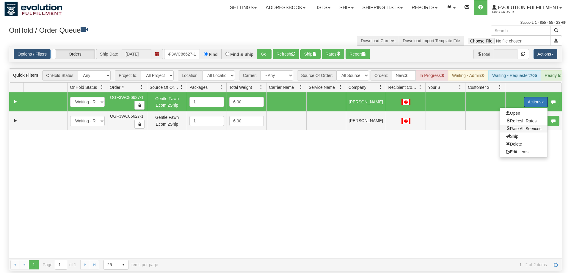
click at [522, 126] on span "Rate All Services" at bounding box center [524, 128] width 36 height 5
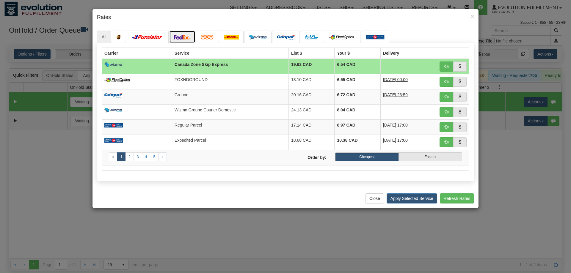
click at [182, 34] on link at bounding box center [182, 37] width 26 height 12
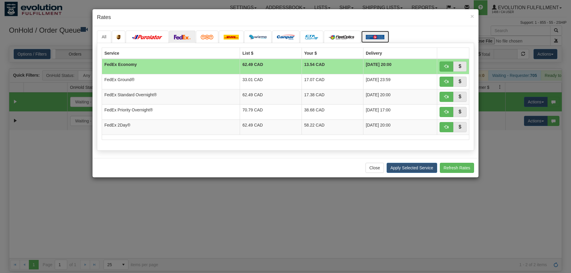
click at [379, 40] on link at bounding box center [375, 37] width 28 height 12
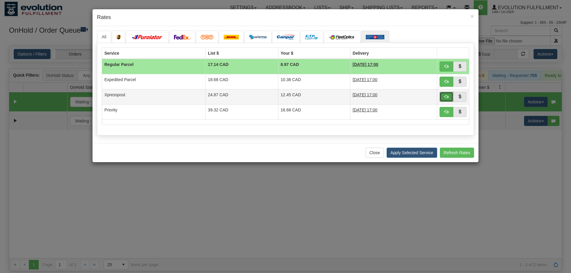
click at [443, 96] on button "button" at bounding box center [447, 97] width 14 height 10
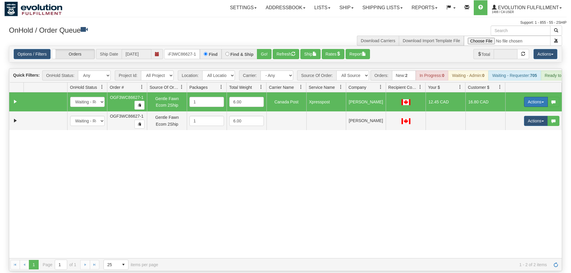
click at [528, 97] on button "Actions" at bounding box center [536, 102] width 24 height 10
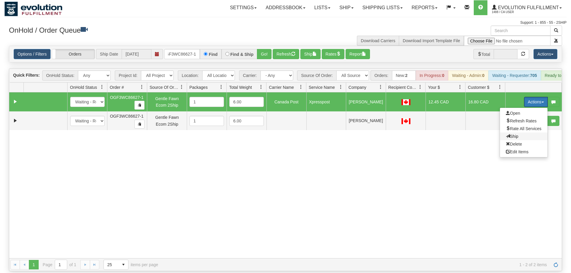
click at [513, 134] on span "Ship" at bounding box center [512, 136] width 12 height 5
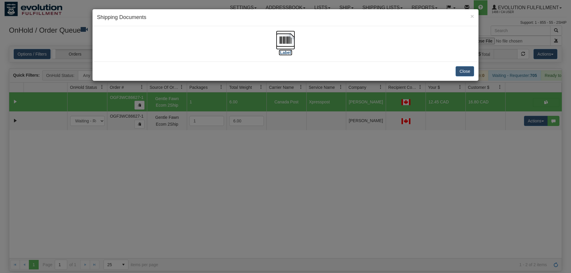
click at [284, 37] on img at bounding box center [285, 40] width 19 height 19
click at [525, 161] on div "× Shipping Documents [Label] Close" at bounding box center [285, 136] width 571 height 273
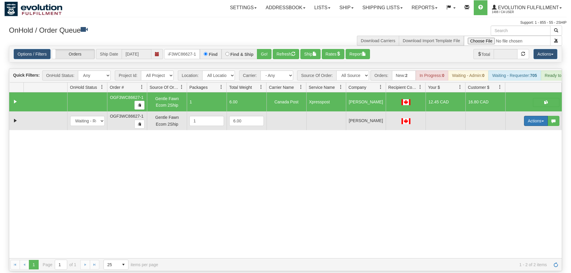
click at [535, 116] on button "Actions" at bounding box center [536, 121] width 24 height 10
click at [510, 159] on link "Delete" at bounding box center [524, 163] width 48 height 8
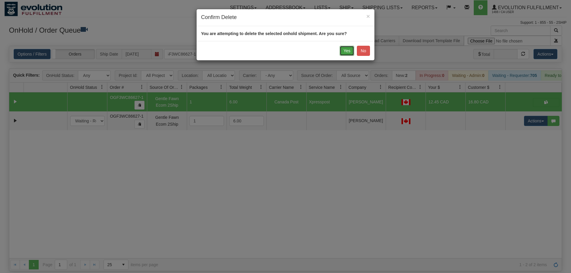
click at [349, 51] on button "Yes" at bounding box center [347, 51] width 15 height 10
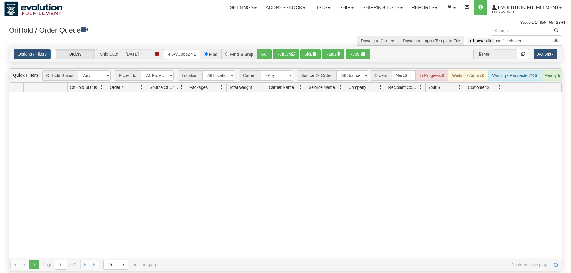
click at [175, 51] on div "Options / Filters Group Shipments Orders Ship Date [DATE] OGF3WC86627-1 Find Fi…" at bounding box center [285, 54] width 553 height 16
click at [177, 49] on input "OGF3WC86627-1" at bounding box center [182, 54] width 36 height 10
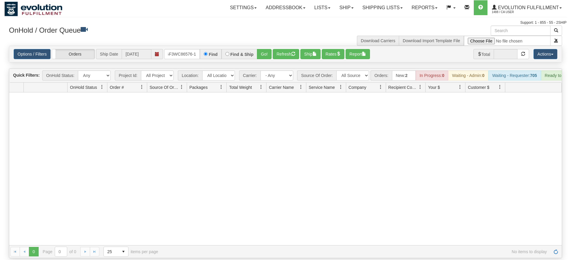
drag, startPoint x: 272, startPoint y: 38, endPoint x: 268, endPoint y: 51, distance: 13.9
click at [273, 46] on div "Options / Filters Group Shipments Orders Ship Date [DATE] OGF3WC86576-1 Find Fi…" at bounding box center [285, 54] width 553 height 16
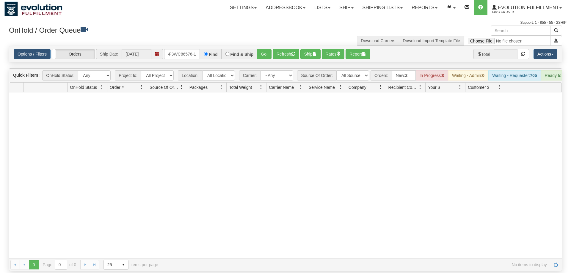
click at [264, 52] on div "Options / Filters Group Shipments Orders Ship Date [DATE] OGF3WC86576-1 Find Fi…" at bounding box center [285, 54] width 553 height 16
click at [265, 49] on button "Go!" at bounding box center [264, 54] width 15 height 10
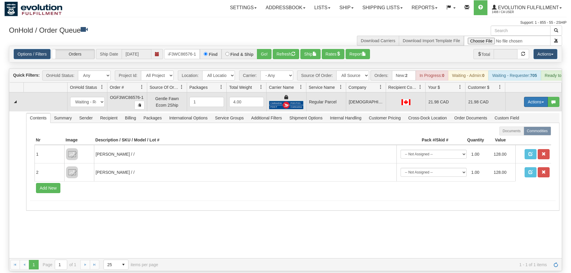
drag, startPoint x: 534, startPoint y: 84, endPoint x: 531, endPoint y: 93, distance: 8.8
click at [534, 93] on td "Actions Open Refresh Rates Rate All Services Ship Delete Edit Items" at bounding box center [533, 102] width 57 height 19
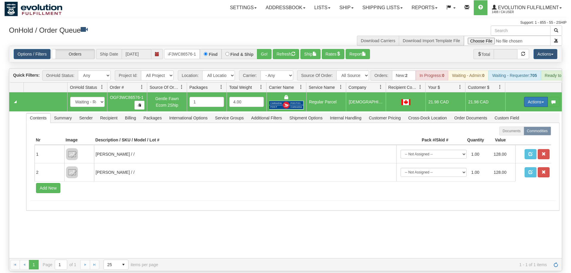
click at [531, 97] on button "Actions" at bounding box center [536, 102] width 24 height 10
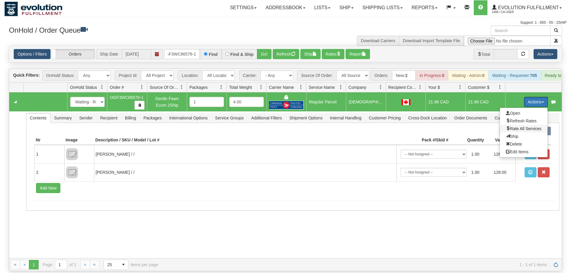
click at [521, 126] on span "Rate All Services" at bounding box center [524, 128] width 36 height 5
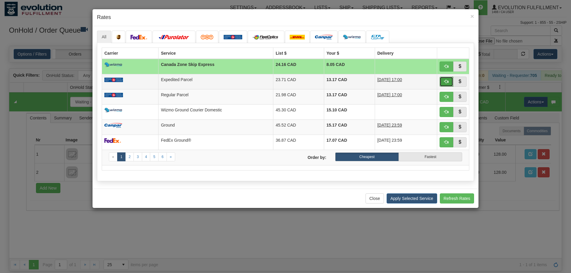
click at [442, 80] on button "button" at bounding box center [447, 82] width 14 height 10
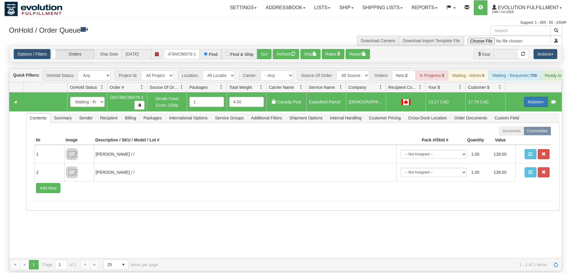
click at [531, 97] on button "Actions" at bounding box center [536, 102] width 24 height 10
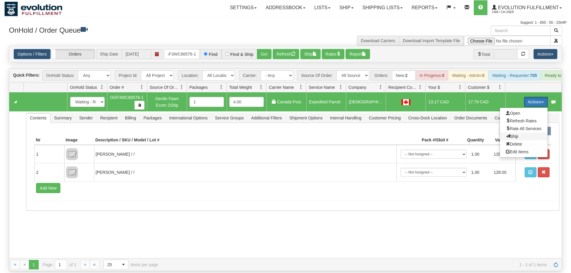
click at [513, 134] on span "Ship" at bounding box center [512, 136] width 12 height 5
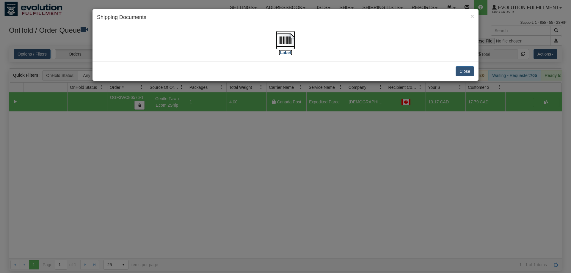
click at [288, 38] on img at bounding box center [285, 40] width 19 height 19
drag, startPoint x: 229, startPoint y: 167, endPoint x: 162, endPoint y: 8, distance: 172.5
click at [227, 162] on div "× Shipping Documents [Label] Close" at bounding box center [285, 136] width 571 height 273
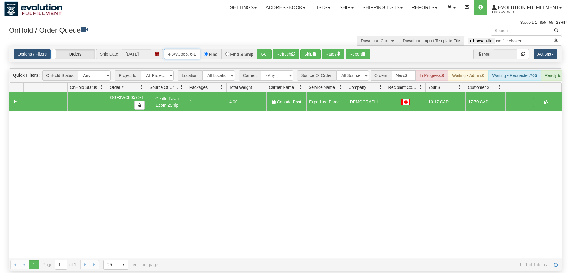
click at [177, 49] on input "OGF3WC86576-1" at bounding box center [182, 54] width 36 height 10
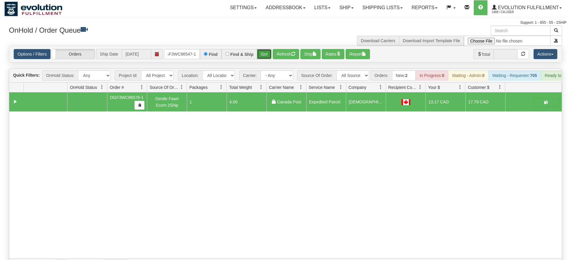
click at [265, 59] on div "Is equal to Is not equal to Contains Does not contains CAD USD EUR ZAR [PERSON_…" at bounding box center [285, 159] width 562 height 226
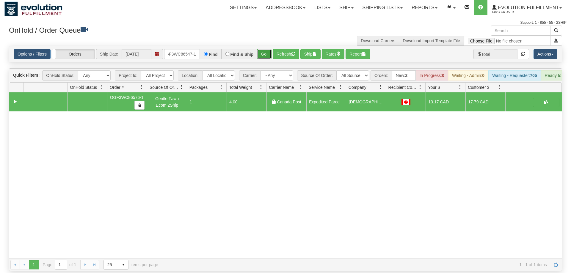
click at [268, 49] on button "Go!" at bounding box center [264, 54] width 15 height 10
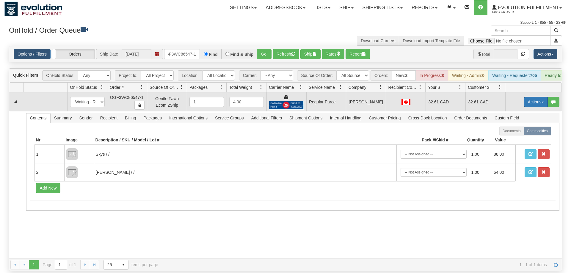
drag, startPoint x: 536, startPoint y: 100, endPoint x: 535, endPoint y: 97, distance: 3.9
click at [536, 100] on td "Actions Open Refresh Rates Rate All Services Ship Delete Edit Items" at bounding box center [533, 102] width 57 height 19
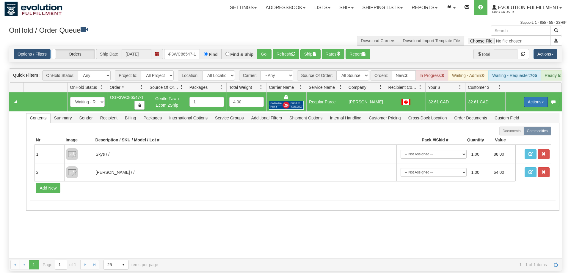
click at [535, 97] on button "Actions" at bounding box center [536, 102] width 24 height 10
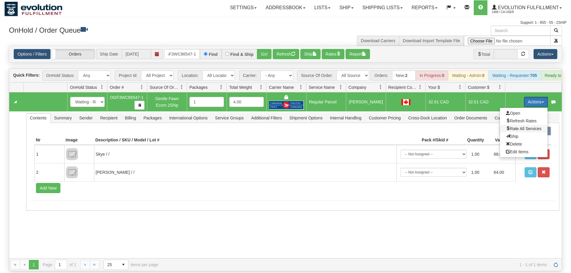
click at [519, 126] on span "Rate All Services" at bounding box center [524, 128] width 36 height 5
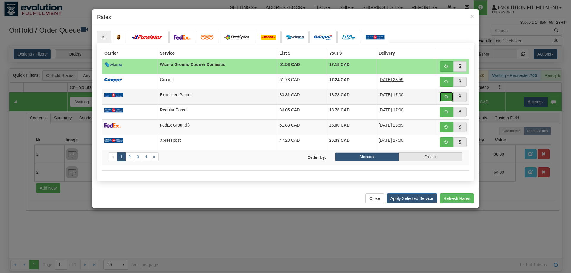
click at [445, 98] on span "button" at bounding box center [446, 97] width 4 height 4
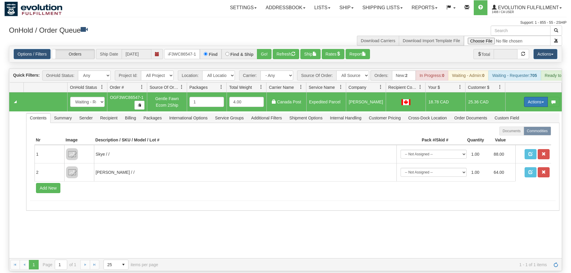
click at [543, 97] on button "Actions" at bounding box center [536, 102] width 24 height 10
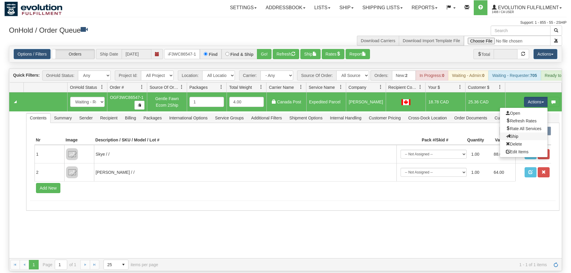
click at [519, 133] on link "Ship" at bounding box center [524, 137] width 48 height 8
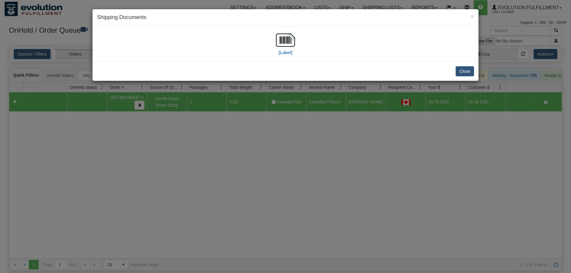
click at [302, 42] on div "[Label]" at bounding box center [285, 44] width 377 height 26
click at [286, 42] on img at bounding box center [285, 40] width 19 height 19
drag, startPoint x: 144, startPoint y: 152, endPoint x: 172, endPoint y: 51, distance: 104.9
click at [147, 151] on div "× Shipping Documents [Label] Close" at bounding box center [285, 136] width 571 height 273
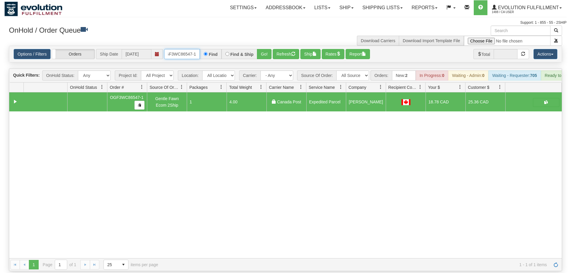
click at [187, 49] on input "OGF3WC86547-1" at bounding box center [182, 54] width 36 height 10
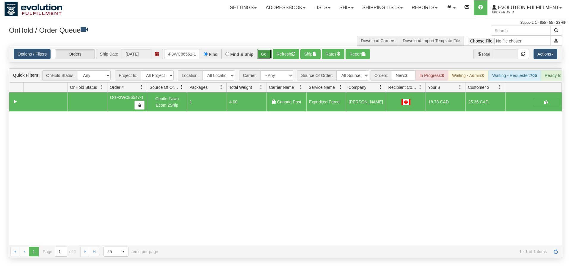
drag, startPoint x: 267, startPoint y: 47, endPoint x: 267, endPoint y: 51, distance: 3.6
click at [267, 59] on div "Is equal to Is not equal to Contains Does not contains CAD USD EUR ZAR [PERSON_…" at bounding box center [285, 152] width 562 height 213
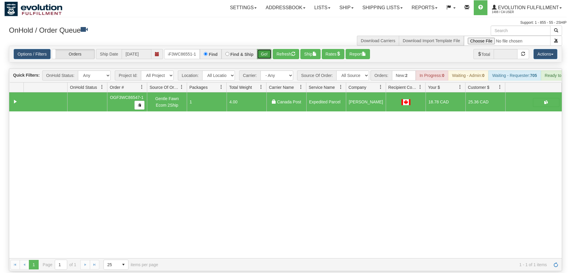
click at [266, 49] on button "Go!" at bounding box center [264, 54] width 15 height 10
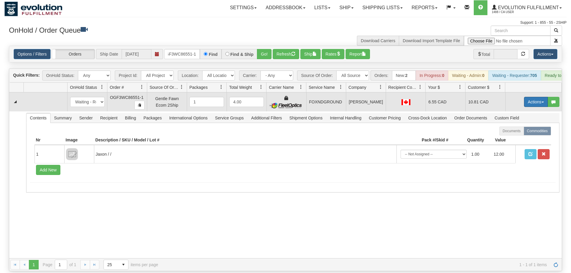
click at [534, 97] on button "Actions" at bounding box center [536, 102] width 24 height 10
click at [515, 134] on span "Ship" at bounding box center [512, 136] width 12 height 5
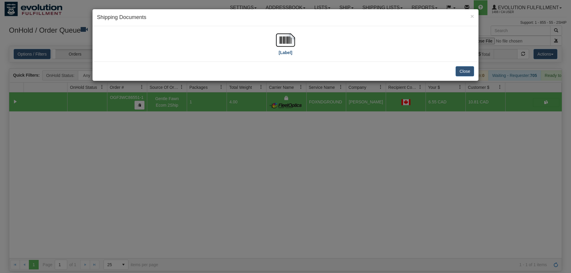
drag, startPoint x: 302, startPoint y: 49, endPoint x: 280, endPoint y: 41, distance: 23.8
click at [297, 48] on div "[Label]" at bounding box center [285, 44] width 377 height 26
click at [280, 41] on img at bounding box center [285, 40] width 19 height 19
drag, startPoint x: 232, startPoint y: 153, endPoint x: 188, endPoint y: 46, distance: 115.3
click at [228, 145] on div "× Shipping Documents [Label] Close" at bounding box center [285, 136] width 571 height 273
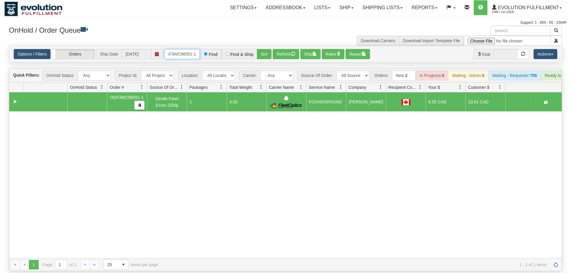
click at [193, 49] on input "OGF3WC86551-1" at bounding box center [182, 54] width 36 height 10
click at [261, 57] on div "Is equal to Is not equal to Contains Does not contains CAD USD EUR ZAR [PERSON_…" at bounding box center [285, 159] width 562 height 226
click at [264, 49] on button "Go!" at bounding box center [264, 54] width 15 height 10
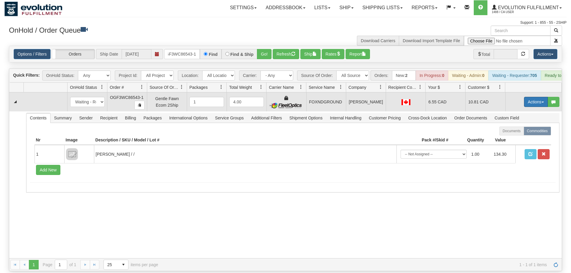
click at [534, 97] on button "Actions" at bounding box center [536, 102] width 24 height 10
click at [515, 134] on span "Ship" at bounding box center [512, 136] width 12 height 5
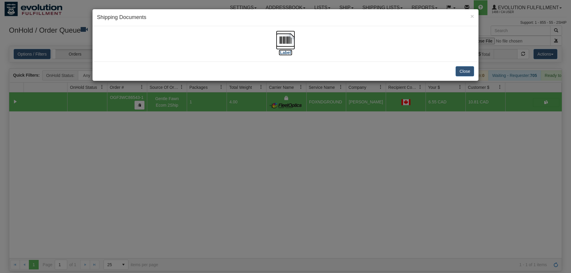
click at [278, 46] on img at bounding box center [285, 40] width 19 height 19
drag, startPoint x: 251, startPoint y: 195, endPoint x: 196, endPoint y: 64, distance: 141.7
click at [249, 191] on div "× Shipping Documents [Label] Close" at bounding box center [285, 136] width 571 height 273
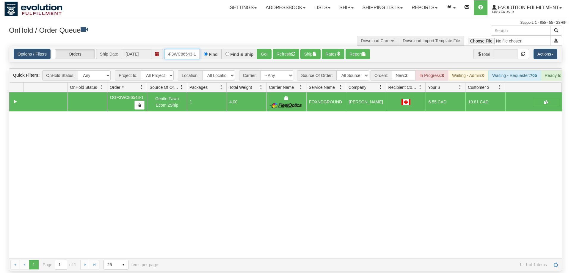
click at [192, 49] on input "OGF3WC86543-1" at bounding box center [182, 54] width 36 height 10
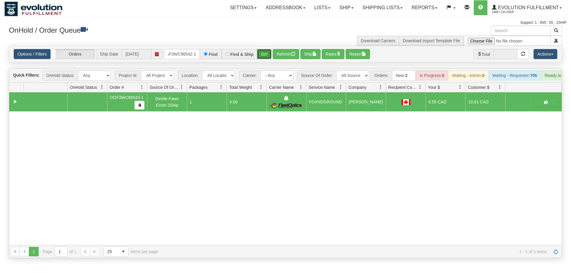
click at [263, 60] on div "Is equal to Is not equal to Contains Does not contains CAD USD EUR ZAR [PERSON_…" at bounding box center [285, 152] width 562 height 213
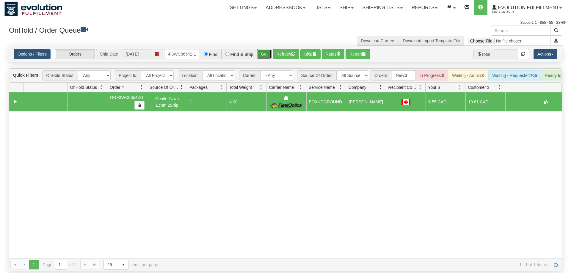
click at [266, 49] on button "Go!" at bounding box center [264, 54] width 15 height 10
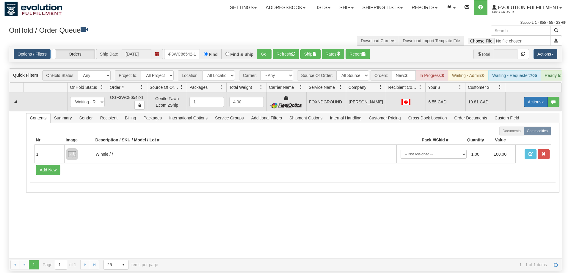
click at [528, 97] on button "Actions" at bounding box center [536, 102] width 24 height 10
click at [517, 133] on link "Ship" at bounding box center [524, 137] width 48 height 8
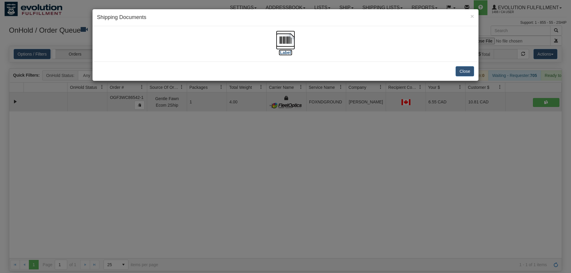
click at [286, 49] on img at bounding box center [285, 40] width 19 height 19
click at [206, 173] on div "× Shipping Documents [Label] Close" at bounding box center [285, 136] width 571 height 273
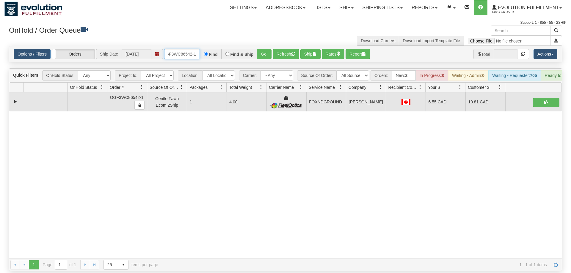
click at [184, 49] on input "OGF3WC86542-1" at bounding box center [182, 54] width 36 height 10
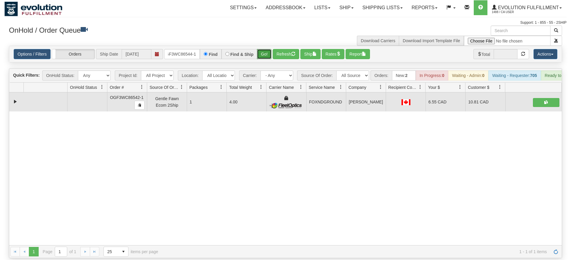
click at [261, 62] on div "Is equal to Is not equal to Contains Does not contains CAD USD EUR ZAR [PERSON_…" at bounding box center [285, 152] width 562 height 213
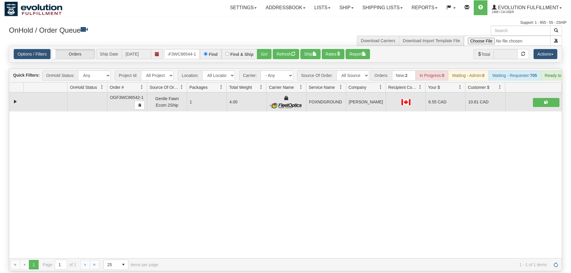
click at [262, 53] on div "Options / Filters Group Shipments Orders Ship Date [DATE] OGF3WC86544-1 Find Fi…" at bounding box center [285, 54] width 553 height 16
click at [263, 51] on div "Options / Filters Group Shipments Orders Ship Date [DATE] OGF3WC86544-1 Find Fi…" at bounding box center [285, 54] width 553 height 16
click at [264, 49] on button "Go!" at bounding box center [264, 54] width 15 height 10
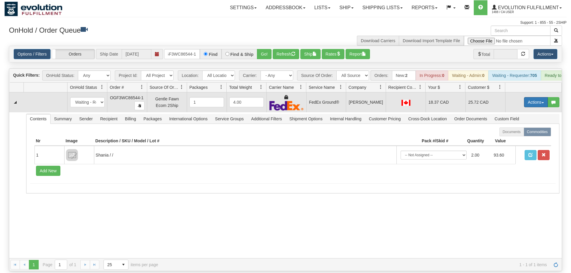
click at [529, 97] on button "Actions" at bounding box center [536, 102] width 24 height 10
click at [518, 133] on link "Ship" at bounding box center [524, 137] width 48 height 8
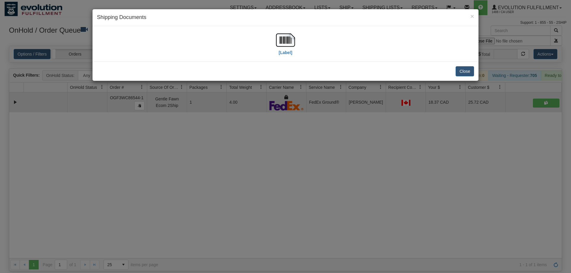
click at [267, 43] on div "[Label]" at bounding box center [285, 44] width 377 height 26
click at [289, 39] on img at bounding box center [285, 40] width 19 height 19
drag, startPoint x: 228, startPoint y: 160, endPoint x: 205, endPoint y: 40, distance: 121.5
click at [228, 158] on div "× Shipping Documents [Label] Close" at bounding box center [285, 136] width 571 height 273
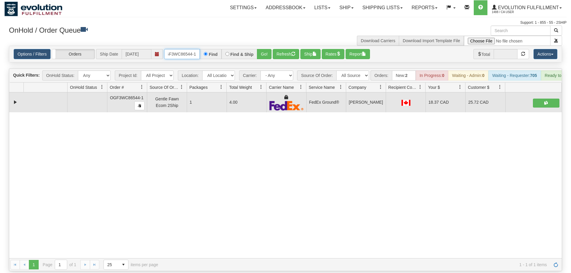
click at [183, 49] on input "OGF3WC86544-1" at bounding box center [182, 54] width 36 height 10
click at [257, 56] on div "Is equal to Is not equal to Contains Does not contains CAD USD EUR ZAR [PERSON_…" at bounding box center [285, 159] width 562 height 226
click at [267, 49] on button "Go!" at bounding box center [264, 54] width 15 height 10
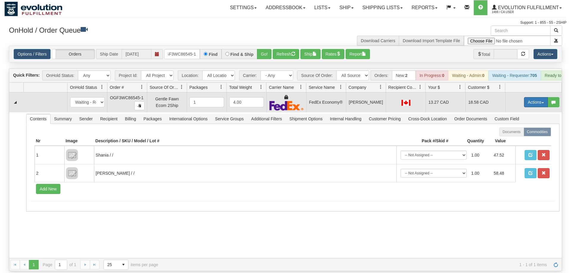
click at [529, 97] on button "Actions" at bounding box center [536, 102] width 24 height 10
click at [519, 127] on span "Rate All Services" at bounding box center [524, 129] width 36 height 5
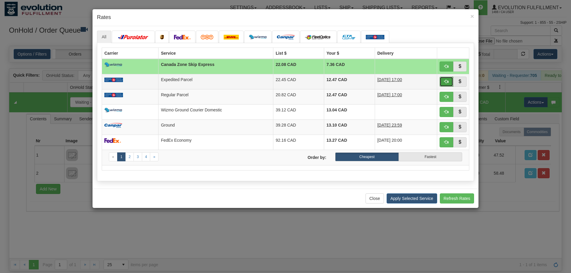
click at [448, 84] on button "button" at bounding box center [447, 82] width 14 height 10
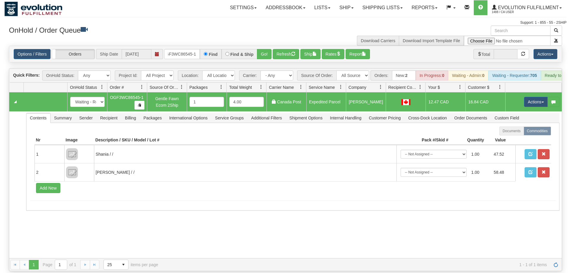
click at [529, 93] on td "Actions Open Refresh Rates Rate All Services Ship Delete Edit Items" at bounding box center [533, 102] width 57 height 19
click at [535, 97] on button "Actions" at bounding box center [536, 102] width 24 height 10
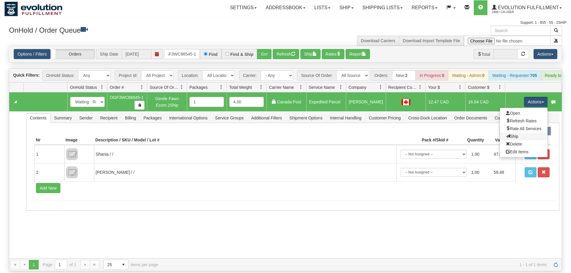
click at [518, 133] on link "Ship" at bounding box center [524, 137] width 48 height 8
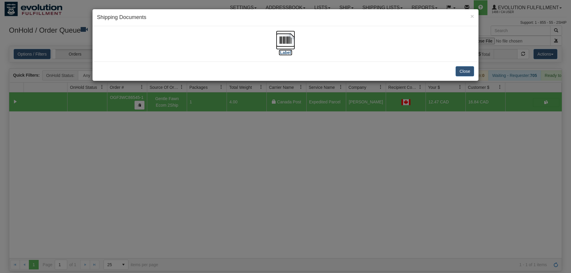
click at [285, 44] on img at bounding box center [285, 40] width 19 height 19
drag, startPoint x: 254, startPoint y: 128, endPoint x: 193, endPoint y: 26, distance: 119.4
click at [254, 125] on div "× Shipping Documents [Label] Close" at bounding box center [285, 136] width 571 height 273
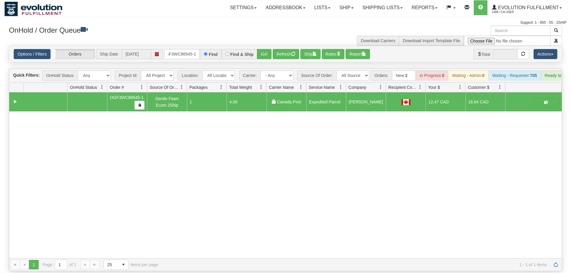
click at [185, 51] on div "Options / Filters Group Shipments Orders Ship Date [DATE] OGF3WC86545-1 Find Fi…" at bounding box center [285, 54] width 553 height 16
click at [189, 49] on input "OGF3WC86545-1" at bounding box center [182, 54] width 36 height 10
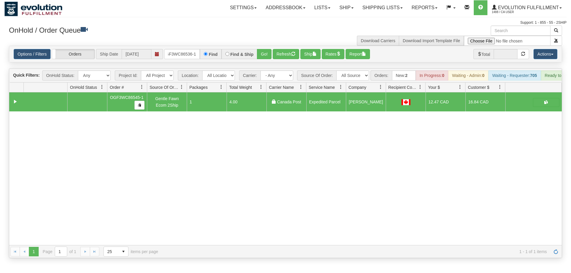
click at [265, 53] on div "Options / Filters Group Shipments Orders Ship Date [DATE] OGF3WC86536-1 Find Fi…" at bounding box center [285, 54] width 553 height 16
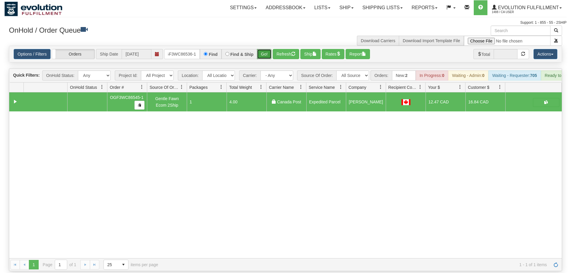
click at [267, 49] on button "Go!" at bounding box center [264, 54] width 15 height 10
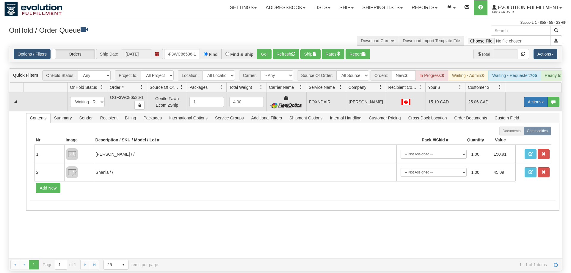
click at [532, 97] on button "Actions" at bounding box center [536, 102] width 24 height 10
click at [521, 126] on span "Rate All Services" at bounding box center [524, 128] width 36 height 5
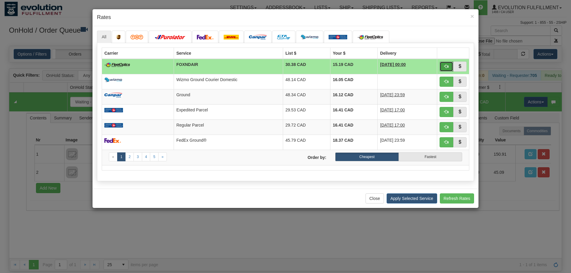
click at [442, 66] on button "button" at bounding box center [447, 67] width 14 height 10
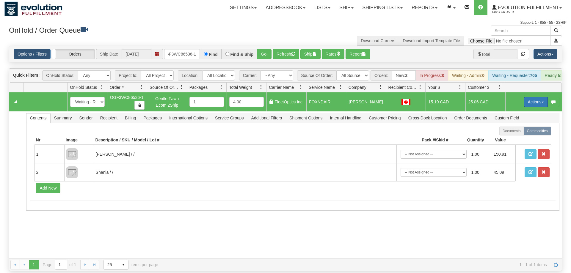
click at [538, 97] on button "Actions" at bounding box center [536, 102] width 24 height 10
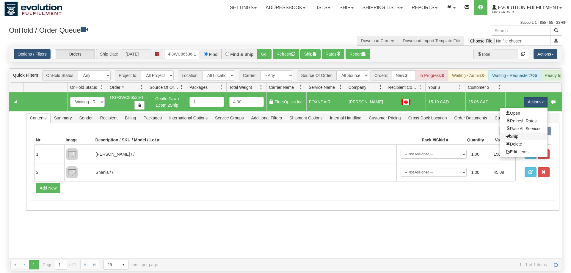
click at [520, 133] on link "Ship" at bounding box center [524, 137] width 48 height 8
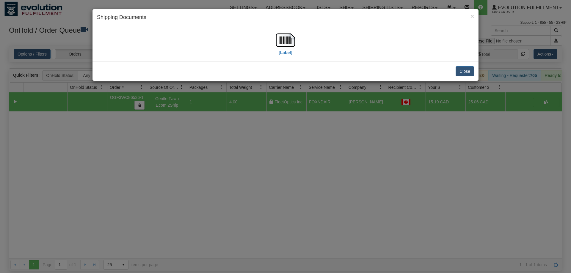
click at [274, 34] on div "[Label]" at bounding box center [285, 44] width 377 height 26
click at [280, 43] on img at bounding box center [285, 40] width 19 height 19
drag, startPoint x: 192, startPoint y: 144, endPoint x: 128, endPoint y: 31, distance: 129.8
click at [191, 139] on div "× Shipping Documents [Label] Close" at bounding box center [285, 136] width 571 height 273
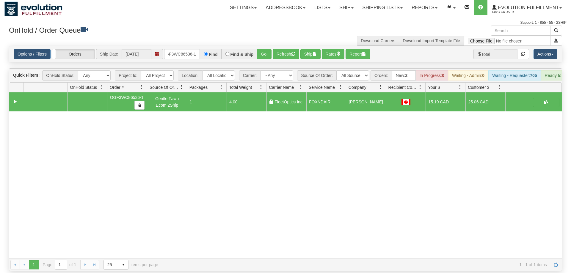
click at [209, 155] on div "31593265 EVOLUTION V3 91038978 91038979 OGF3WC86536-1 Gentle Fawn Ecom 2Ship 1 …" at bounding box center [285, 176] width 553 height 166
click at [186, 49] on input "OGF3WC86536-1" at bounding box center [182, 54] width 36 height 10
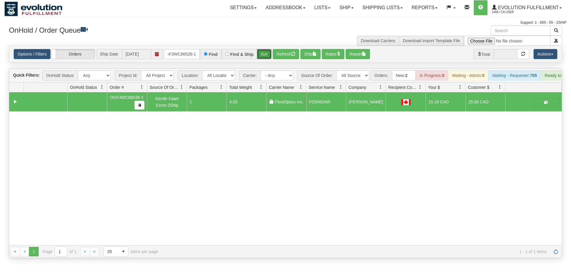
drag, startPoint x: 264, startPoint y: 44, endPoint x: 264, endPoint y: 55, distance: 10.7
click at [264, 55] on div "Is equal to Is not equal to Contains Does not contains CAD USD EUR ZAR [PERSON_…" at bounding box center [285, 152] width 562 height 213
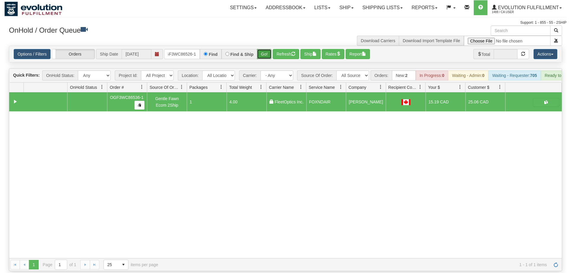
click at [264, 50] on button "Go!" at bounding box center [264, 54] width 15 height 10
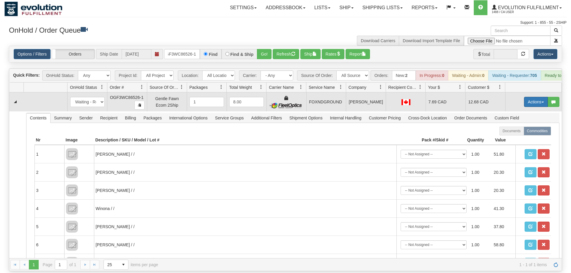
click at [533, 97] on button "Actions" at bounding box center [536, 102] width 24 height 10
click at [517, 134] on span "Ship" at bounding box center [512, 136] width 12 height 5
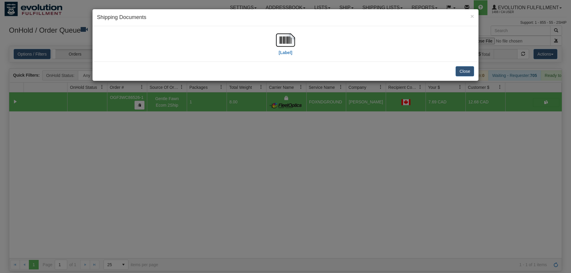
click at [278, 28] on div "[Label]" at bounding box center [286, 43] width 386 height 35
click at [280, 55] on label "[Label]" at bounding box center [286, 53] width 14 height 6
drag, startPoint x: 220, startPoint y: 189, endPoint x: 201, endPoint y: 19, distance: 171.2
click at [220, 182] on div "× Shipping Documents [Label] Close" at bounding box center [285, 136] width 571 height 273
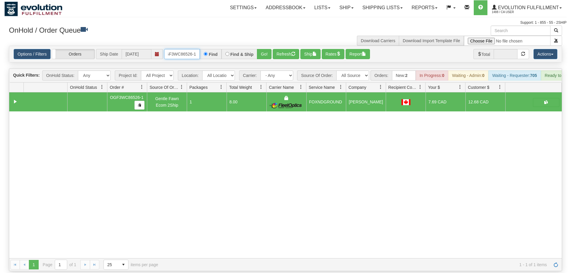
click at [194, 49] on input "OGF3WC86526-1" at bounding box center [182, 54] width 36 height 10
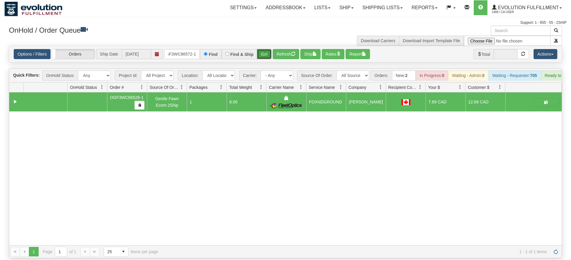
drag, startPoint x: 262, startPoint y: 45, endPoint x: 273, endPoint y: 42, distance: 11.4
click at [262, 58] on div "Is equal to Is not equal to Contains Does not contains CAD USD EUR ZAR [PERSON_…" at bounding box center [285, 152] width 562 height 213
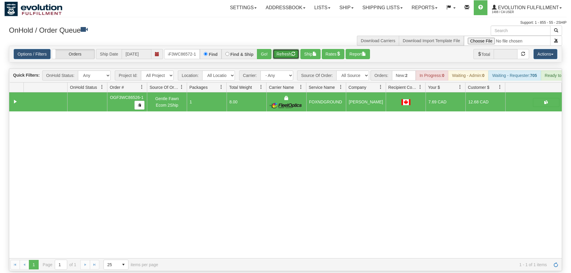
click at [273, 49] on button "Refresh" at bounding box center [286, 54] width 26 height 10
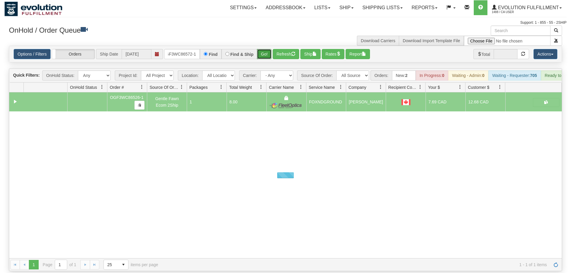
click at [267, 49] on button "Go!" at bounding box center [264, 54] width 15 height 10
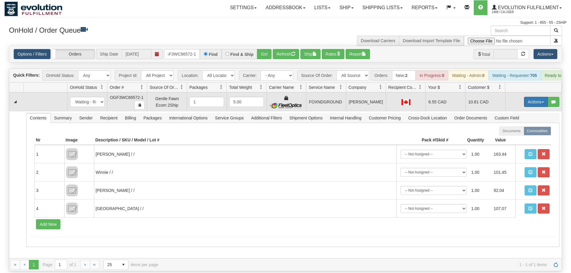
click at [540, 97] on button "Actions" at bounding box center [536, 102] width 24 height 10
click at [523, 133] on link "Ship" at bounding box center [524, 137] width 48 height 8
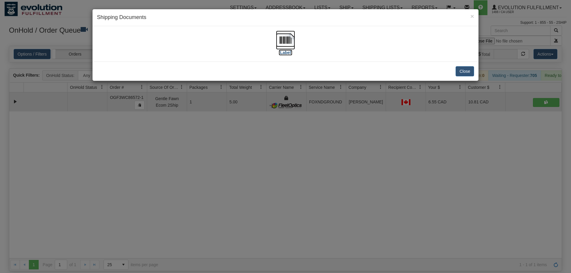
click at [278, 46] on img at bounding box center [285, 40] width 19 height 19
drag, startPoint x: 222, startPoint y: 156, endPoint x: 171, endPoint y: 94, distance: 80.7
click at [223, 152] on div "× Shipping Documents [Label] Close" at bounding box center [285, 136] width 571 height 273
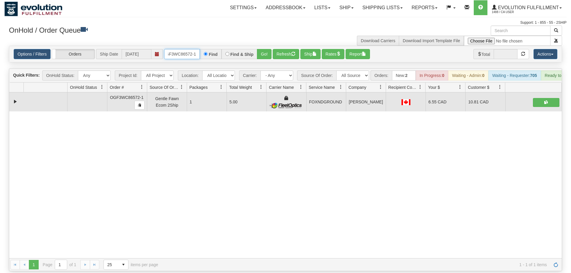
click at [181, 49] on input "OGF3WC86572-1" at bounding box center [182, 54] width 36 height 10
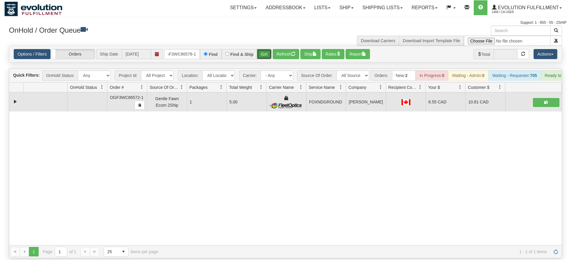
drag, startPoint x: 267, startPoint y: 44, endPoint x: 267, endPoint y: 54, distance: 9.2
click at [267, 57] on div "Is equal to Is not equal to Contains Does not contains CAD USD EUR ZAR [PERSON_…" at bounding box center [285, 152] width 562 height 213
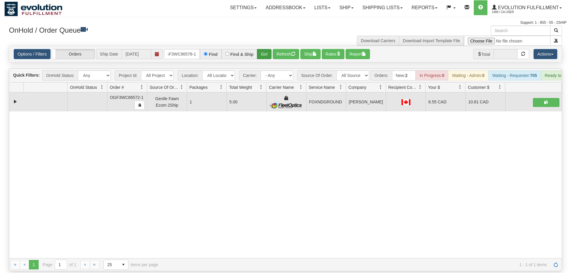
click at [267, 50] on div "Options / Filters Group Shipments Orders Ship Date [DATE] OGF3WC86578-1 Find Fi…" at bounding box center [285, 54] width 553 height 16
click at [266, 49] on button "Go!" at bounding box center [264, 54] width 15 height 10
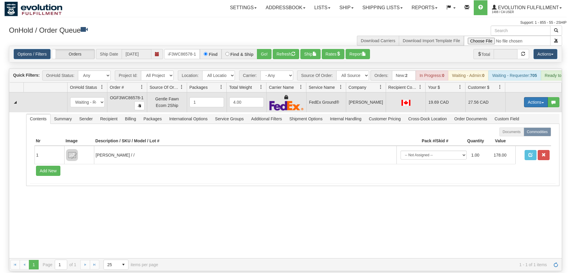
click at [536, 97] on button "Actions" at bounding box center [536, 102] width 24 height 10
click at [519, 127] on span "Rate All Services" at bounding box center [524, 129] width 36 height 5
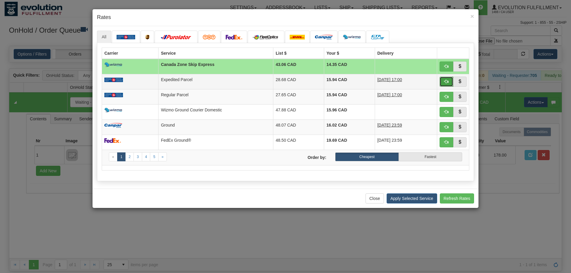
click at [451, 82] on button "button" at bounding box center [447, 82] width 14 height 10
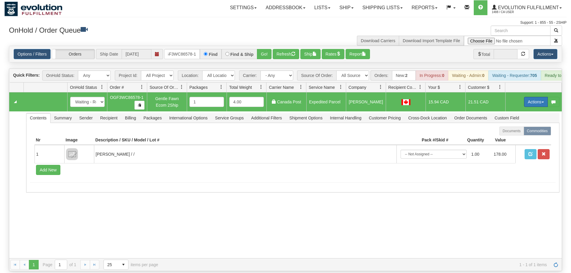
click at [542, 102] on span "button" at bounding box center [543, 102] width 2 height 1
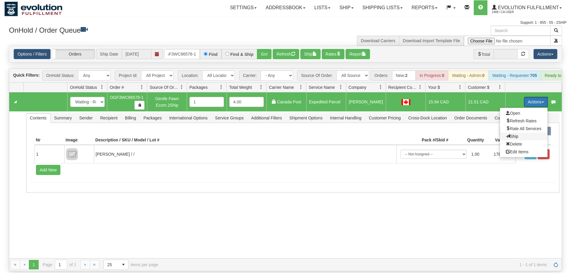
click at [516, 134] on span "Ship" at bounding box center [512, 136] width 12 height 5
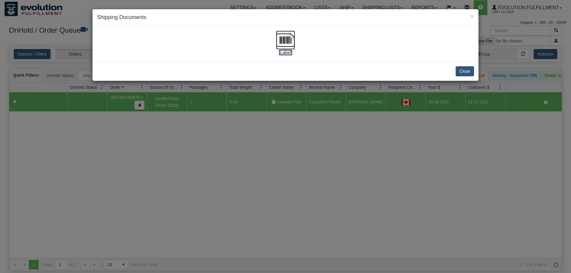
click at [284, 37] on img at bounding box center [285, 40] width 19 height 19
drag, startPoint x: 278, startPoint y: 165, endPoint x: 194, endPoint y: 51, distance: 141.9
click at [278, 164] on div "× Shipping Documents [Label] Close" at bounding box center [285, 136] width 571 height 273
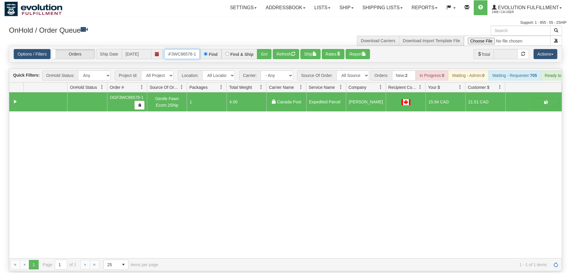
click at [189, 49] on input "OGF3WC86578-1" at bounding box center [182, 54] width 36 height 10
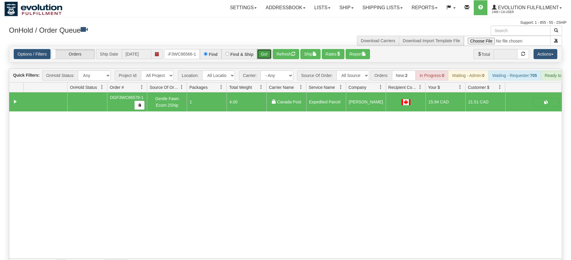
click at [270, 61] on div "Is equal to Is not equal to Contains Does not contains CAD USD EUR ZAR [PERSON_…" at bounding box center [285, 159] width 562 height 226
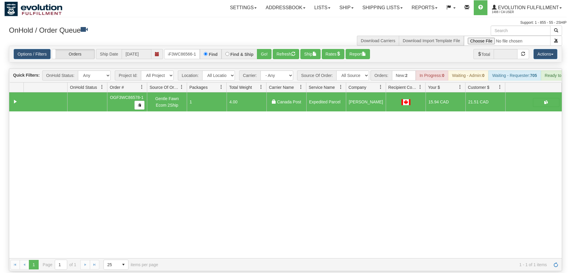
drag, startPoint x: 266, startPoint y: 51, endPoint x: 263, endPoint y: 47, distance: 4.6
click at [265, 50] on div "Options / Filters Group Shipments Orders Ship Date [DATE] OGF3WC86566-1 Find Fi…" at bounding box center [285, 54] width 553 height 16
click at [263, 49] on button "Go!" at bounding box center [264, 54] width 15 height 10
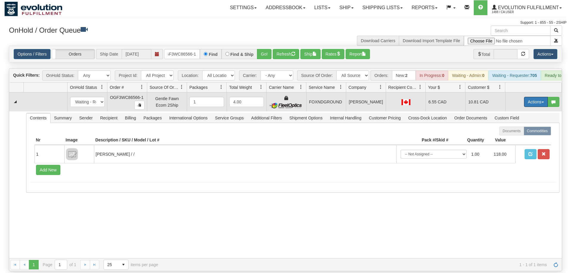
drag, startPoint x: 542, startPoint y: 91, endPoint x: 532, endPoint y: 105, distance: 16.8
click at [542, 97] on button "Actions" at bounding box center [536, 102] width 24 height 10
click at [518, 133] on link "Ship" at bounding box center [524, 137] width 48 height 8
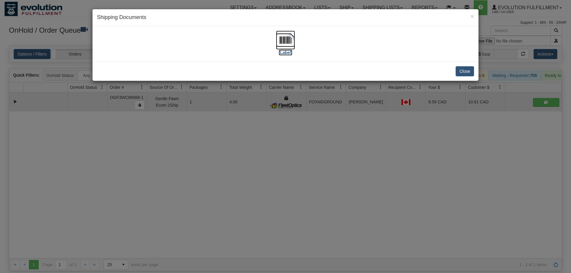
click at [288, 43] on img at bounding box center [285, 40] width 19 height 19
drag, startPoint x: 275, startPoint y: 192, endPoint x: 189, endPoint y: 85, distance: 137.5
click at [268, 179] on div "× Shipping Documents [Label] Close" at bounding box center [285, 136] width 571 height 273
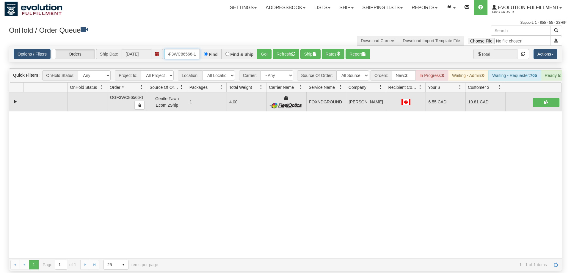
click at [196, 49] on input "OGF3WC86566-1" at bounding box center [182, 54] width 36 height 10
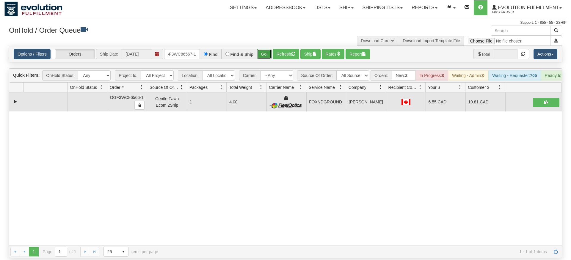
click at [266, 62] on div "Is equal to Is not equal to Contains Does not contains CAD USD EUR ZAR [PERSON_…" at bounding box center [285, 152] width 562 height 213
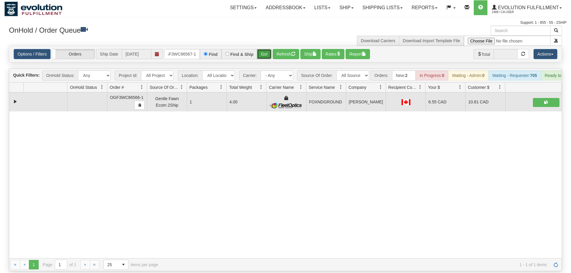
click at [266, 49] on button "Go!" at bounding box center [264, 54] width 15 height 10
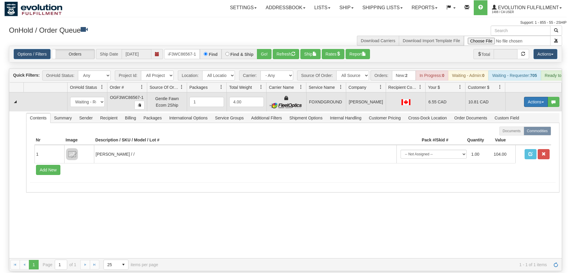
drag, startPoint x: 536, startPoint y: 87, endPoint x: 537, endPoint y: 95, distance: 7.7
click at [536, 95] on td "Actions Open Refresh Rates Rate All Services Ship Delete Edit Items" at bounding box center [533, 102] width 57 height 19
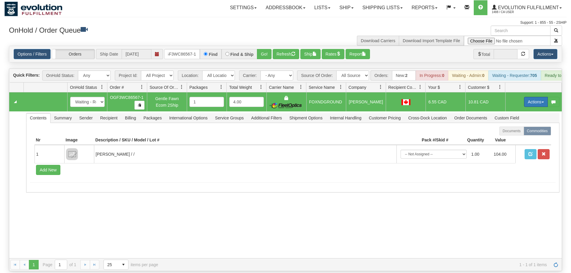
click at [537, 97] on button "Actions" at bounding box center [536, 102] width 24 height 10
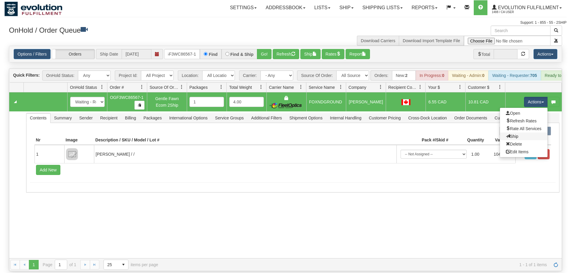
click at [518, 133] on link "Ship" at bounding box center [524, 137] width 48 height 8
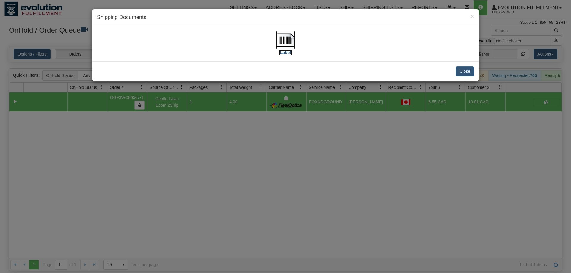
click at [294, 45] on img at bounding box center [285, 40] width 19 height 19
drag, startPoint x: 202, startPoint y: 158, endPoint x: 209, endPoint y: 60, distance: 98.1
click at [203, 157] on div "× Shipping Documents [Label] Close" at bounding box center [285, 136] width 571 height 273
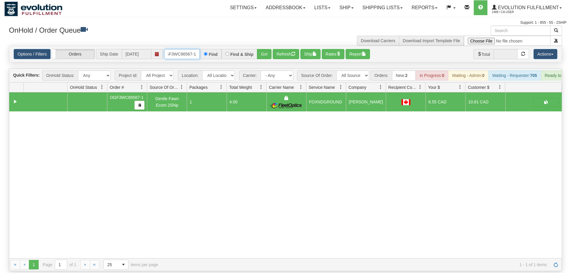
click at [195, 49] on input "OGF3WC86567-1" at bounding box center [182, 54] width 36 height 10
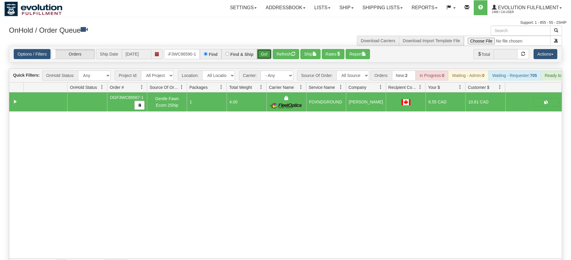
click at [263, 62] on div "Is equal to Is not equal to Contains Does not contains CAD USD EUR ZAR [PERSON_…" at bounding box center [285, 159] width 562 height 226
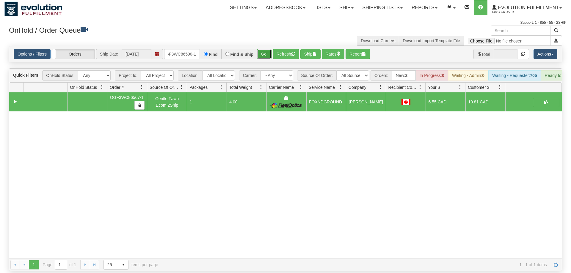
click at [270, 49] on button "Go!" at bounding box center [264, 54] width 15 height 10
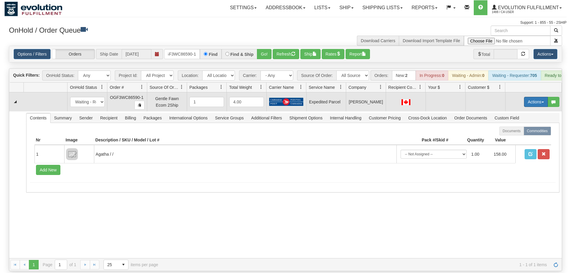
click at [537, 97] on button "Actions" at bounding box center [536, 102] width 24 height 10
click at [520, 119] on span "Refresh Rates" at bounding box center [521, 121] width 31 height 5
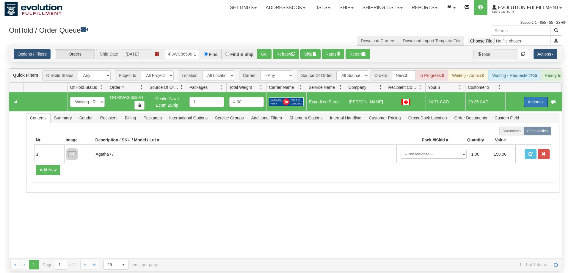
click at [531, 97] on button "Actions" at bounding box center [536, 102] width 24 height 10
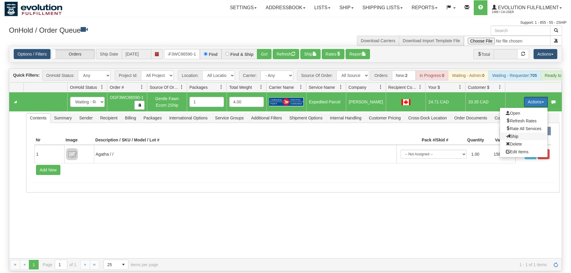
click at [514, 134] on span "Ship" at bounding box center [512, 136] width 12 height 5
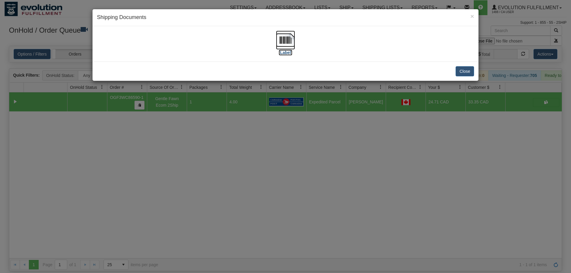
click at [286, 47] on img at bounding box center [285, 40] width 19 height 19
drag, startPoint x: 206, startPoint y: 202, endPoint x: 212, endPoint y: 62, distance: 140.0
click at [209, 190] on div "× Shipping Documents [Label] Close" at bounding box center [285, 136] width 571 height 273
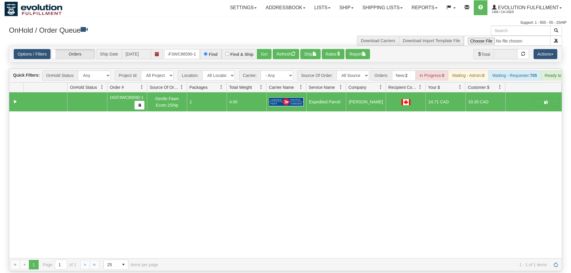
click at [187, 51] on div "Options / Filters Group Shipments Orders Ship Date [DATE] OGF3WC86590-1 Find Fi…" at bounding box center [285, 54] width 553 height 16
click at [192, 49] on input "OGF3WC86590-1" at bounding box center [182, 54] width 36 height 10
click at [271, 56] on div "Is equal to Is not equal to Contains Does not contains CAD USD EUR ZAR [PERSON_…" at bounding box center [285, 159] width 562 height 226
click at [267, 49] on button "Go!" at bounding box center [264, 54] width 15 height 10
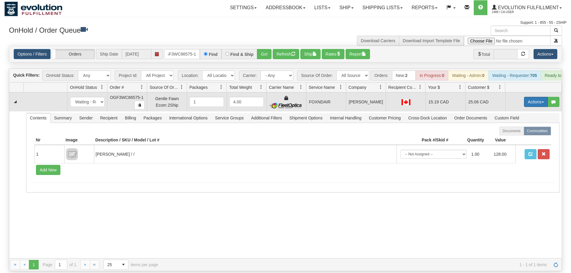
click at [528, 97] on button "Actions" at bounding box center [536, 102] width 24 height 10
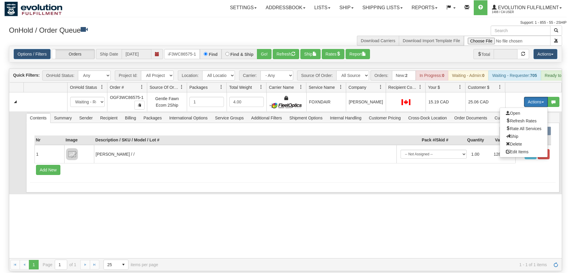
click at [515, 134] on span "Ship" at bounding box center [512, 136] width 12 height 5
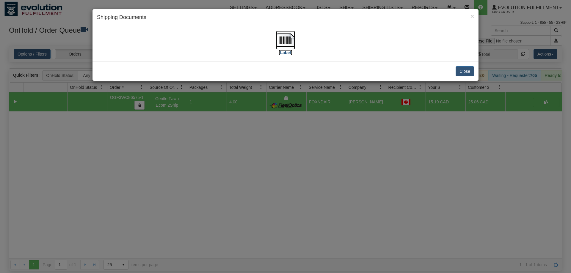
click at [278, 38] on img at bounding box center [285, 40] width 19 height 19
drag, startPoint x: 233, startPoint y: 154, endPoint x: 217, endPoint y: 71, distance: 85.2
click at [234, 154] on div "× Shipping Documents [Label] Close" at bounding box center [285, 136] width 571 height 273
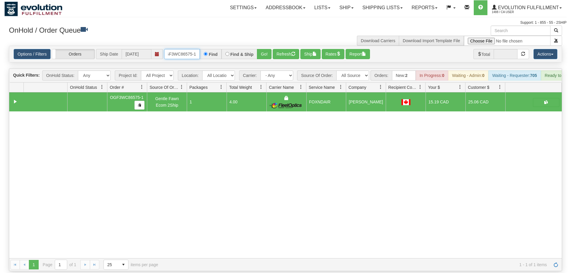
click at [181, 49] on input "OGF3WC86575-1" at bounding box center [182, 54] width 36 height 10
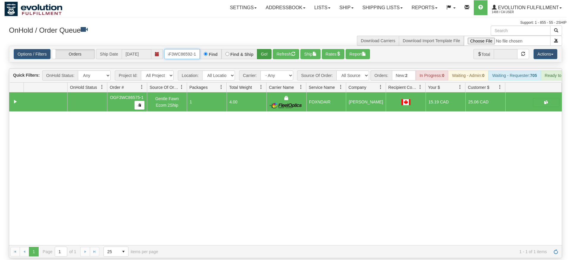
type input "OGF3WC86592-1"
click at [266, 59] on div "Is equal to Is not equal to Contains Does not contains CAD USD EUR ZAR [PERSON_…" at bounding box center [285, 152] width 562 height 213
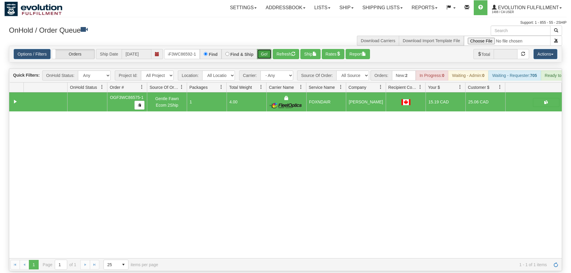
click at [267, 49] on button "Go!" at bounding box center [264, 54] width 15 height 10
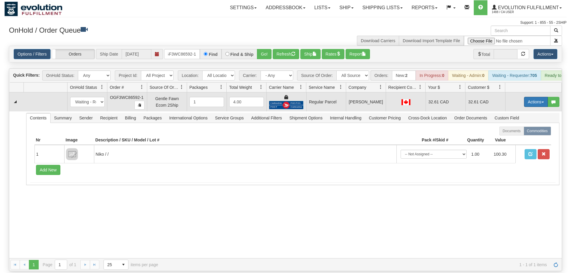
click at [537, 97] on button "Actions" at bounding box center [536, 102] width 24 height 10
click at [523, 126] on span "Rate All Services" at bounding box center [524, 128] width 36 height 5
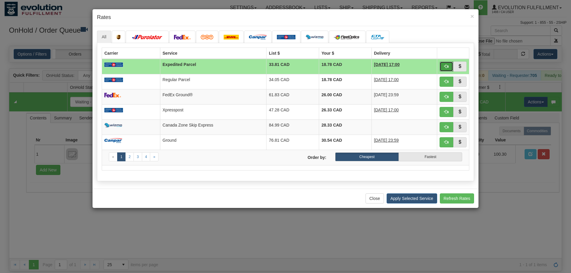
click at [443, 64] on button "button" at bounding box center [447, 67] width 14 height 10
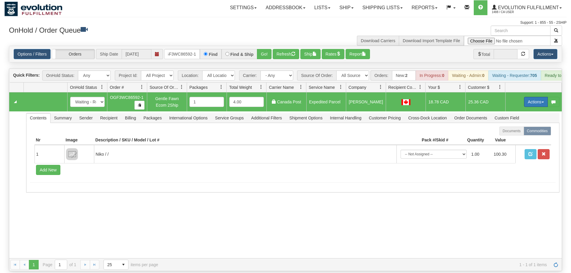
click at [528, 97] on button "Actions" at bounding box center [536, 102] width 24 height 10
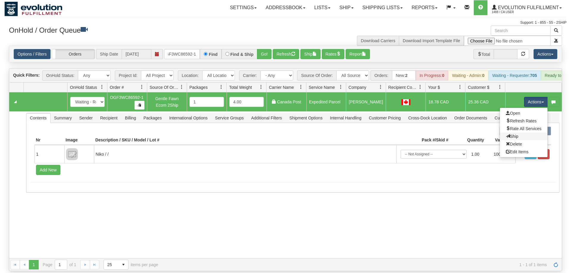
click at [510, 133] on link "Ship" at bounding box center [524, 137] width 48 height 8
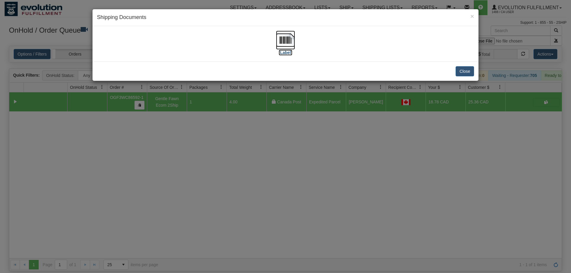
click at [286, 48] on img at bounding box center [285, 40] width 19 height 19
click at [207, 242] on div "× Shipping Documents [Label] Close" at bounding box center [285, 136] width 571 height 273
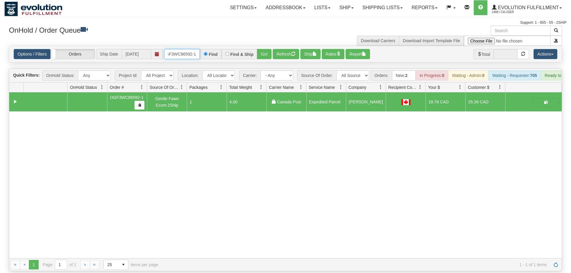
click at [192, 49] on input "OGF3WC86592-1" at bounding box center [182, 54] width 36 height 10
